Goal: Task Accomplishment & Management: Manage account settings

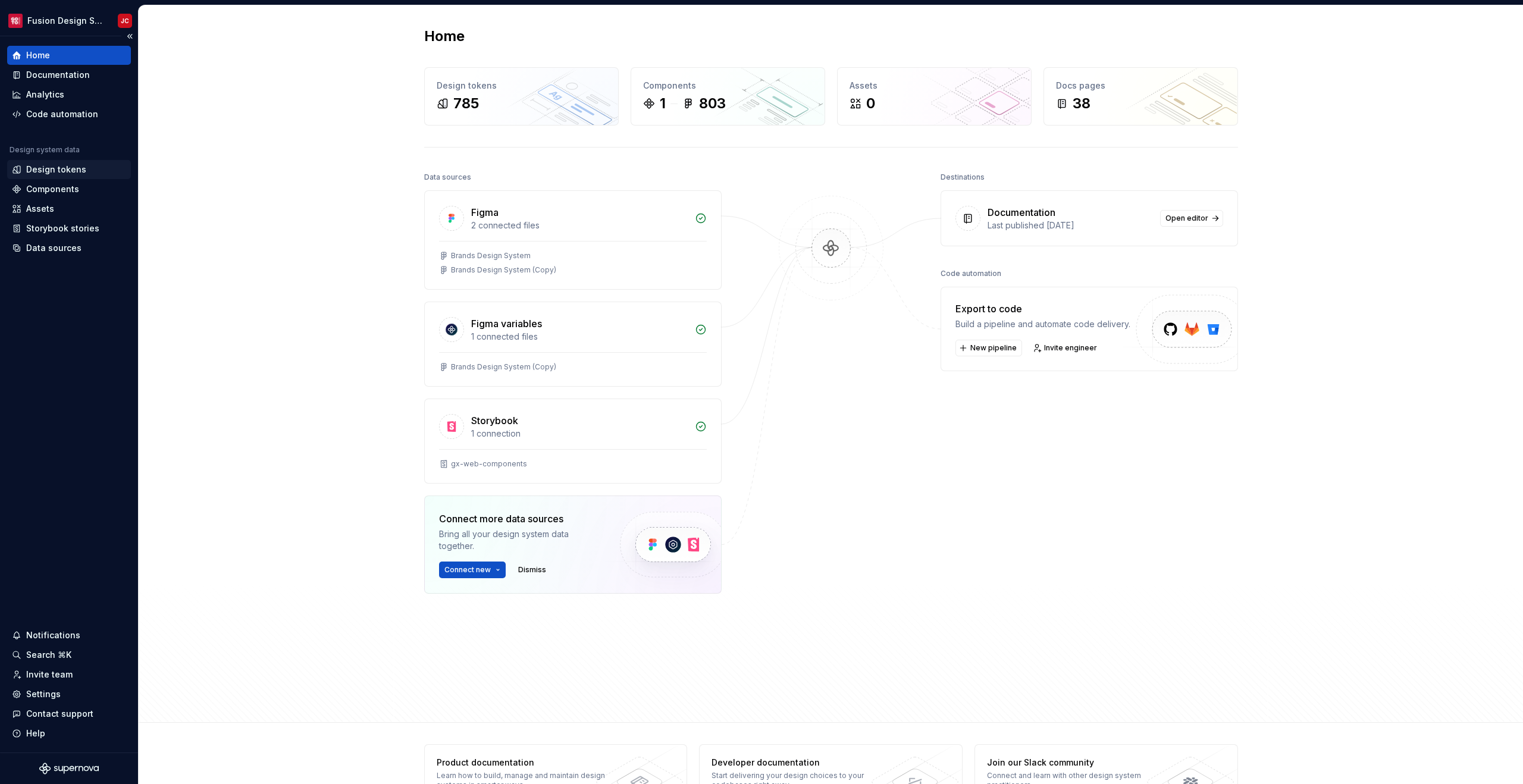
click at [81, 165] on div "Design tokens" at bounding box center [56, 169] width 60 height 12
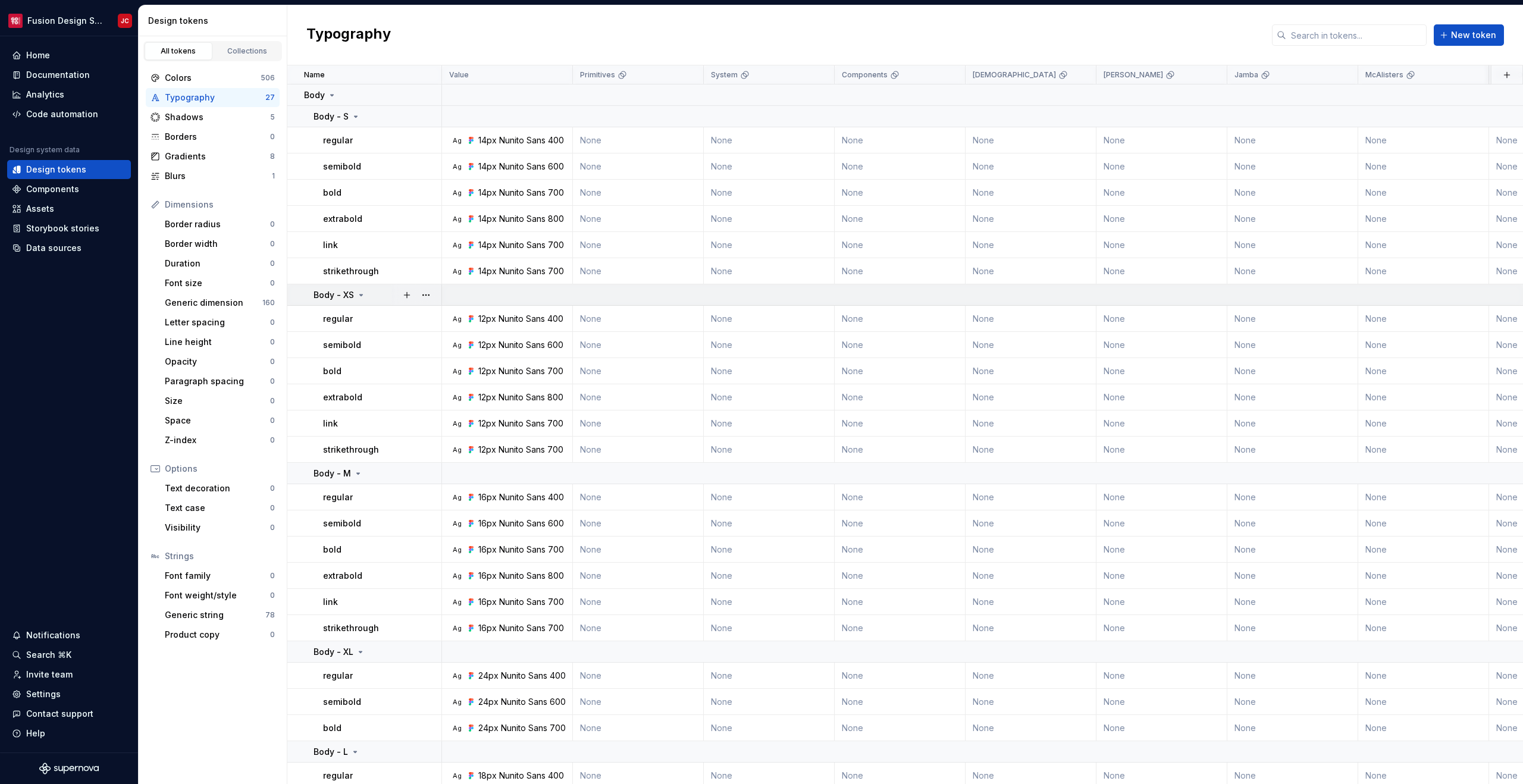
scroll to position [4, 0]
click at [666, 77] on div "Primitives" at bounding box center [638, 75] width 116 height 9
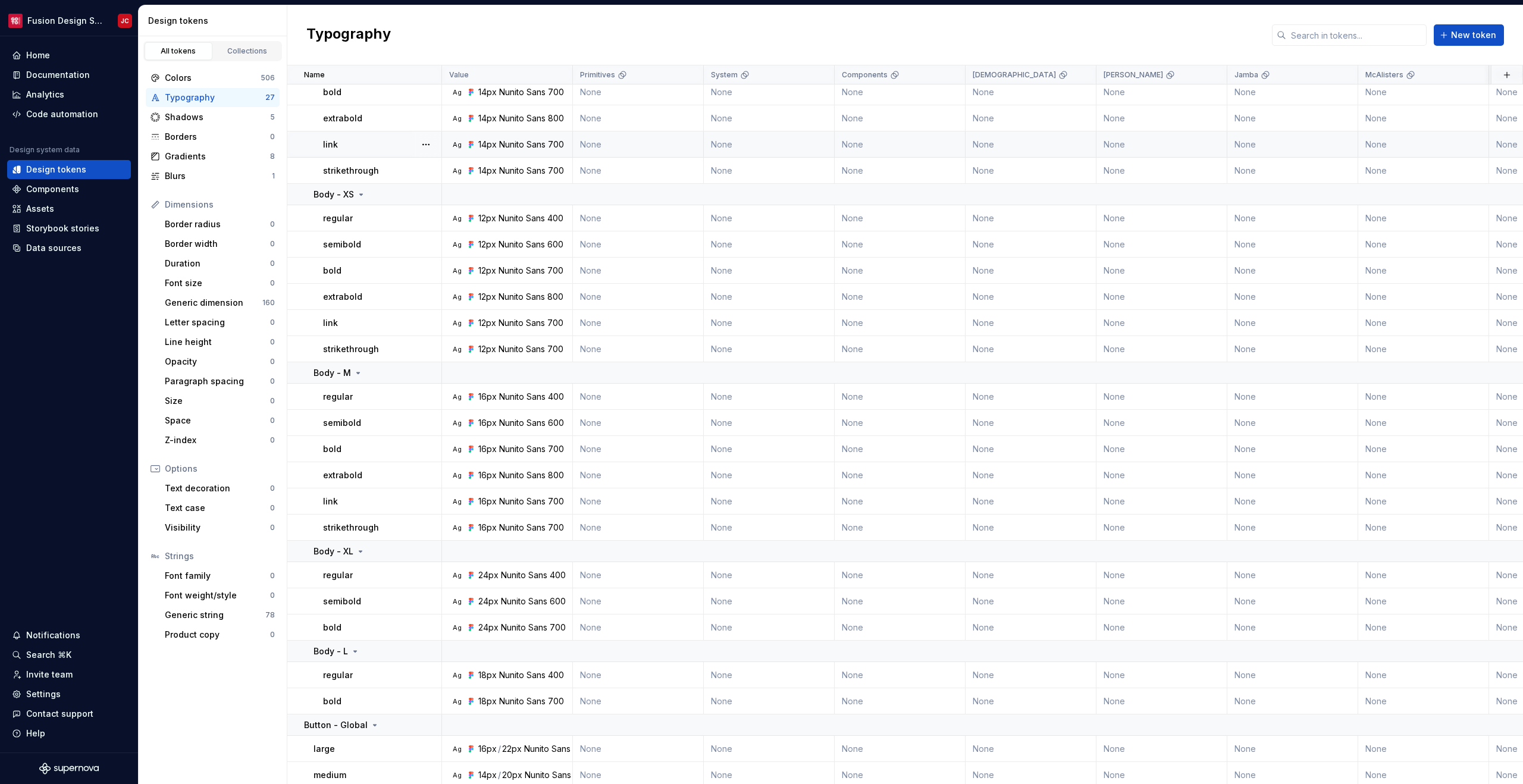
scroll to position [157, 0]
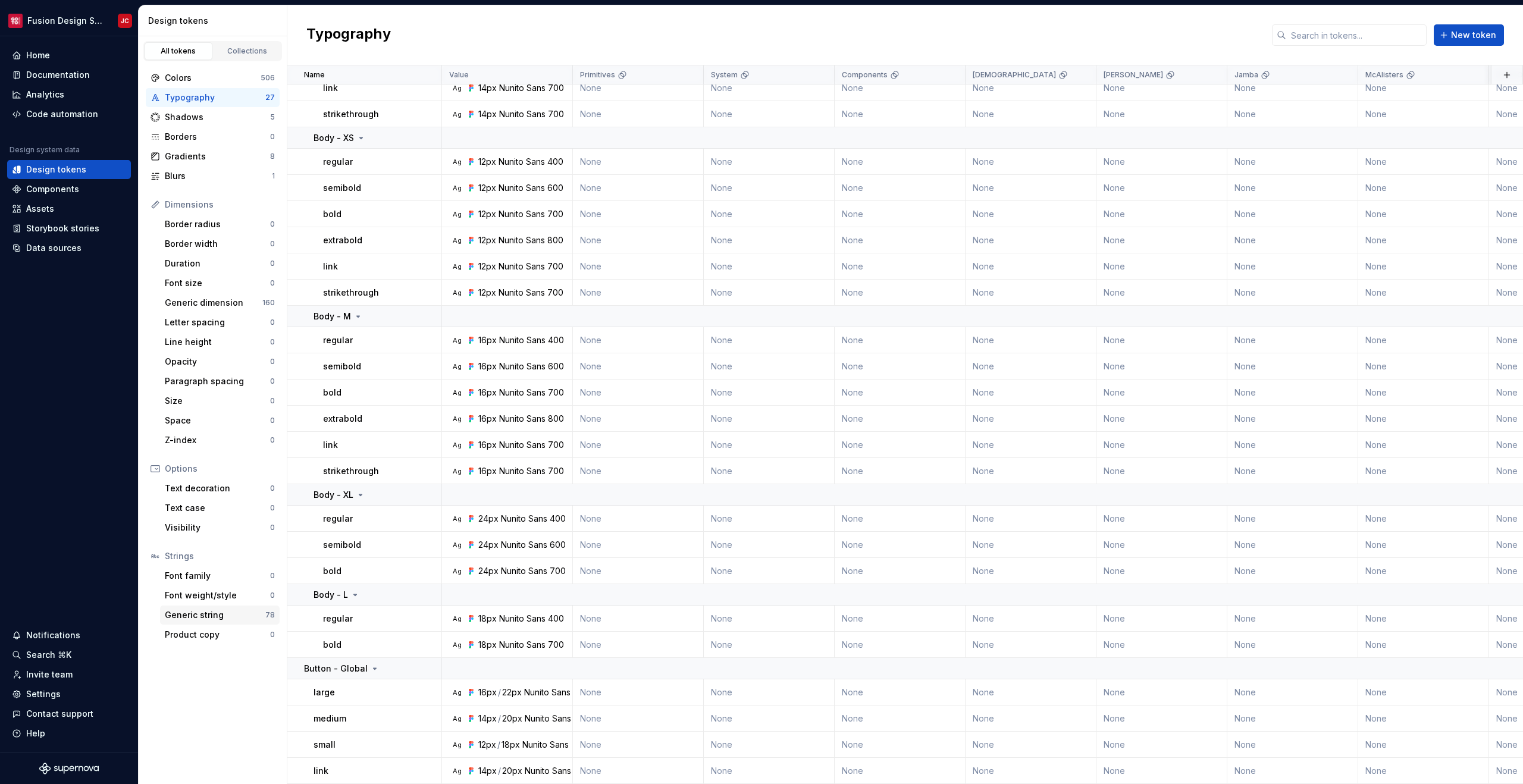
click at [201, 616] on div "Generic string" at bounding box center [215, 615] width 101 height 12
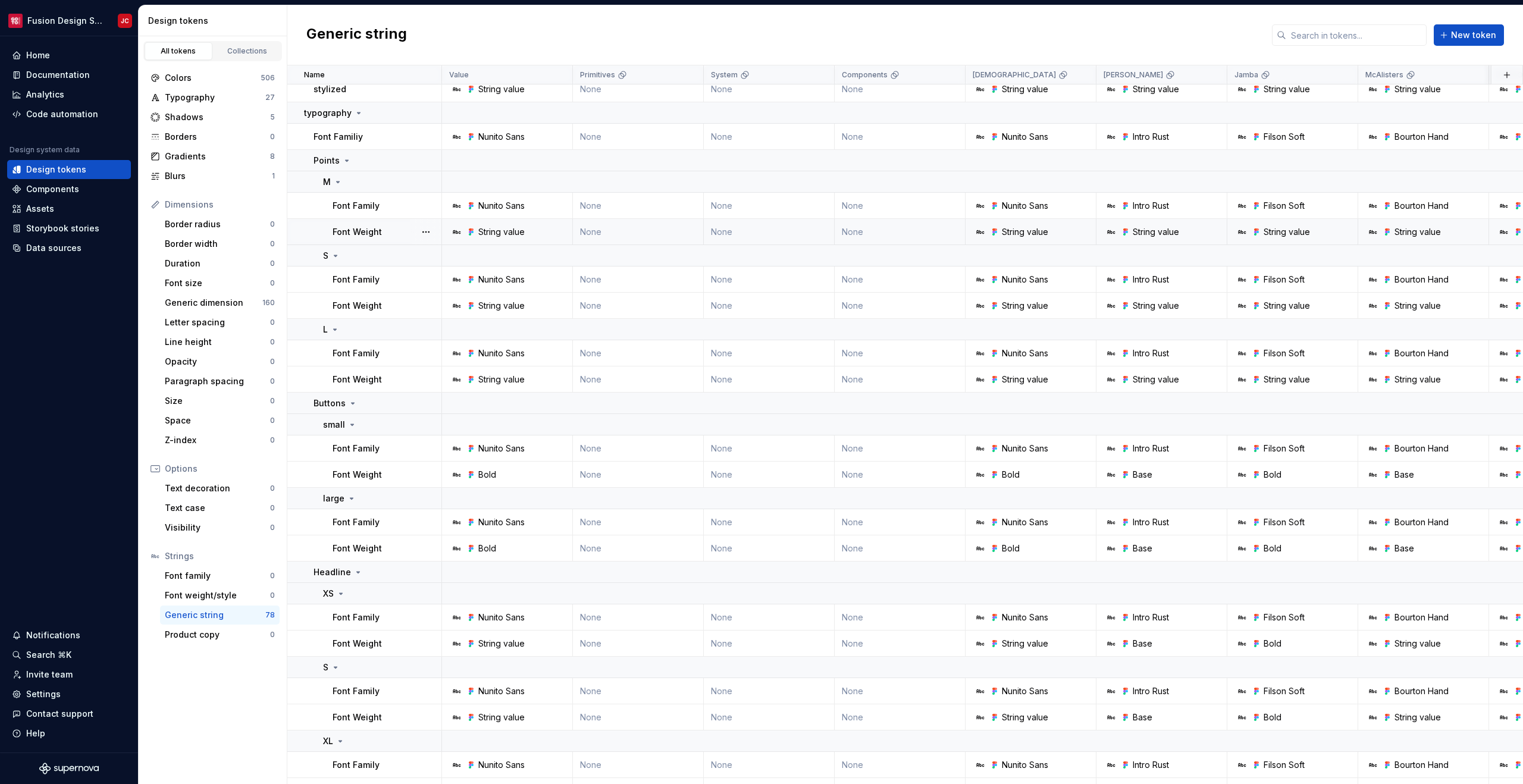
scroll to position [909, 0]
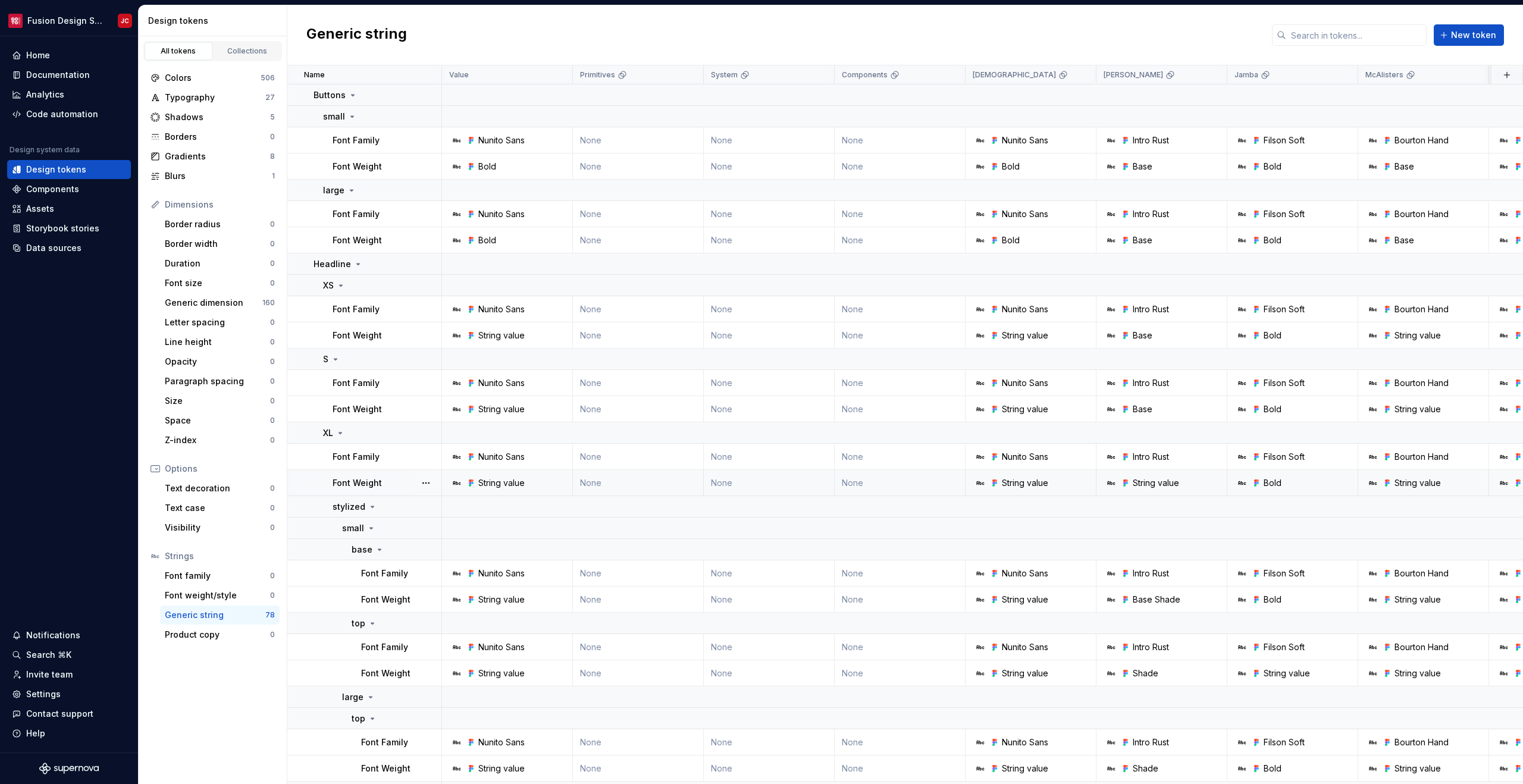
click at [1028, 484] on div "String value" at bounding box center [1025, 483] width 47 height 12
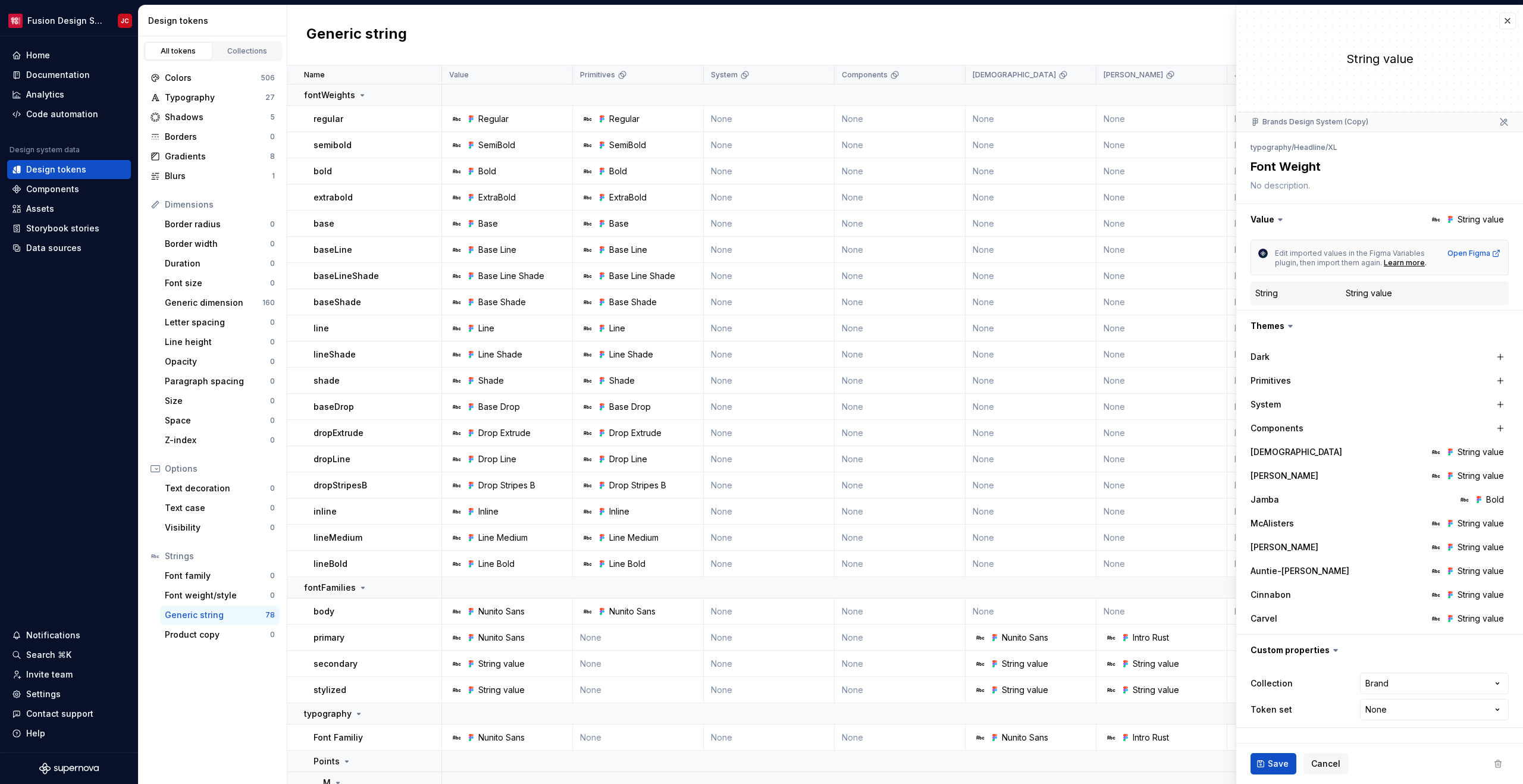
click at [230, 585] on div "Strings Font family 0 Font weight/style 0 Generic string 78 Product copy 0" at bounding box center [213, 595] width 134 height 98
click at [233, 578] on div "Font family" at bounding box center [217, 575] width 105 height 12
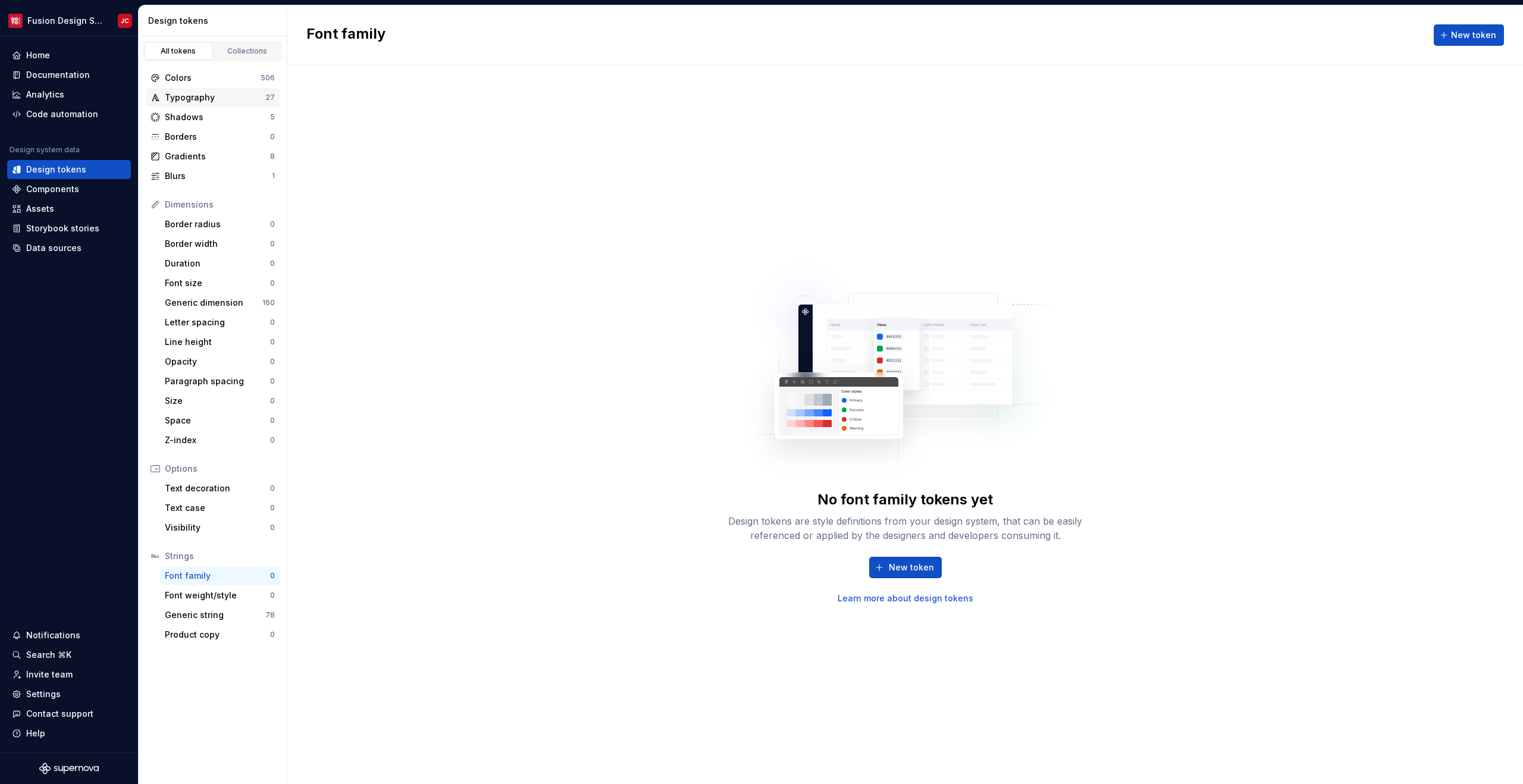
click at [240, 96] on div "Typography" at bounding box center [215, 98] width 101 height 12
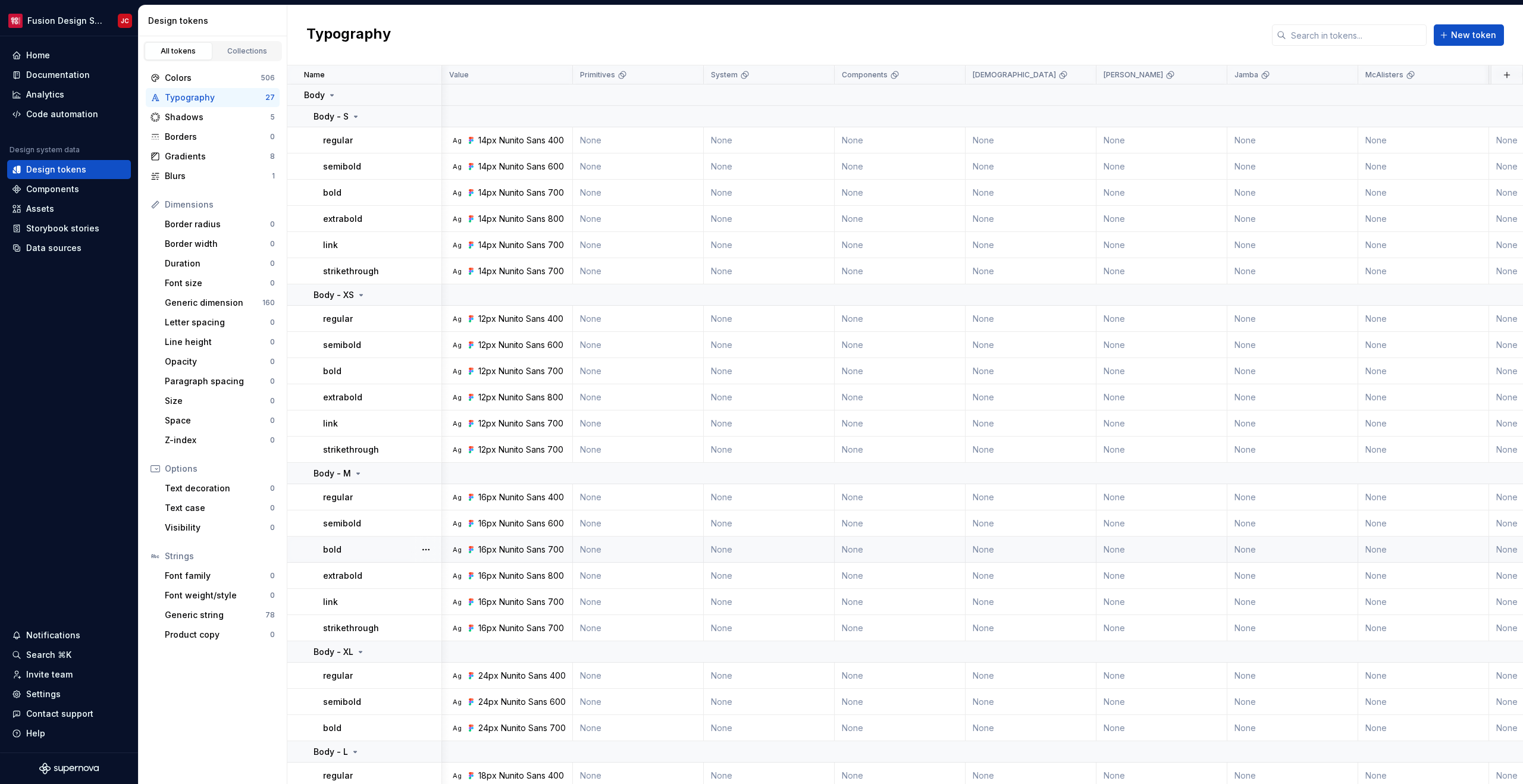
scroll to position [0, 1]
click at [1118, 140] on td "None" at bounding box center [1161, 140] width 131 height 26
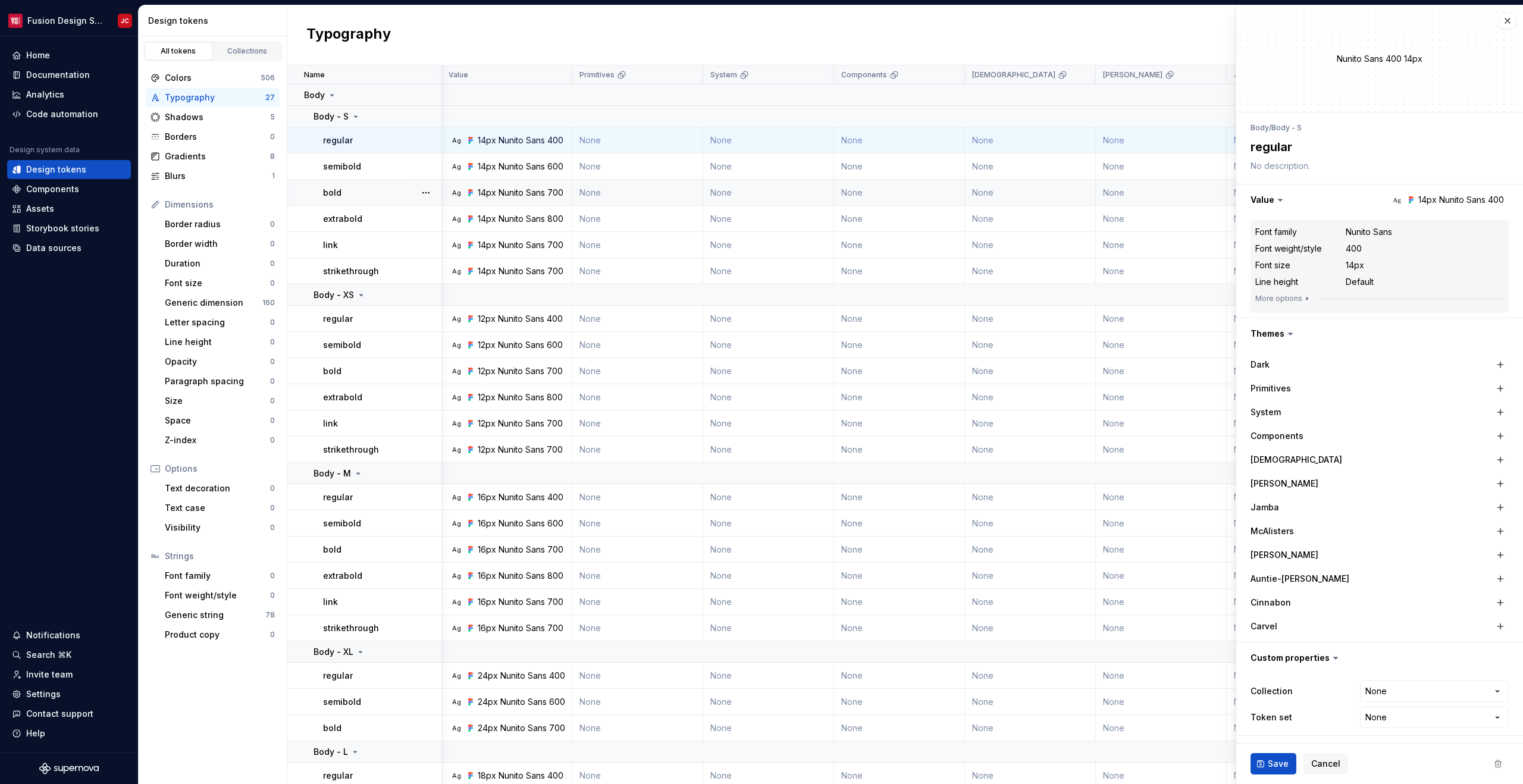
click at [1111, 184] on td "None" at bounding box center [1161, 193] width 131 height 26
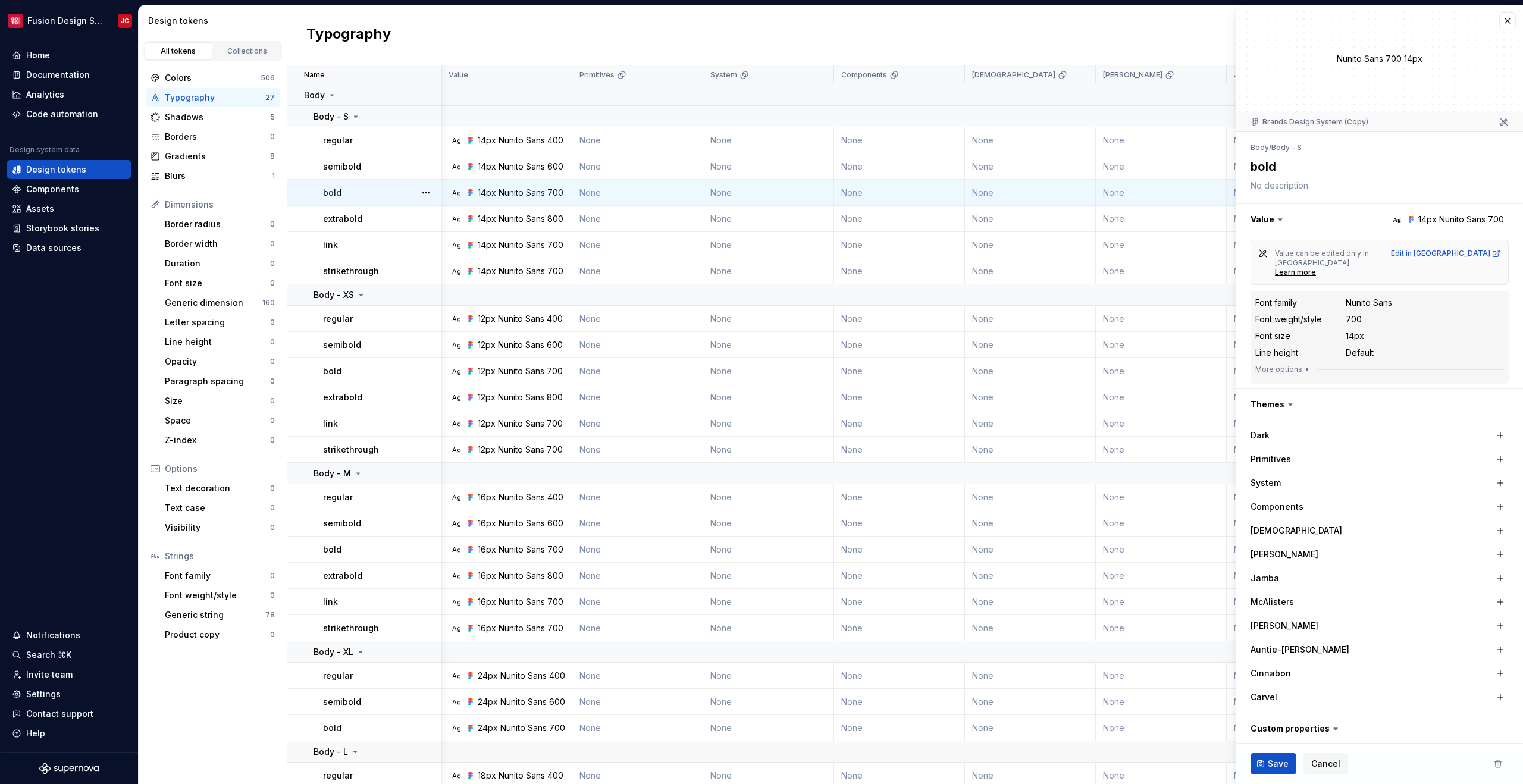
click at [1334, 546] on div "[PERSON_NAME]" at bounding box center [1380, 554] width 258 height 16
click at [1495, 546] on button "button" at bounding box center [1500, 554] width 16 height 16
click at [1433, 548] on div "Nunito Sans" at bounding box center [1429, 554] width 47 height 12
click at [70, 79] on div "Documentation" at bounding box center [58, 75] width 64 height 12
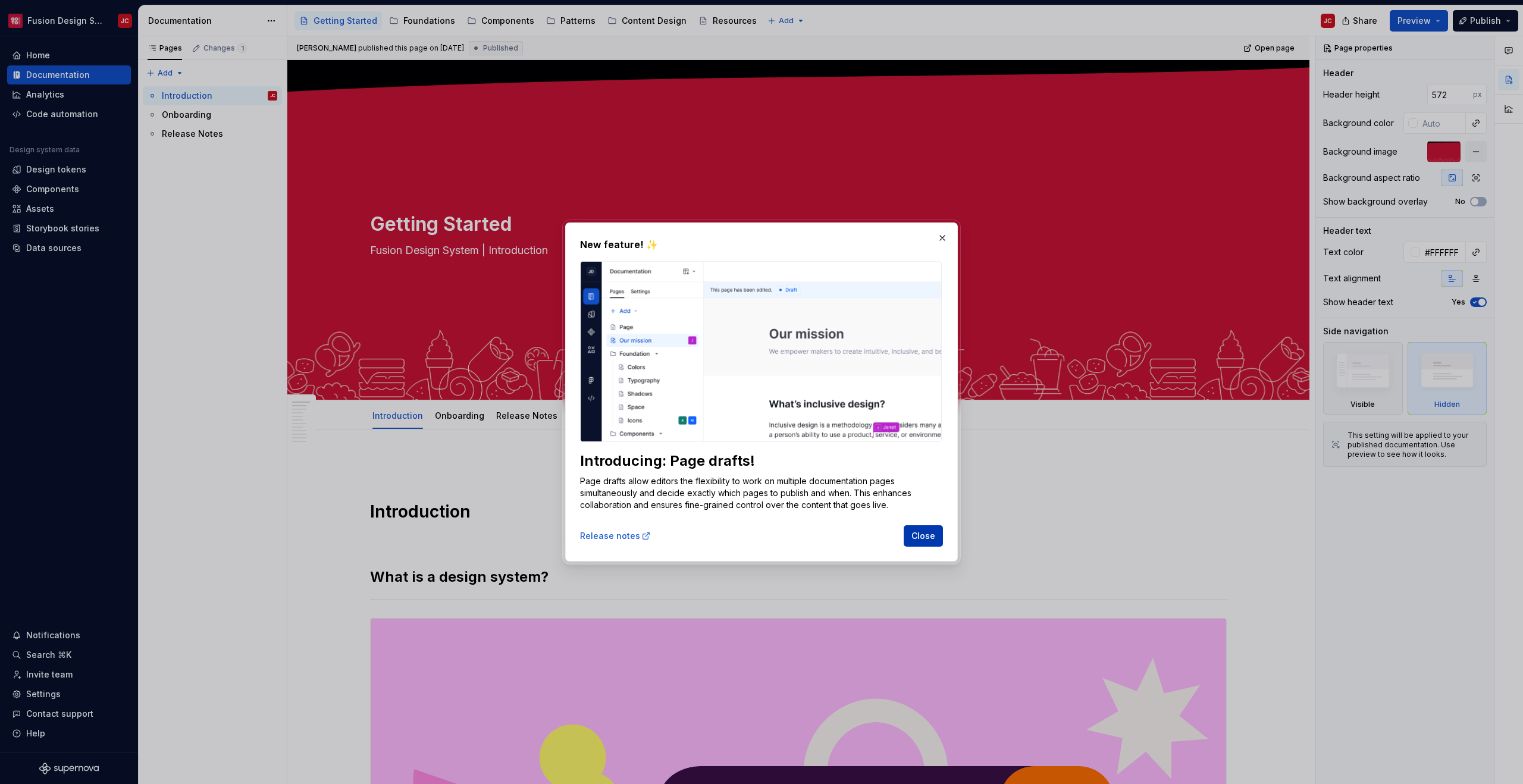
click at [924, 539] on span "Close" at bounding box center [923, 535] width 24 height 12
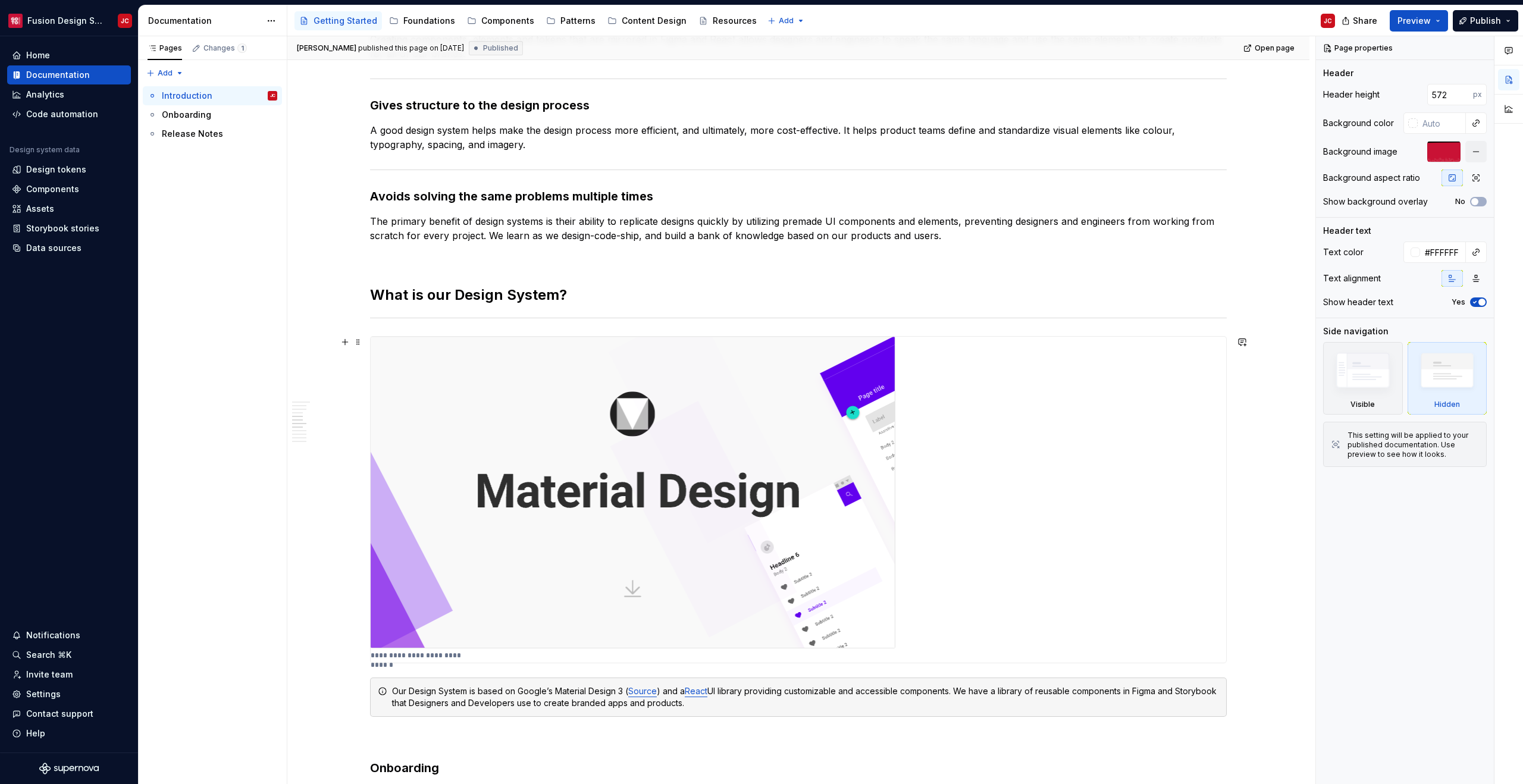
scroll to position [1486, 0]
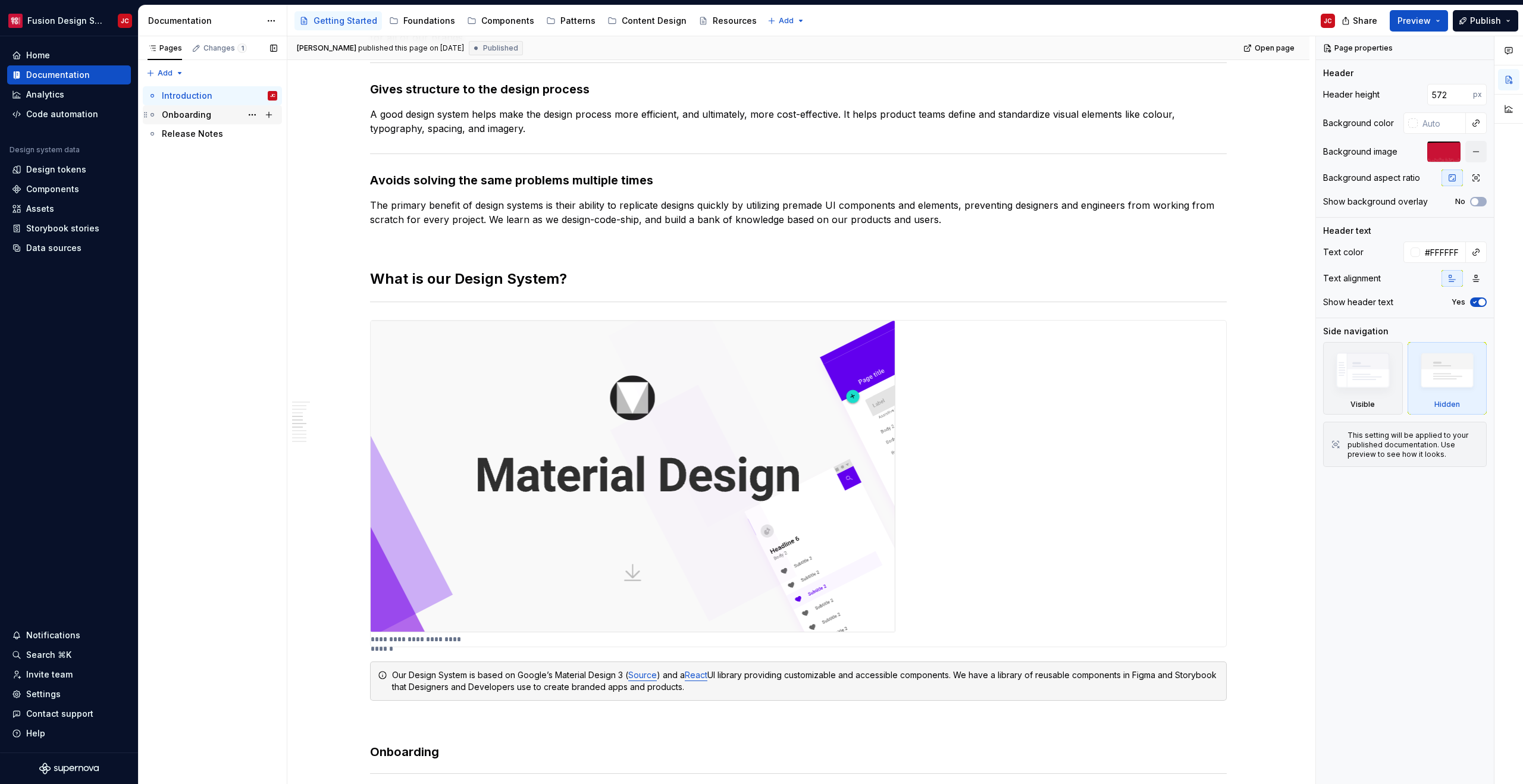
click at [226, 108] on div "Onboarding" at bounding box center [219, 115] width 115 height 16
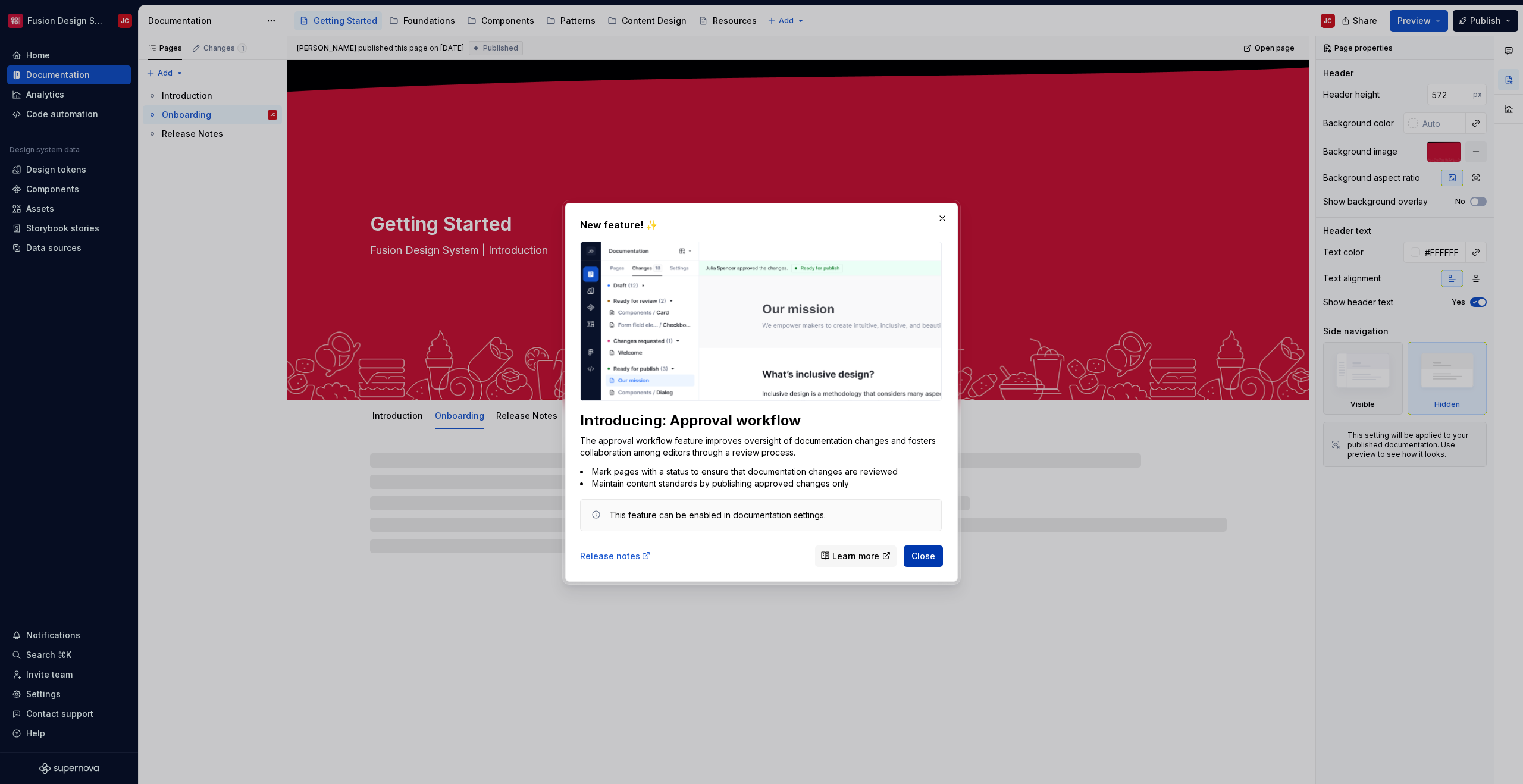
click at [928, 557] on span "Close" at bounding box center [923, 555] width 24 height 12
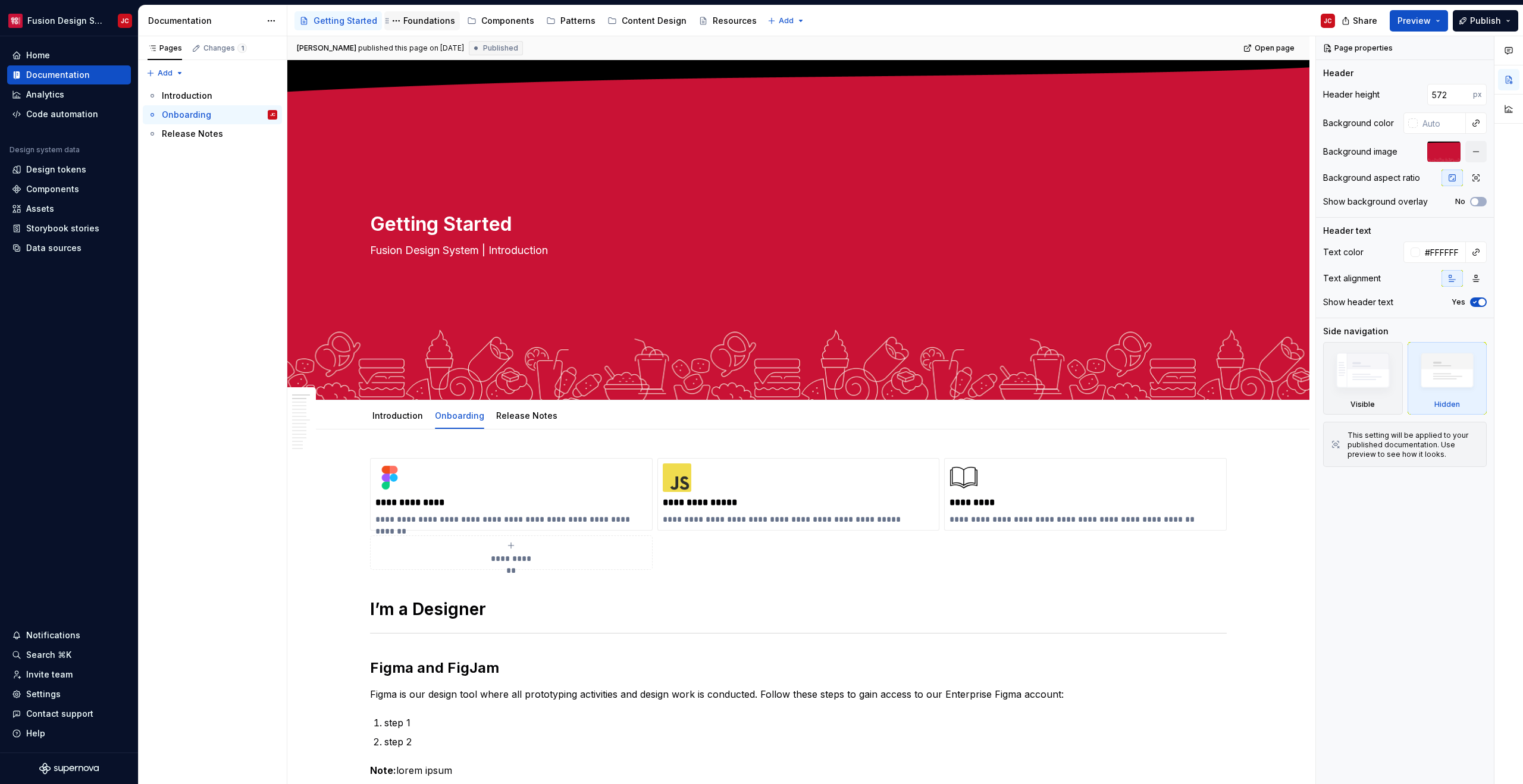
click at [419, 16] on div "Foundations" at bounding box center [429, 21] width 52 height 12
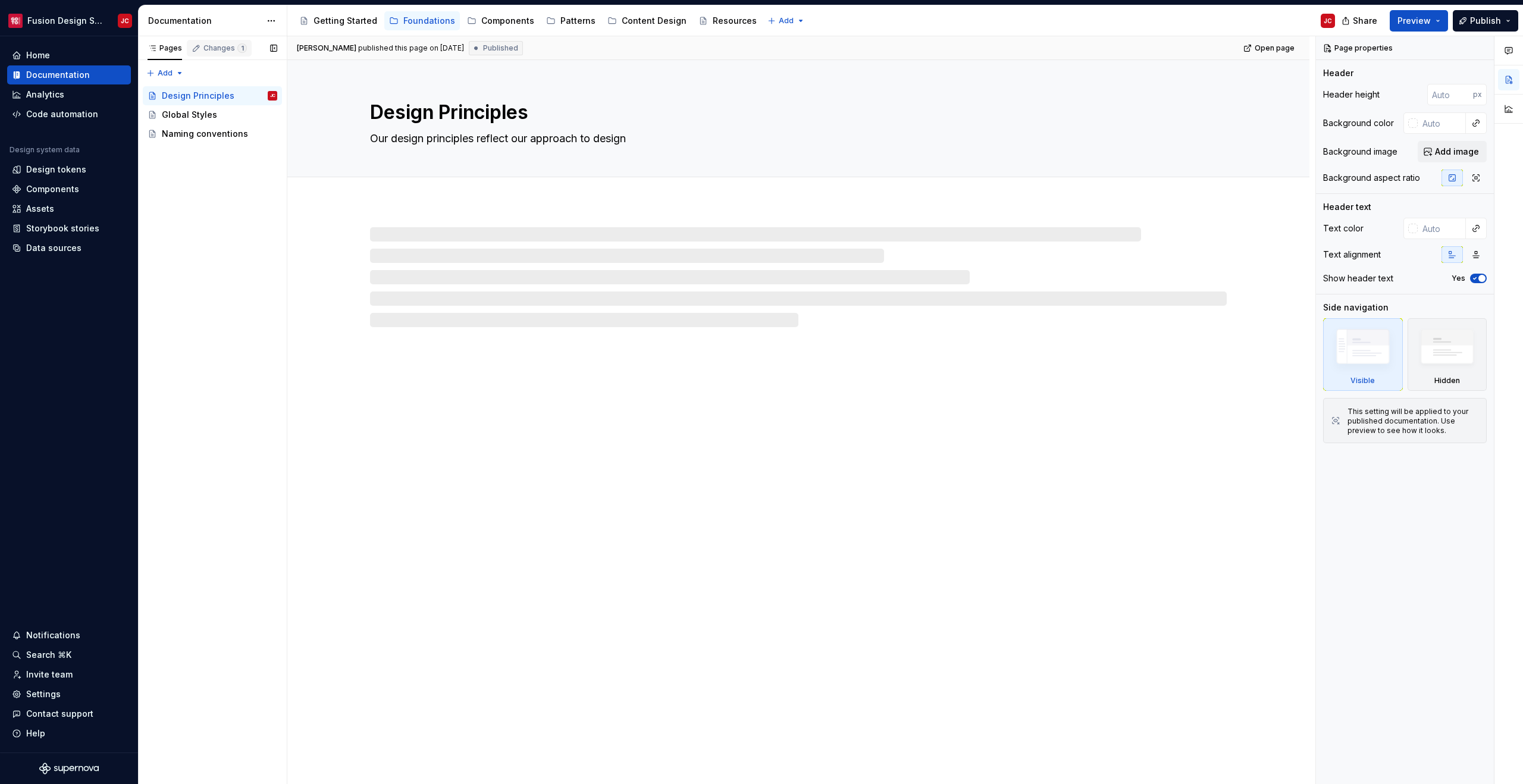
click at [224, 50] on div "Changes 1" at bounding box center [225, 48] width 43 height 9
click at [167, 137] on div "Turn on" at bounding box center [171, 138] width 32 height 12
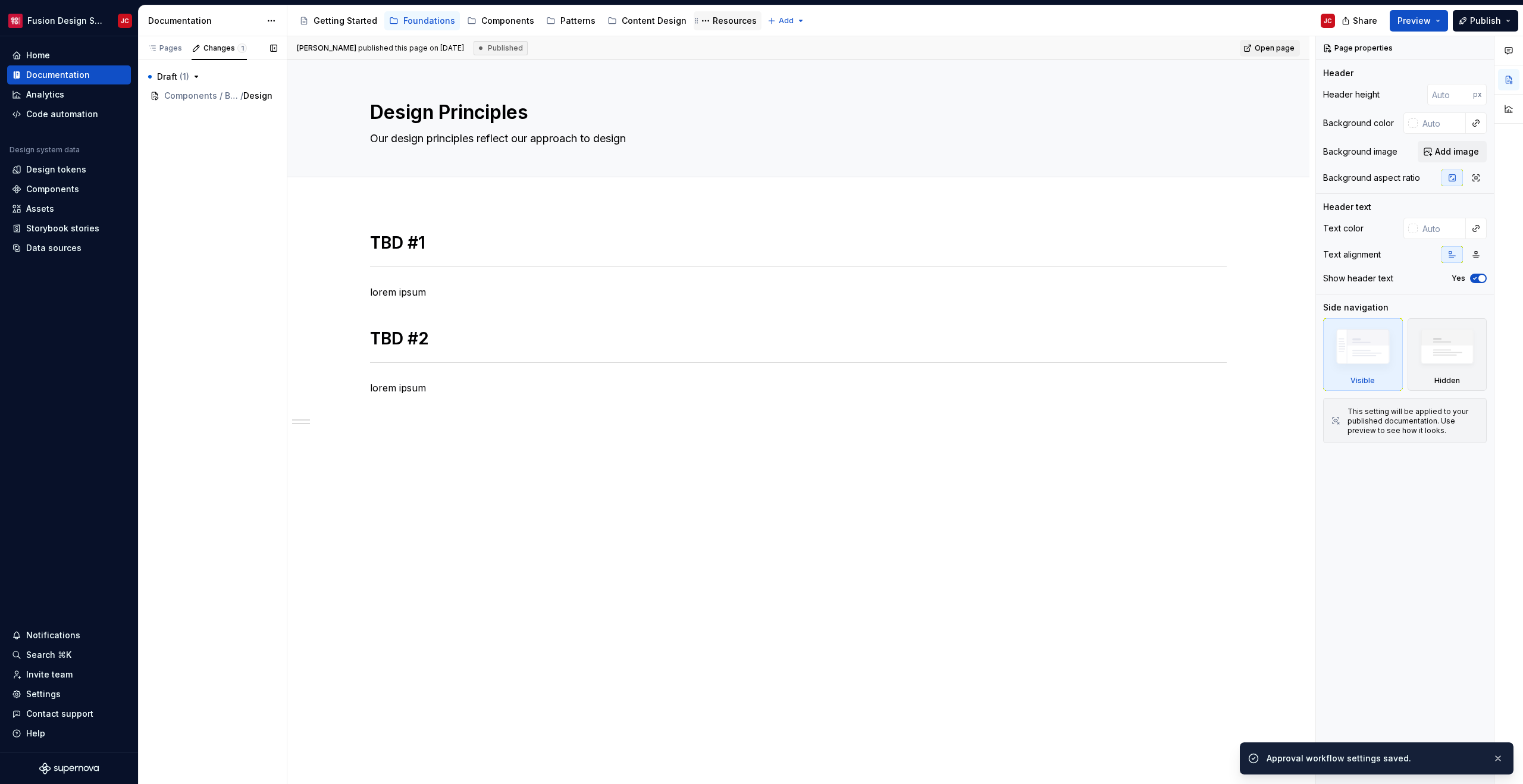
click at [726, 25] on div "Resources" at bounding box center [734, 21] width 44 height 12
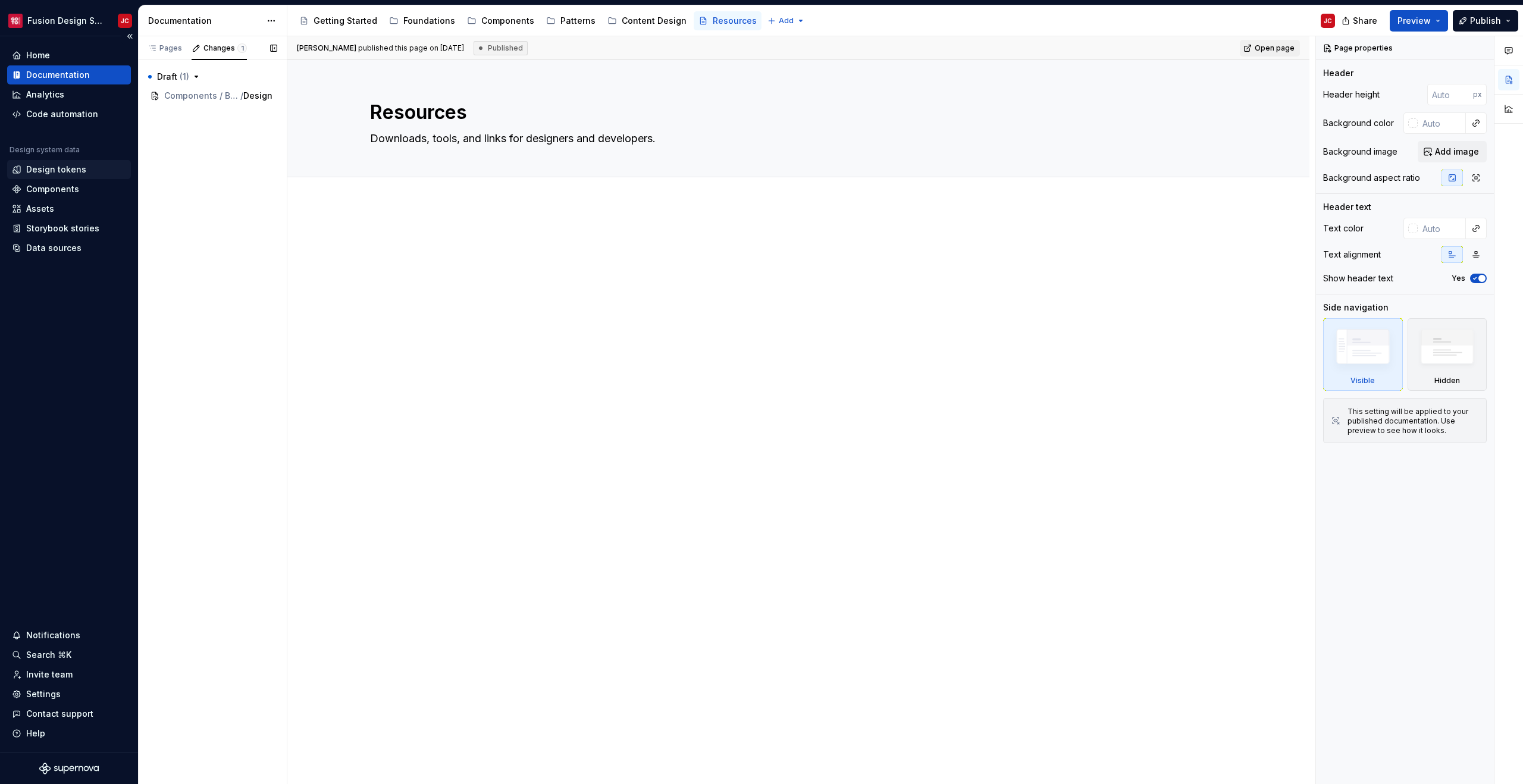
click at [65, 171] on div "Design tokens" at bounding box center [56, 169] width 60 height 12
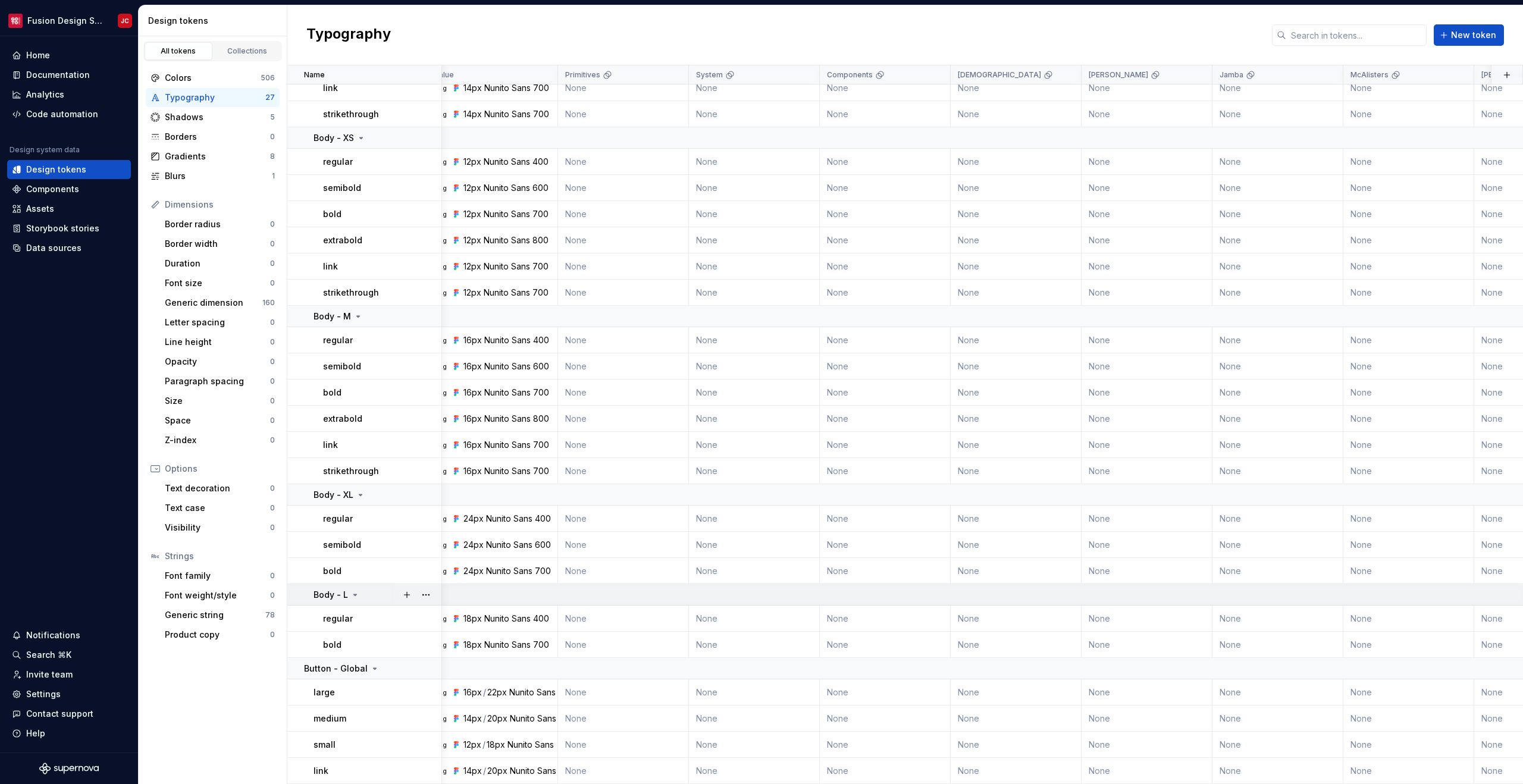
scroll to position [157, 0]
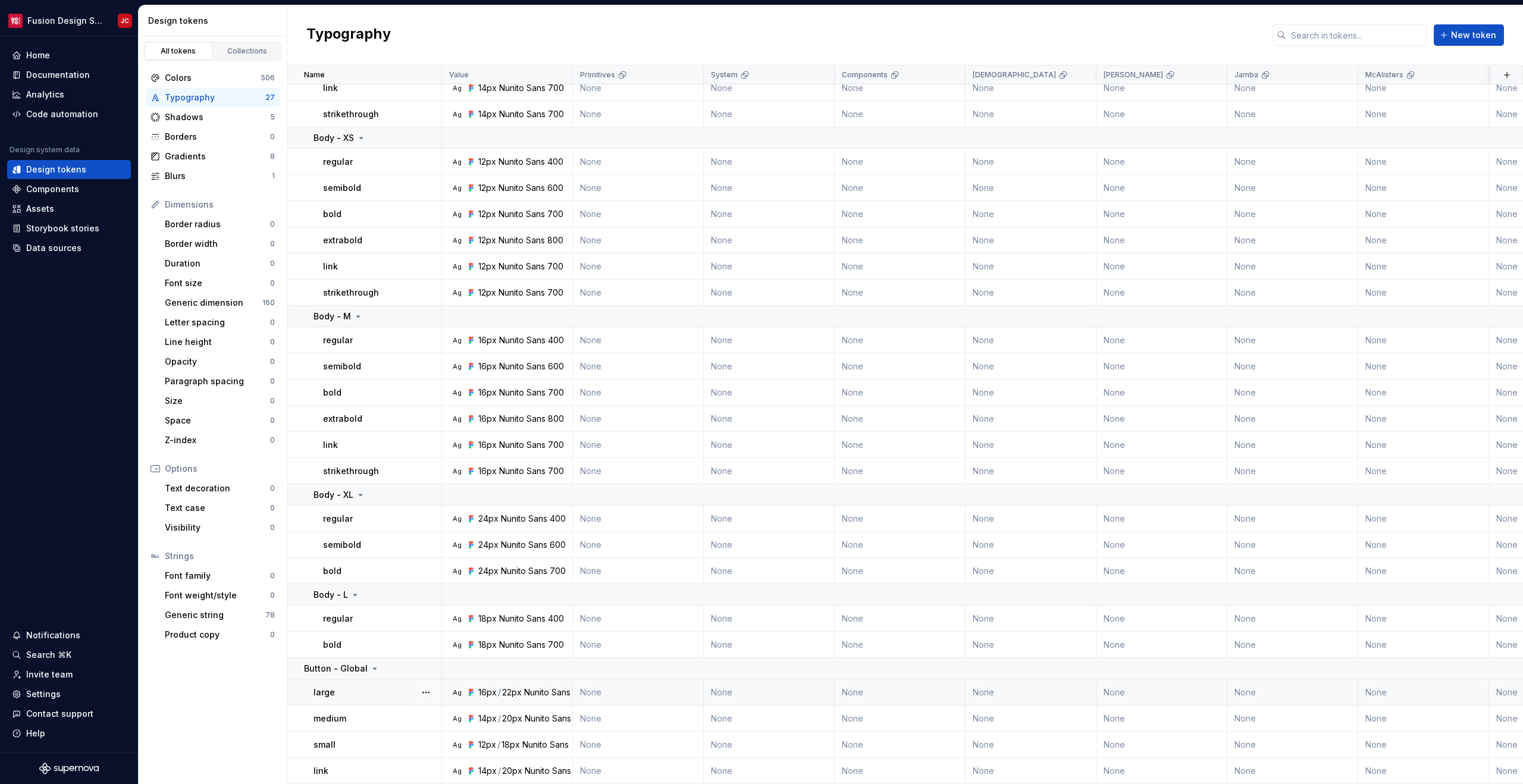
click at [1151, 693] on td "None" at bounding box center [1162, 692] width 131 height 26
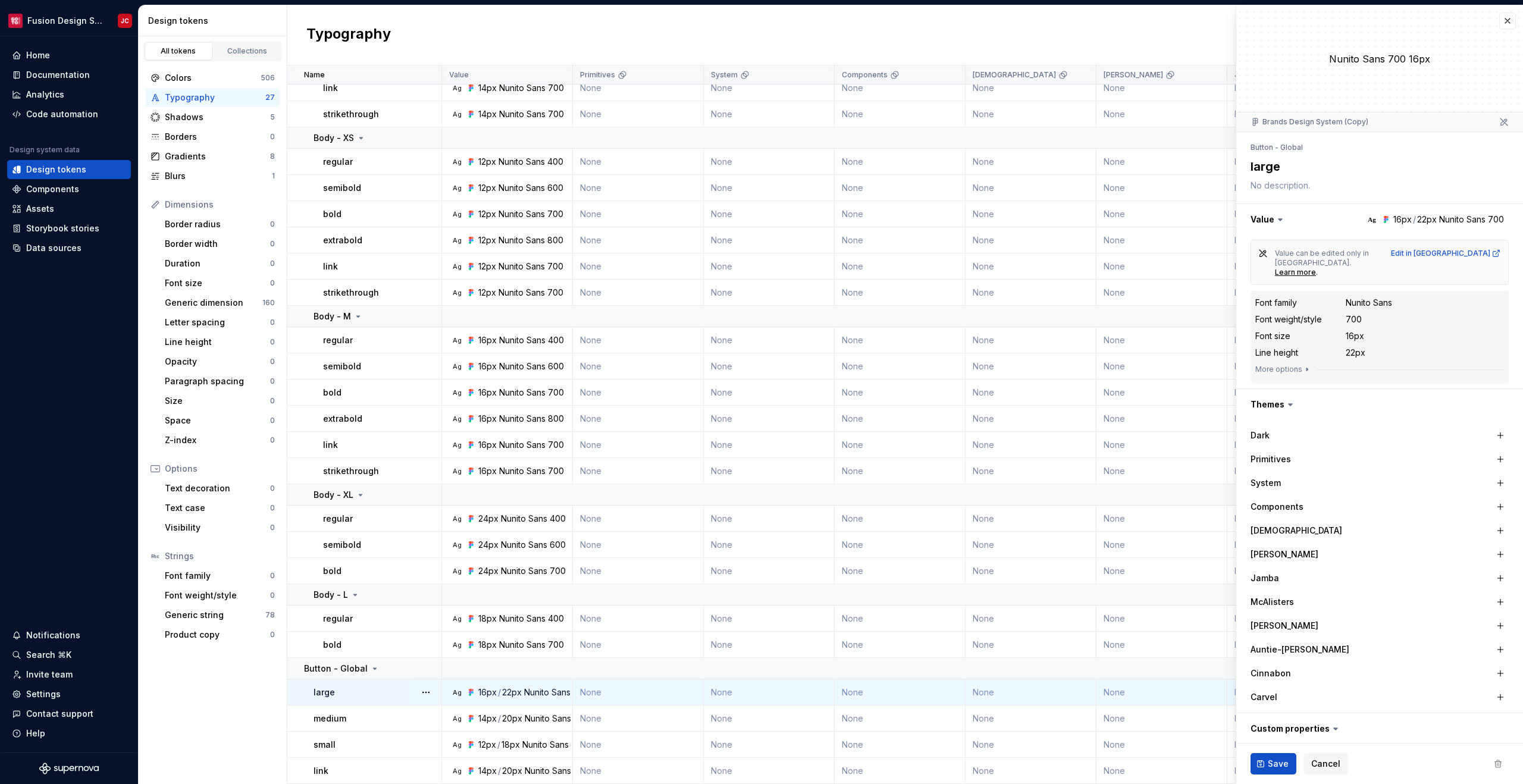
click at [1118, 690] on td "None" at bounding box center [1162, 692] width 131 height 26
click at [1374, 297] on div "Nunito Sans" at bounding box center [1369, 303] width 47 height 12
click at [1275, 548] on div "[PERSON_NAME]" at bounding box center [1310, 554] width 119 height 12
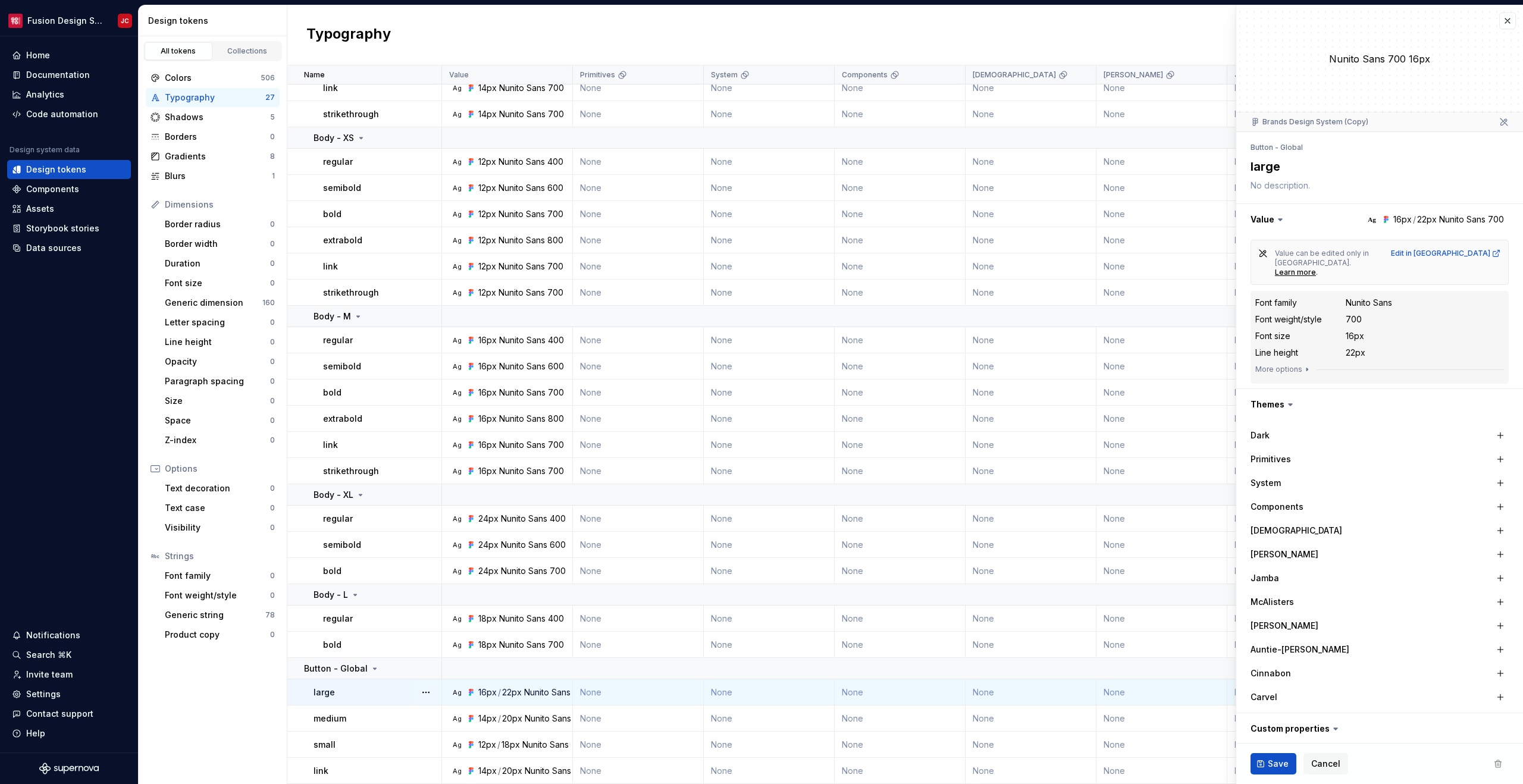
click at [1265, 548] on label "[PERSON_NAME]" at bounding box center [1284, 554] width 68 height 12
click at [1497, 546] on button "button" at bounding box center [1500, 554] width 16 height 16
click at [1401, 548] on div "22px" at bounding box center [1393, 554] width 20 height 12
type textarea "*"
click at [1401, 548] on div "22px" at bounding box center [1393, 554] width 20 height 12
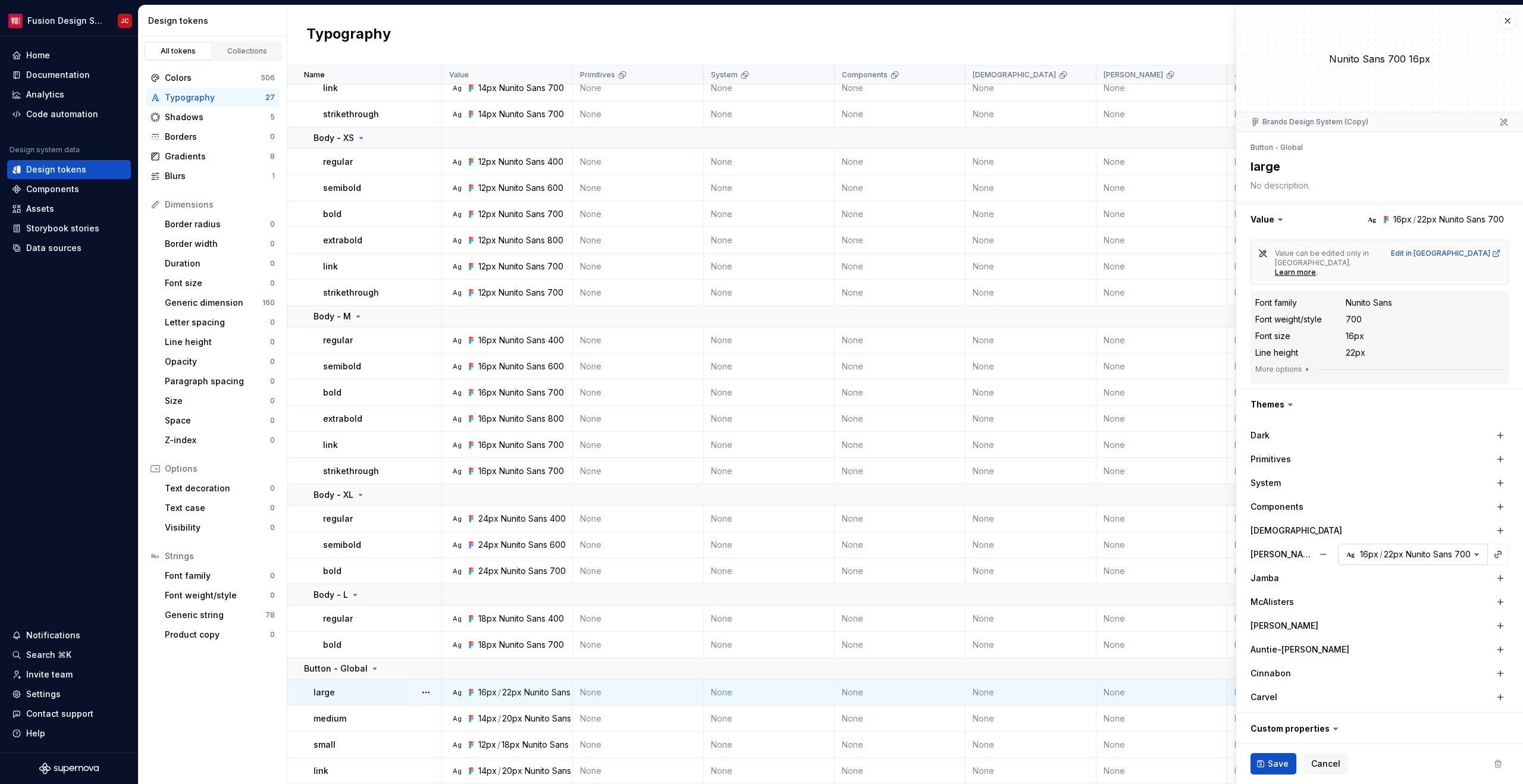
click at [1401, 548] on div "22px" at bounding box center [1393, 554] width 20 height 12
type input "I"
type textarea "*"
type input "In"
type textarea "*"
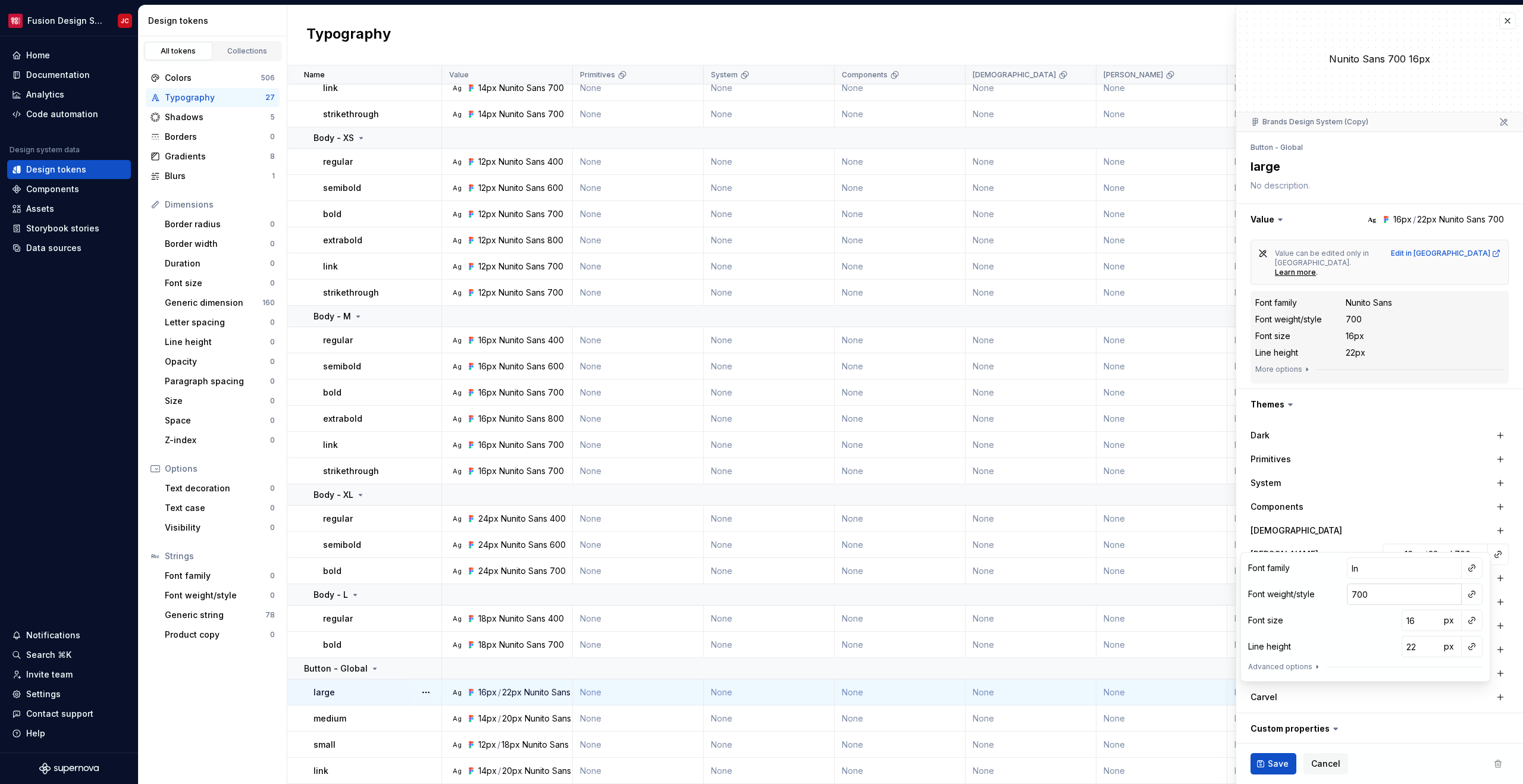
type input "Int"
type textarea "*"
type input "Into"
type textarea "*"
type input "Into"
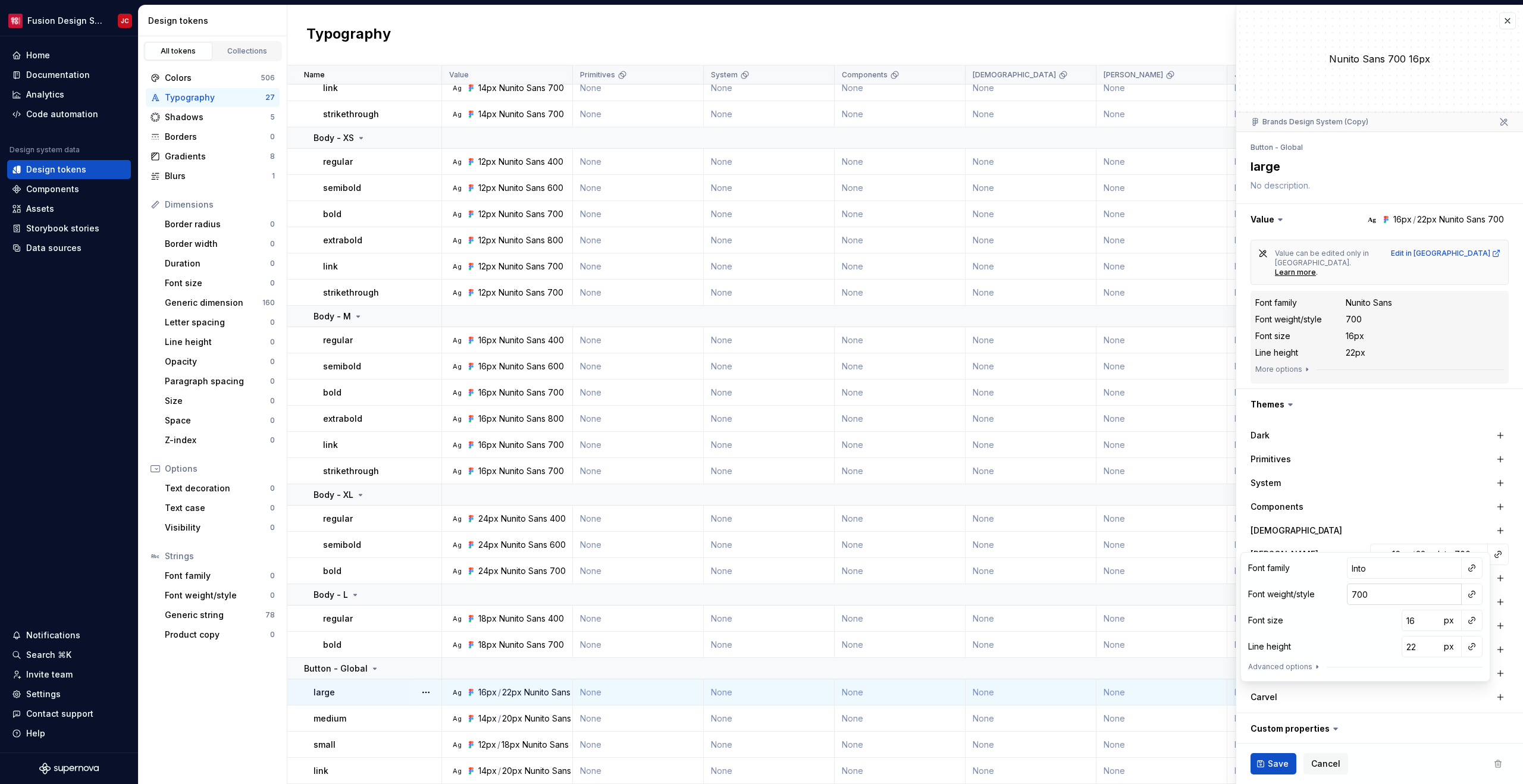
type textarea "*"
type input "Into R"
type textarea "*"
type input "Into Ru"
type textarea "*"
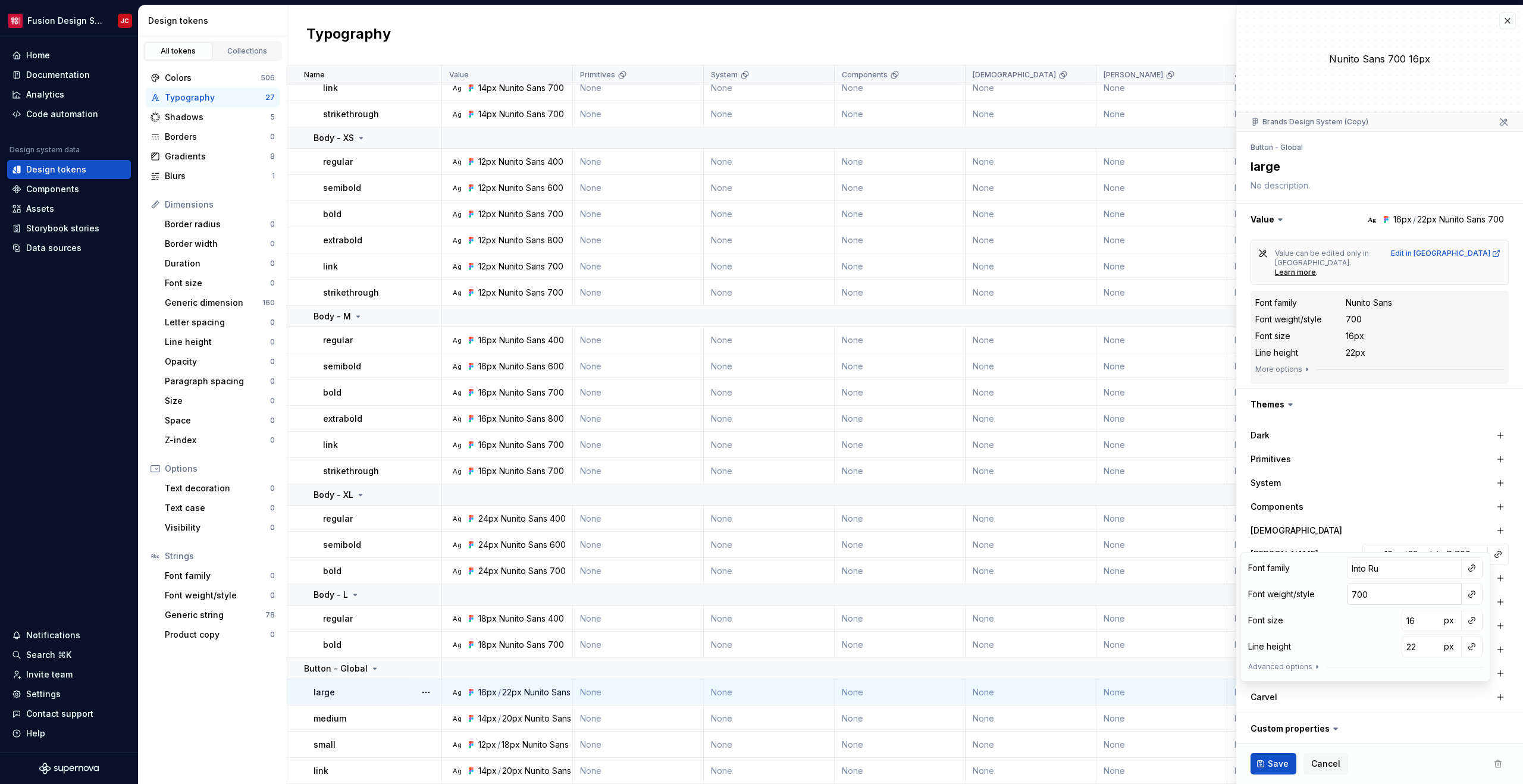
type input "Into Rus"
type textarea "*"
type input "Into Rust"
click at [1371, 593] on input "700" at bounding box center [1404, 594] width 115 height 21
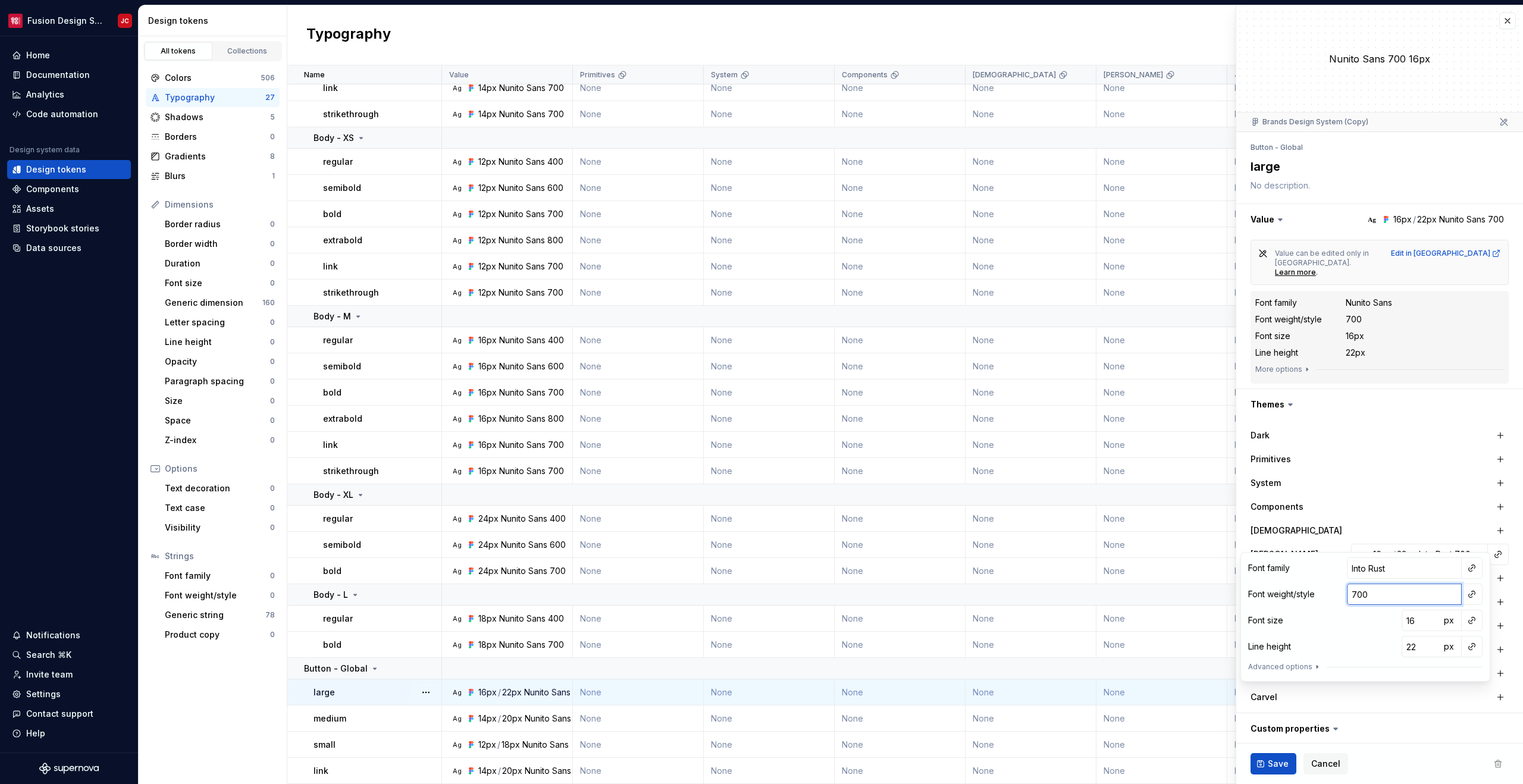
click at [1371, 593] on input "700" at bounding box center [1404, 594] width 115 height 21
click at [1470, 591] on button "button" at bounding box center [1471, 594] width 16 height 16
click at [1442, 596] on html "Fusion Design System JC Home Documentation Analytics Code automation Design sys…" at bounding box center [762, 392] width 1523 height 784
type textarea "*"
type input "700="
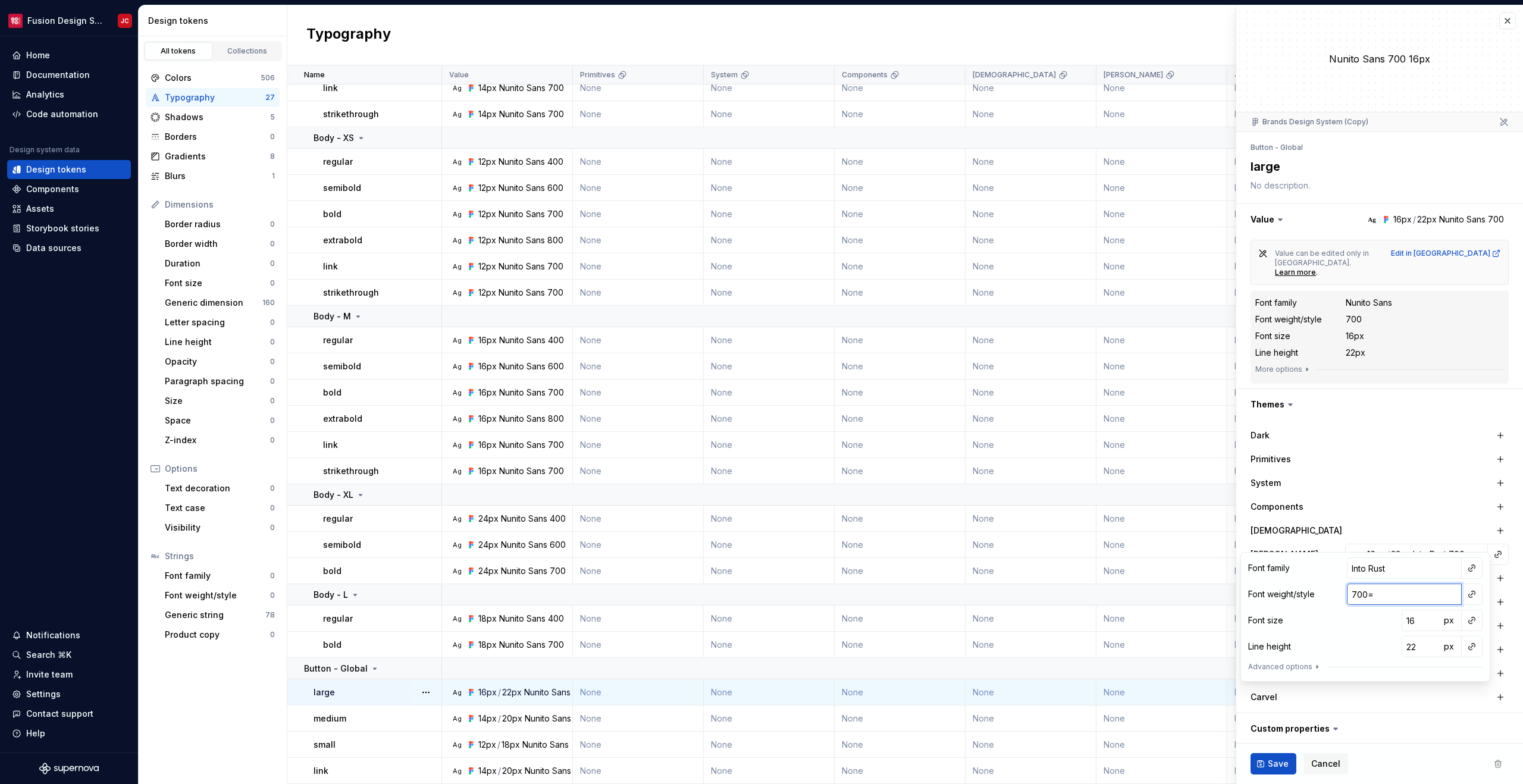
type textarea "*"
type input "700=="
type textarea "*"
type input "700==="
type textarea "*"
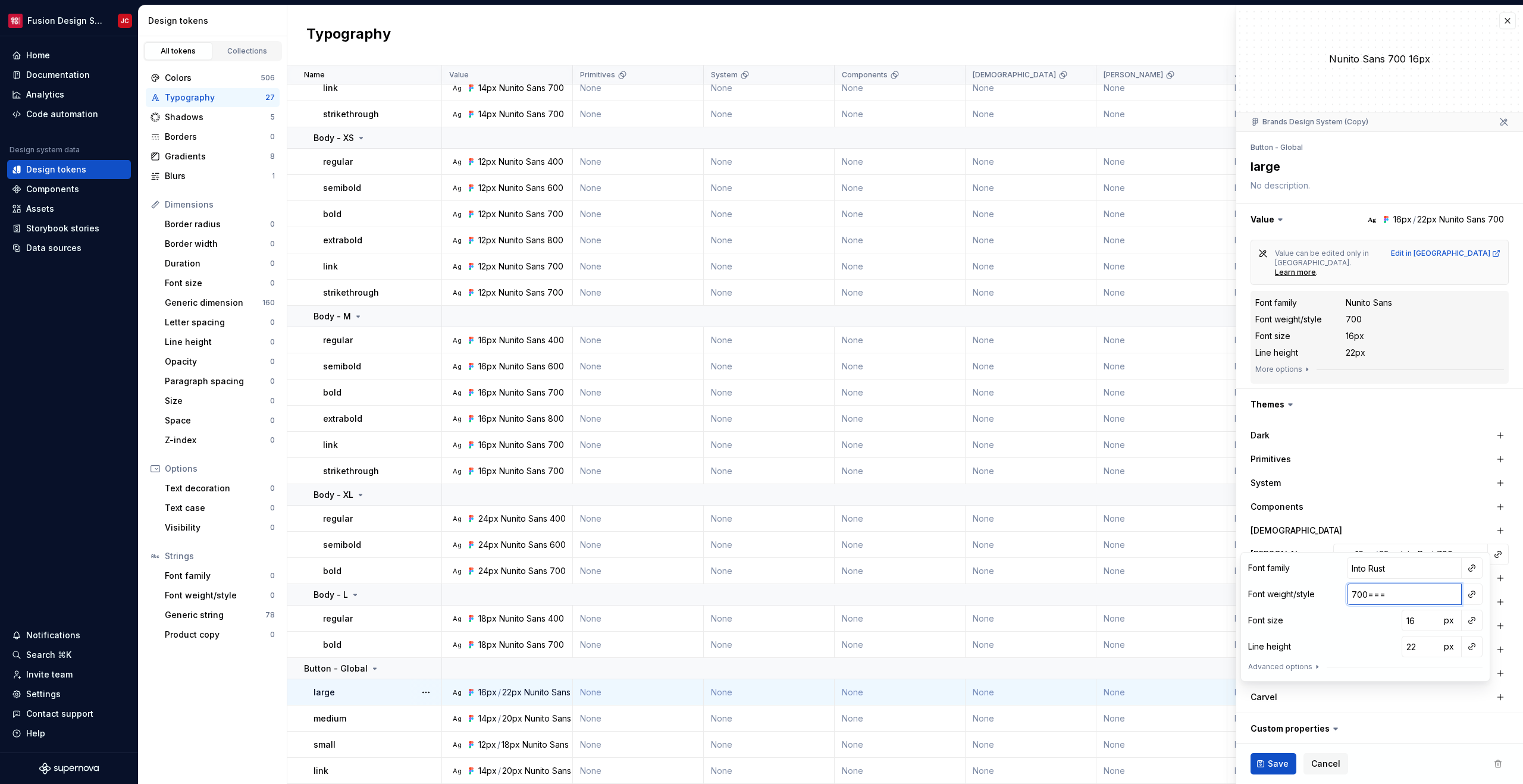
type input "700=="
type textarea "*"
type input "700="
type textarea "*"
type input "700"
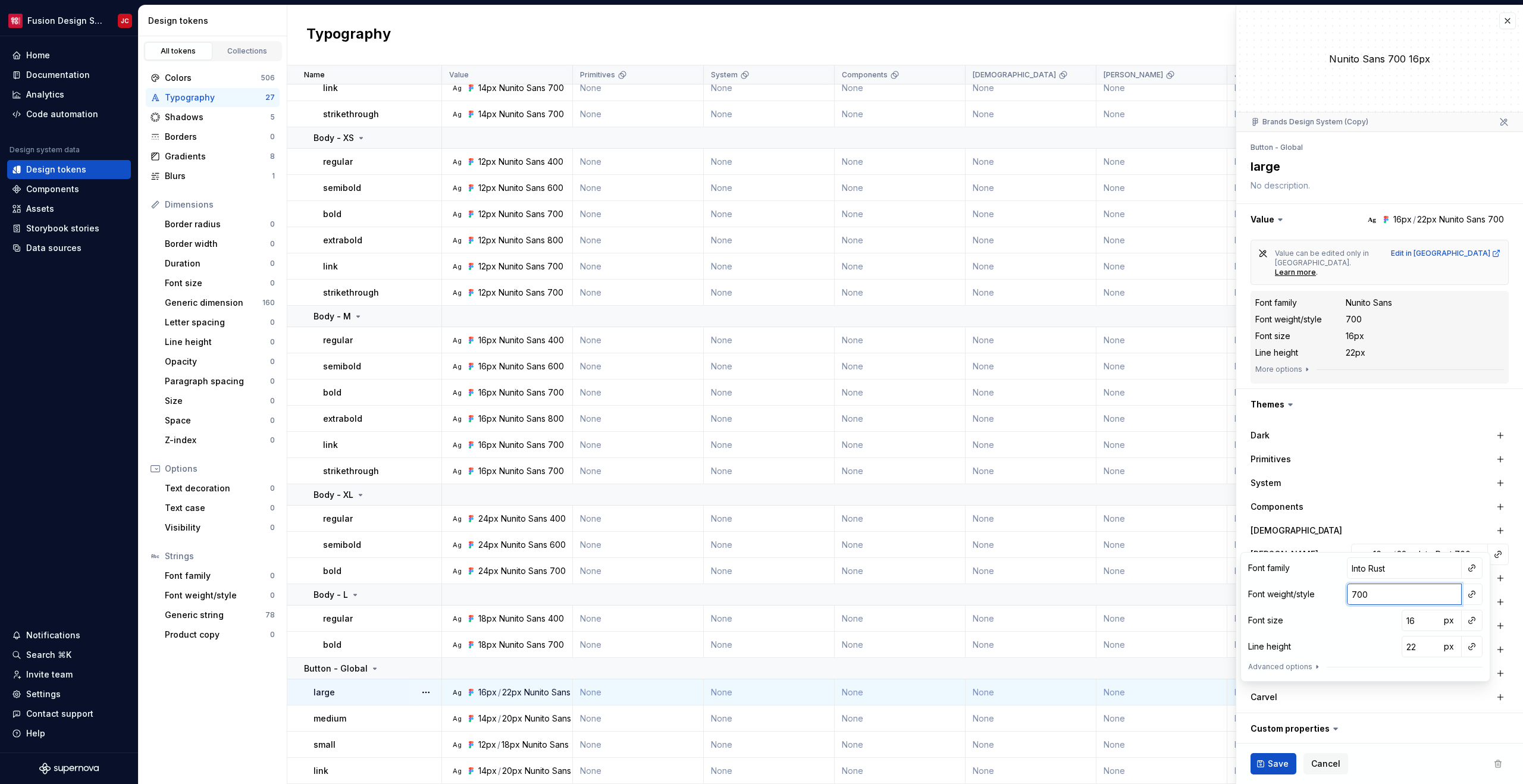
type textarea "*"
type input "70"
type textarea "*"
type input "7"
type textarea "*"
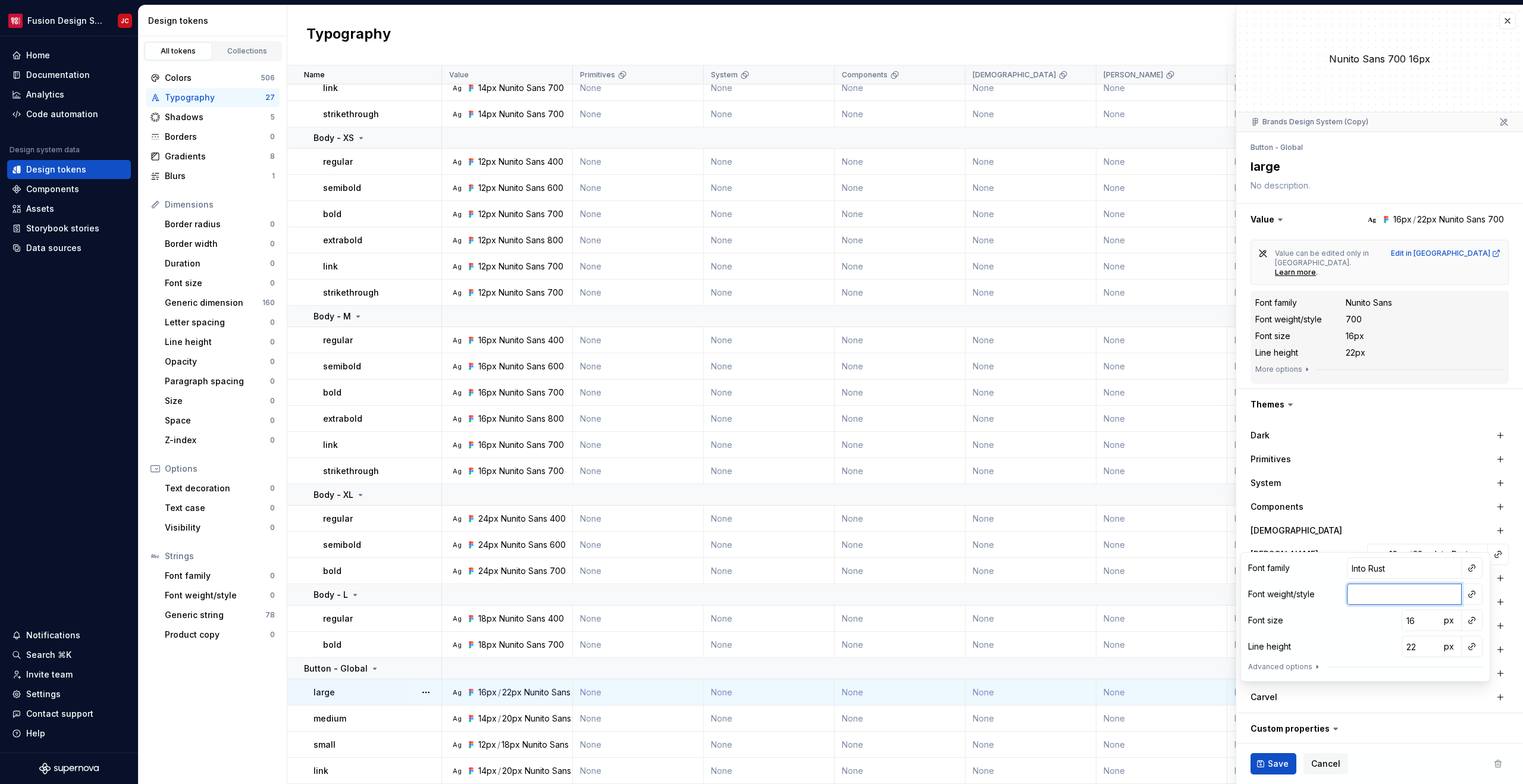
type textarea "*"
type input "5"
type textarea "*"
type input "59"
type textarea "*"
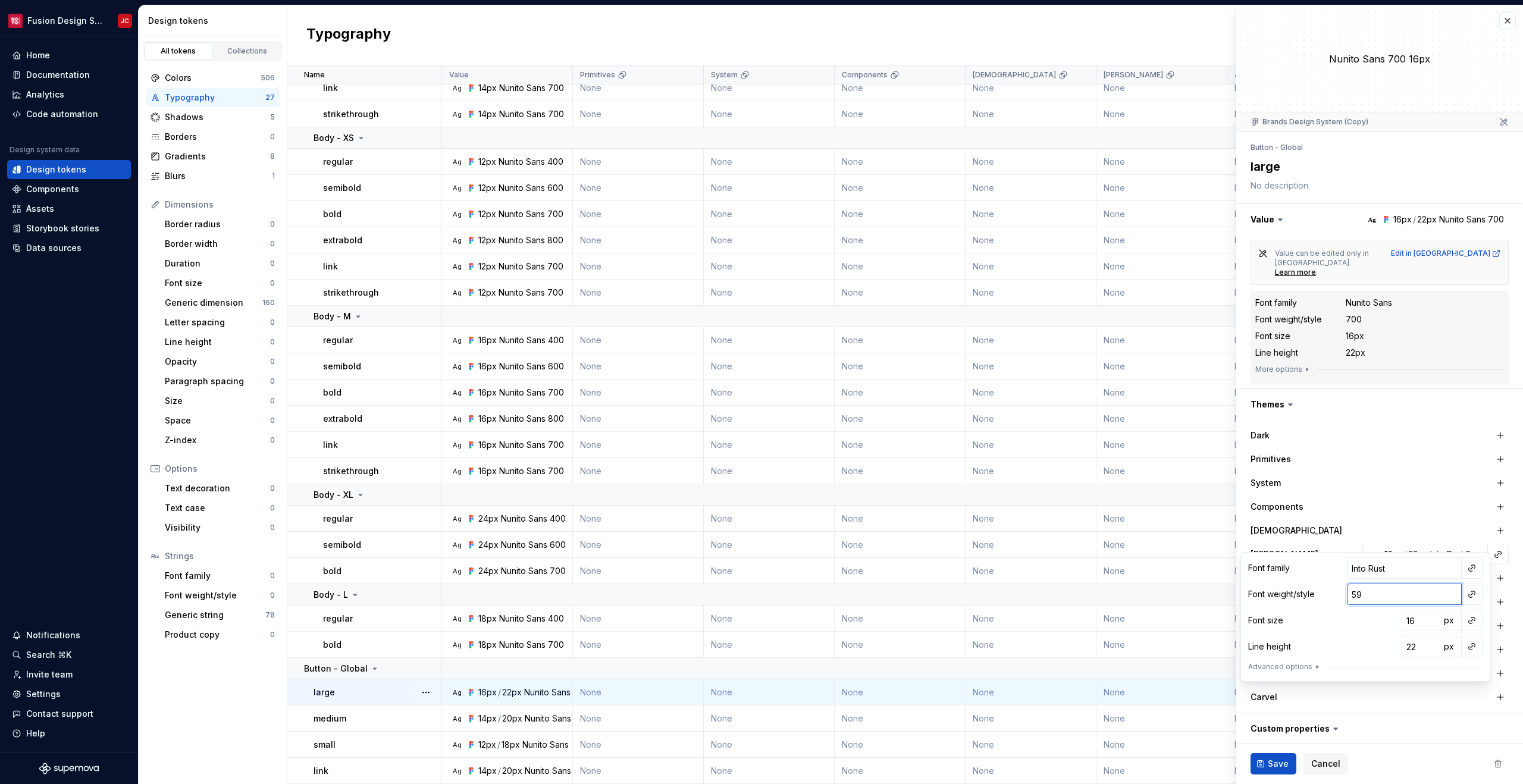
type input "599"
type textarea "*"
type input "59"
type textarea "*"
type input "5"
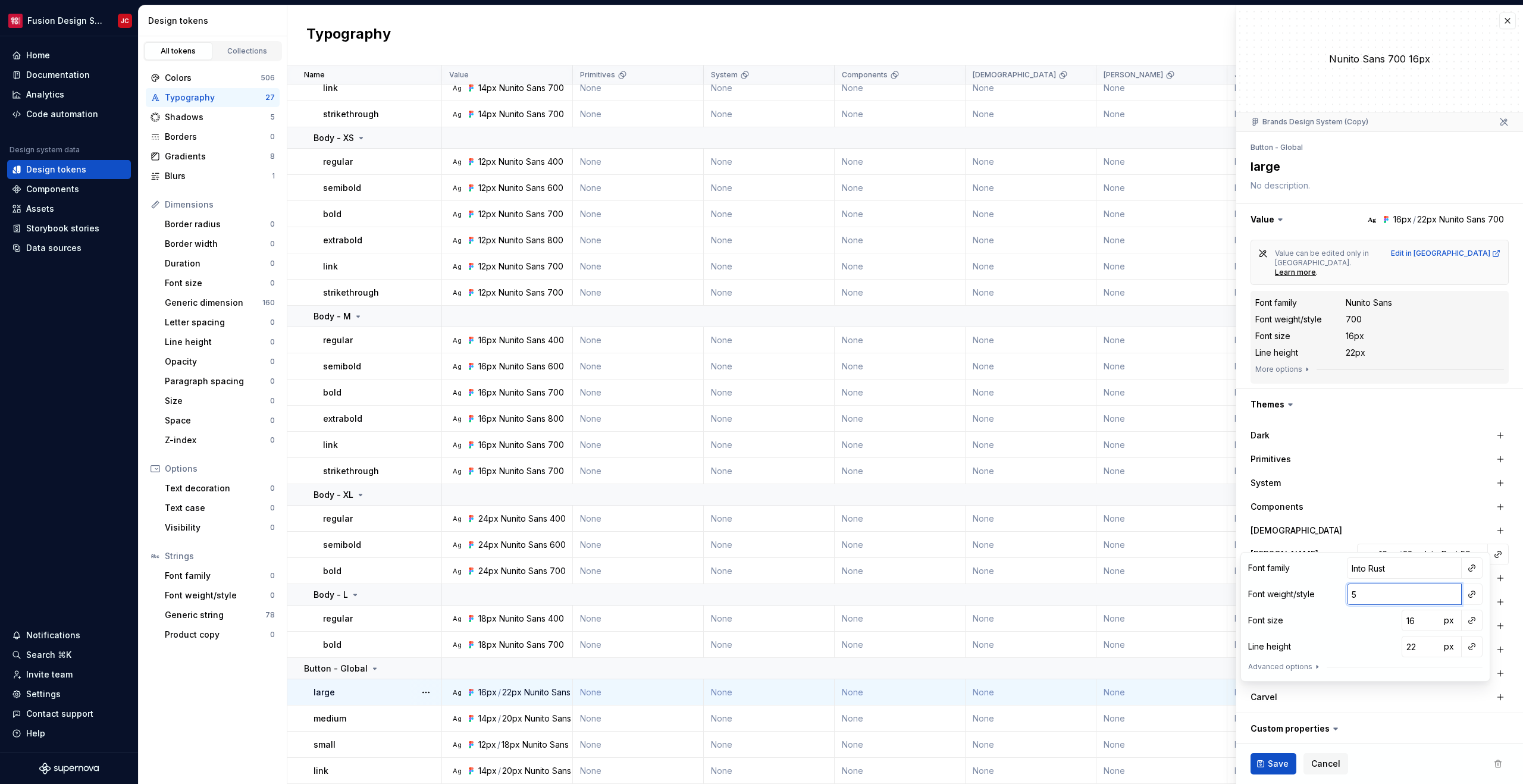
type textarea "*"
type input "4"
type textarea "*"
type input "40"
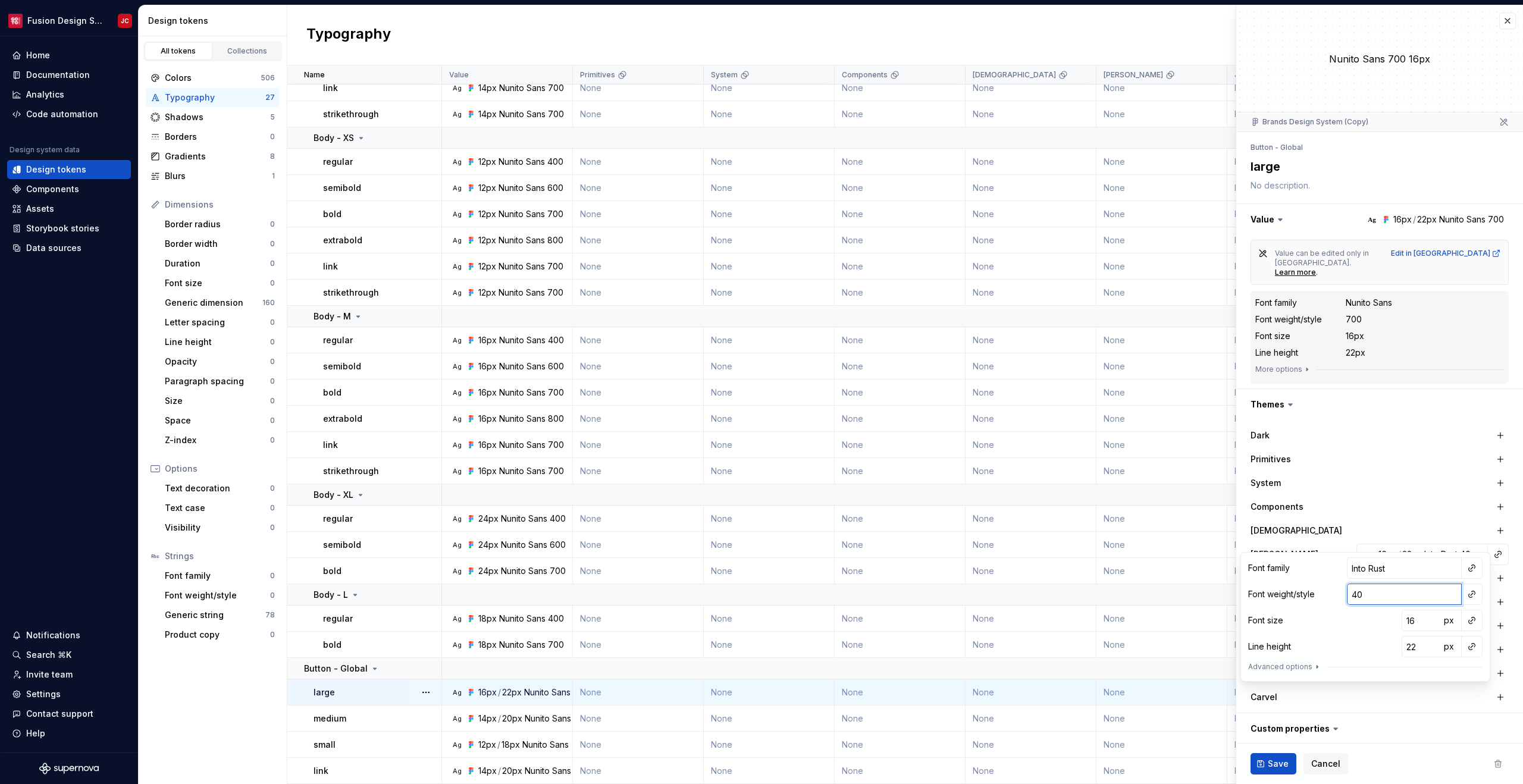
type textarea "*"
type input "400"
click at [1364, 477] on div "System" at bounding box center [1310, 483] width 119 height 12
click at [1424, 548] on div "Into Rust" at bounding box center [1435, 554] width 33 height 12
click at [1284, 768] on span "Save" at bounding box center [1278, 763] width 21 height 12
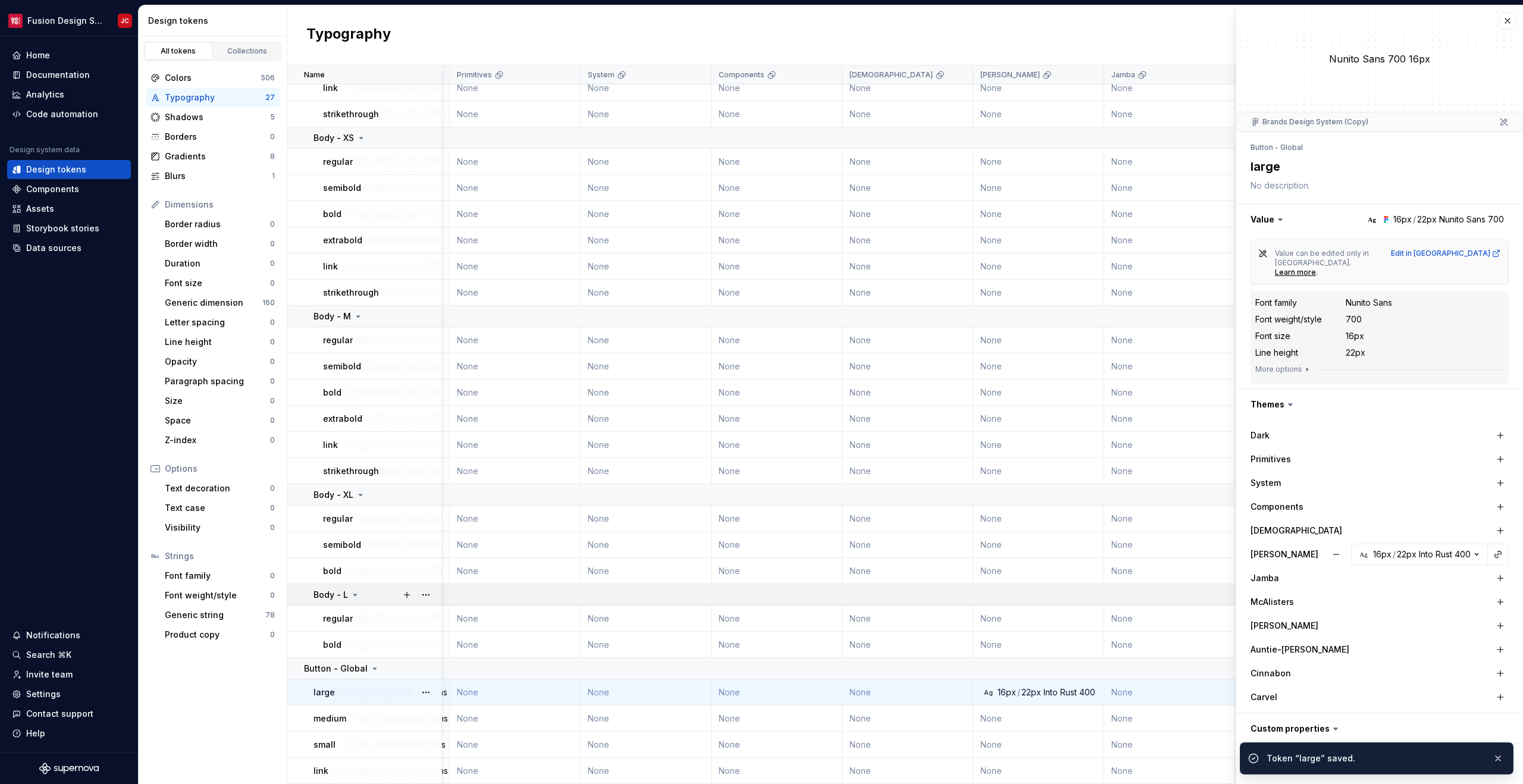
scroll to position [157, 137]
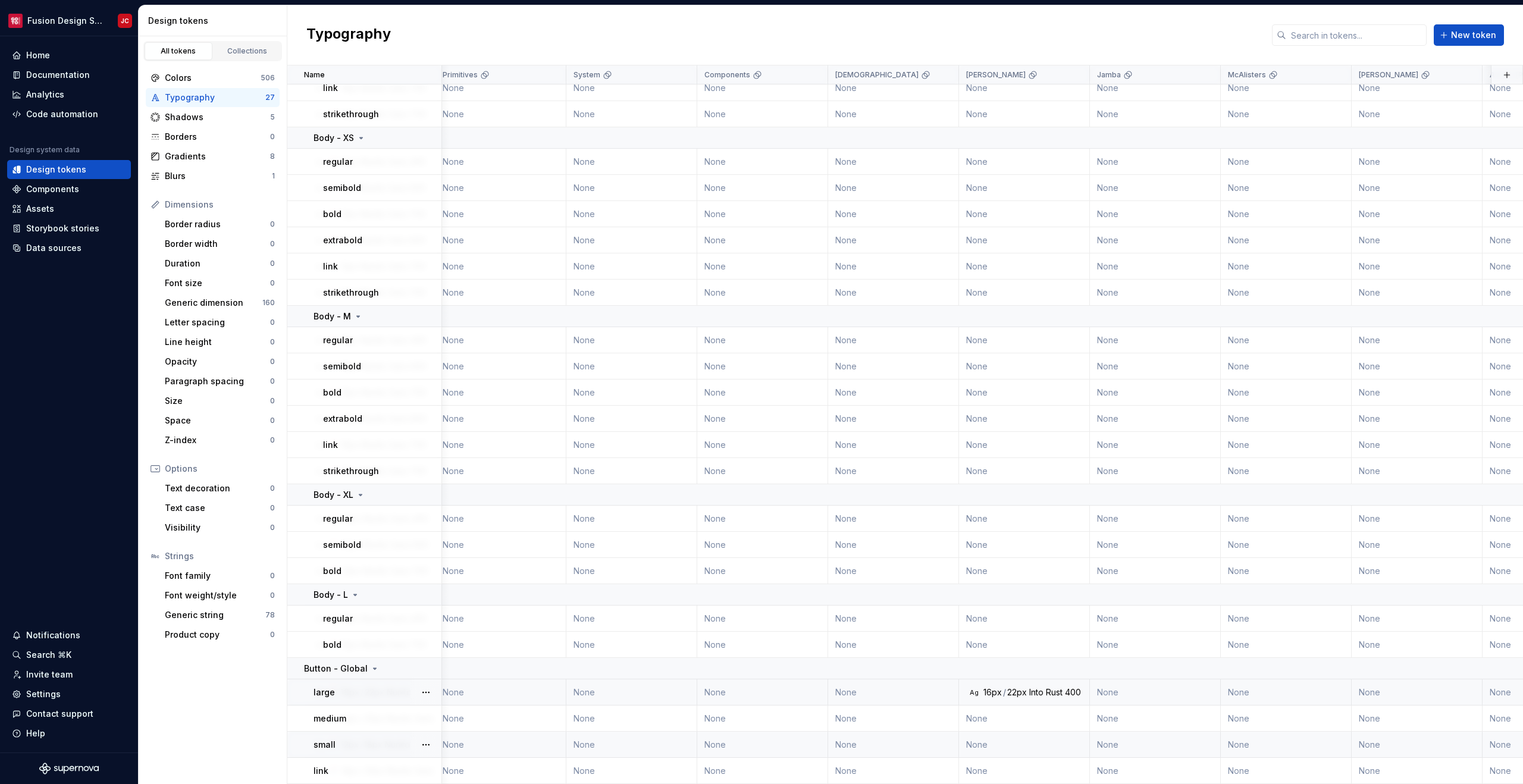
click at [1009, 733] on td "None" at bounding box center [1025, 745] width 131 height 26
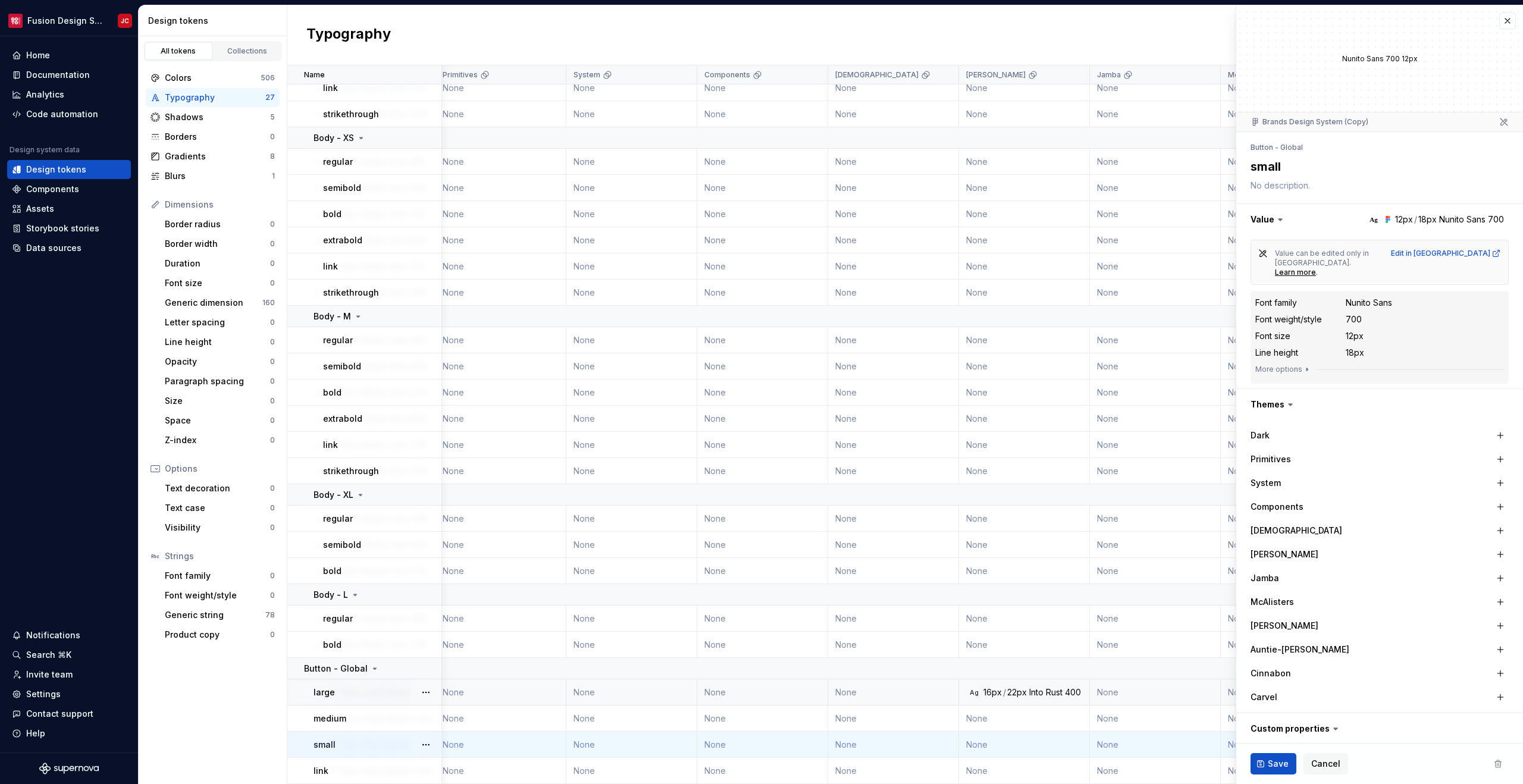
click at [1295, 548] on div "[PERSON_NAME]" at bounding box center [1310, 554] width 119 height 12
click at [1270, 548] on label "[PERSON_NAME]" at bounding box center [1284, 554] width 68 height 12
click at [1504, 546] on button "button" at bounding box center [1500, 554] width 16 height 16
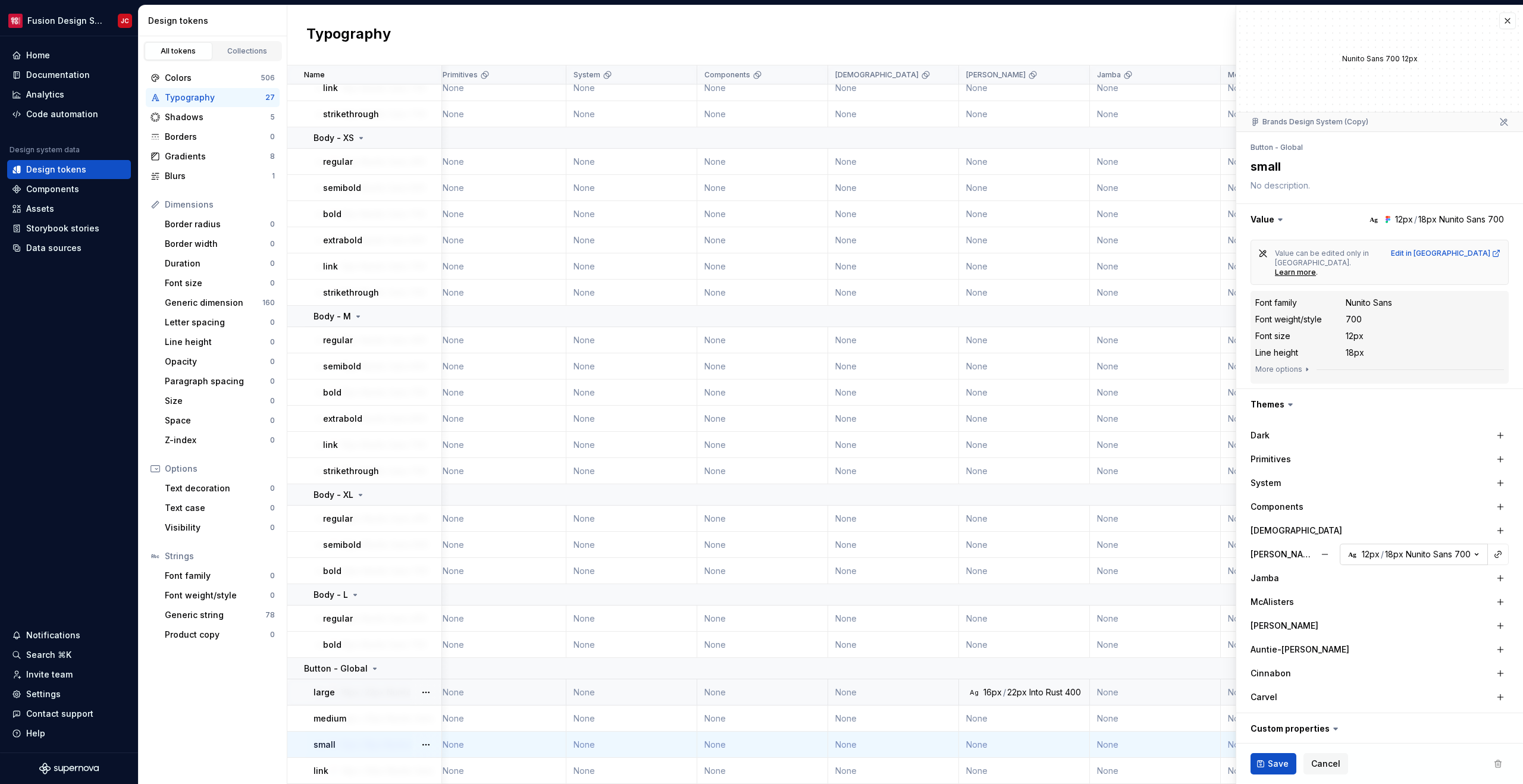
click at [1422, 548] on div "Nunito Sans" at bounding box center [1429, 554] width 47 height 12
type textarea "*"
type input "I"
type textarea "*"
type input "In"
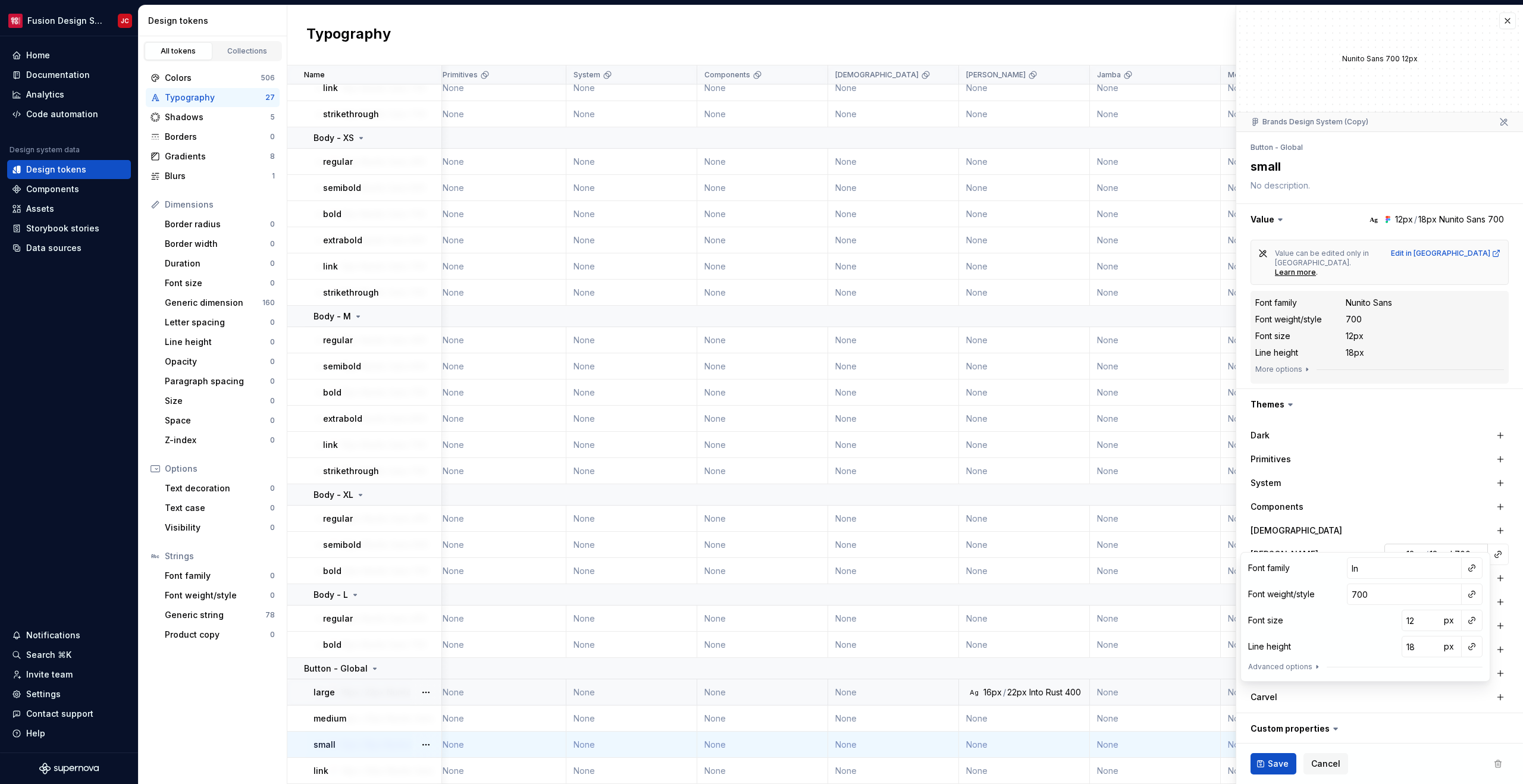
type textarea "*"
type input "Int"
type textarea "*"
type input "Intro"
type textarea "*"
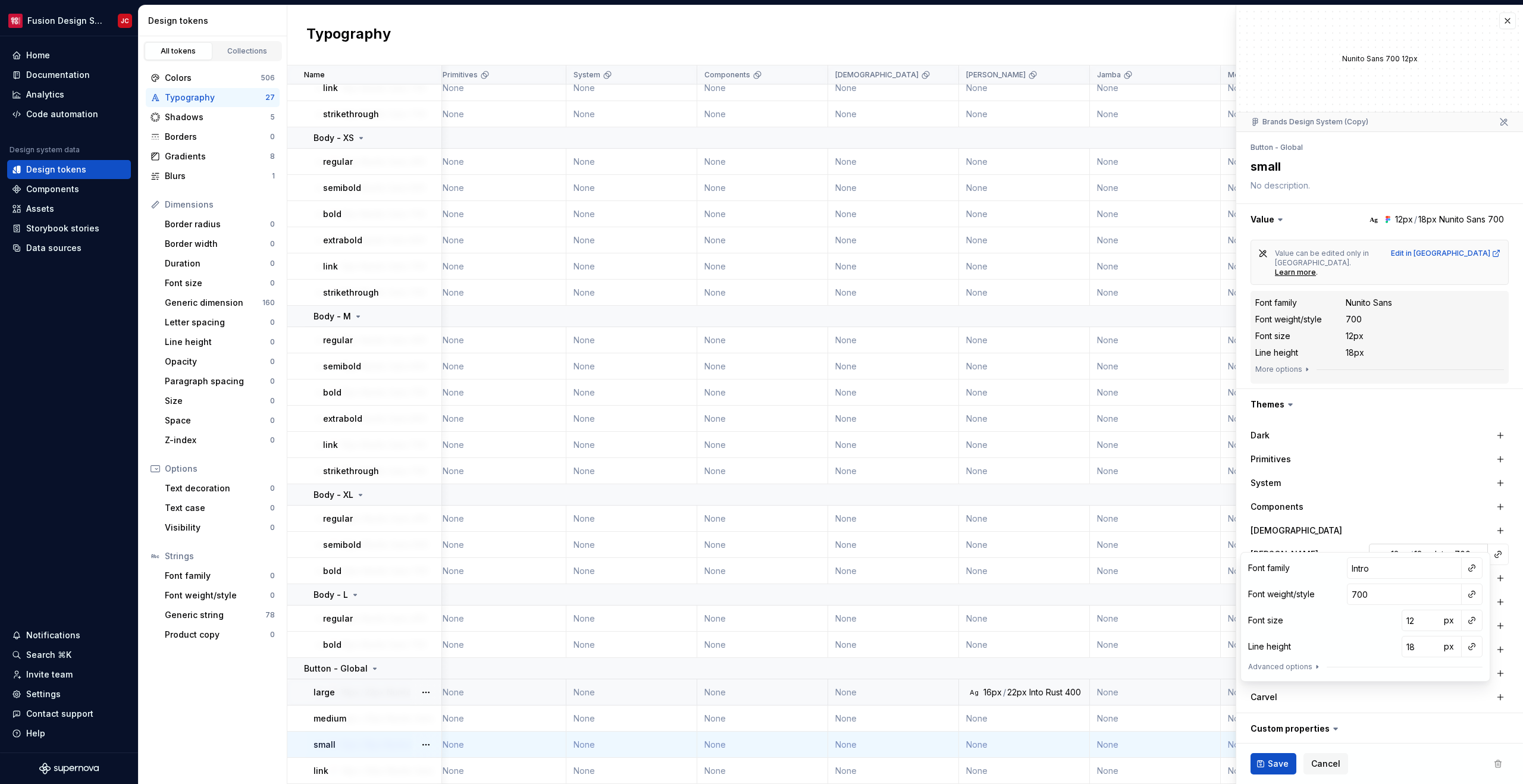
type input "Intro"
type textarea "*"
type input "Intro R"
type textarea "*"
type input "Intro Ru"
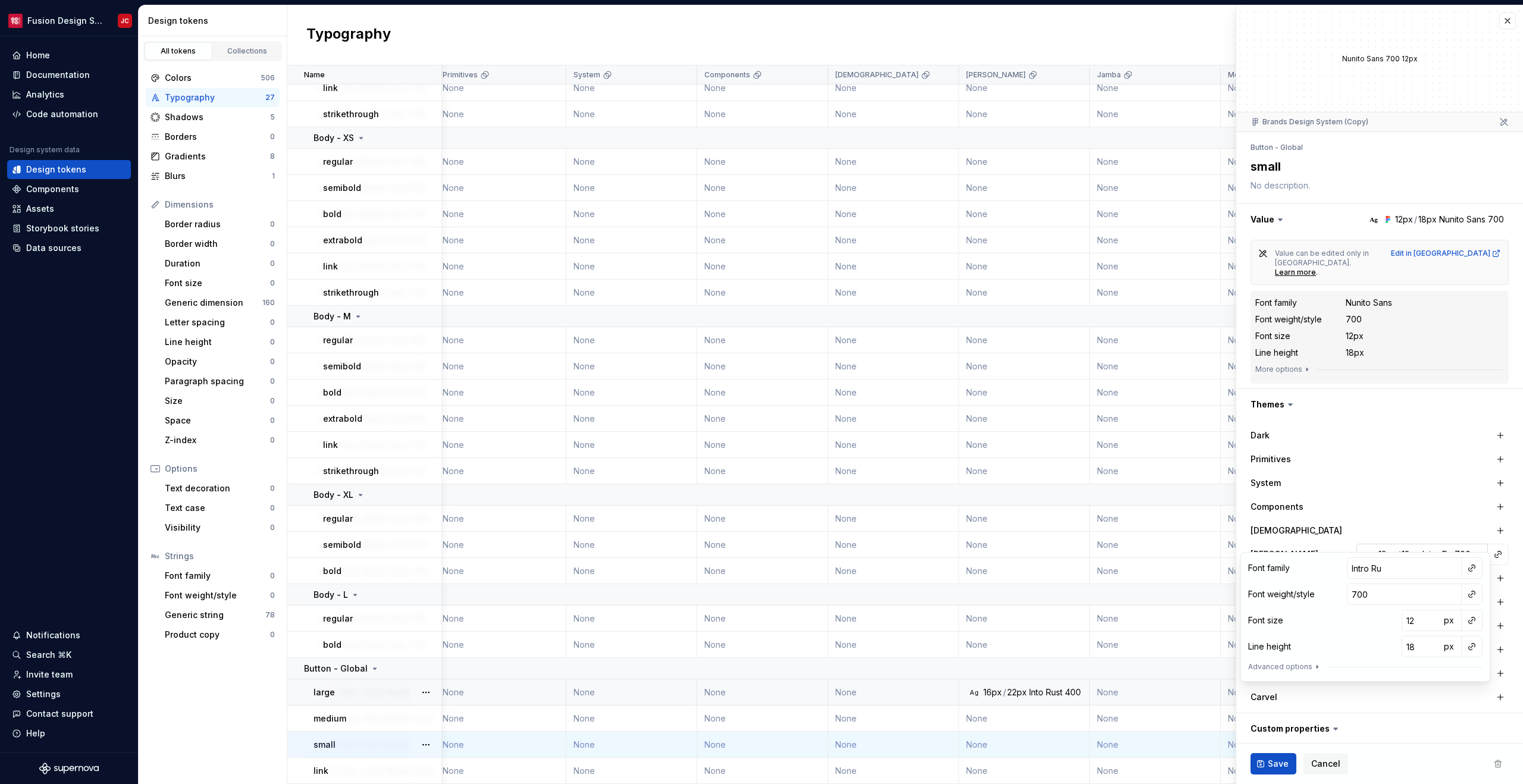
type textarea "*"
type input "Intro Rus"
type textarea "*"
type input "Intro Rust"
type textarea "*"
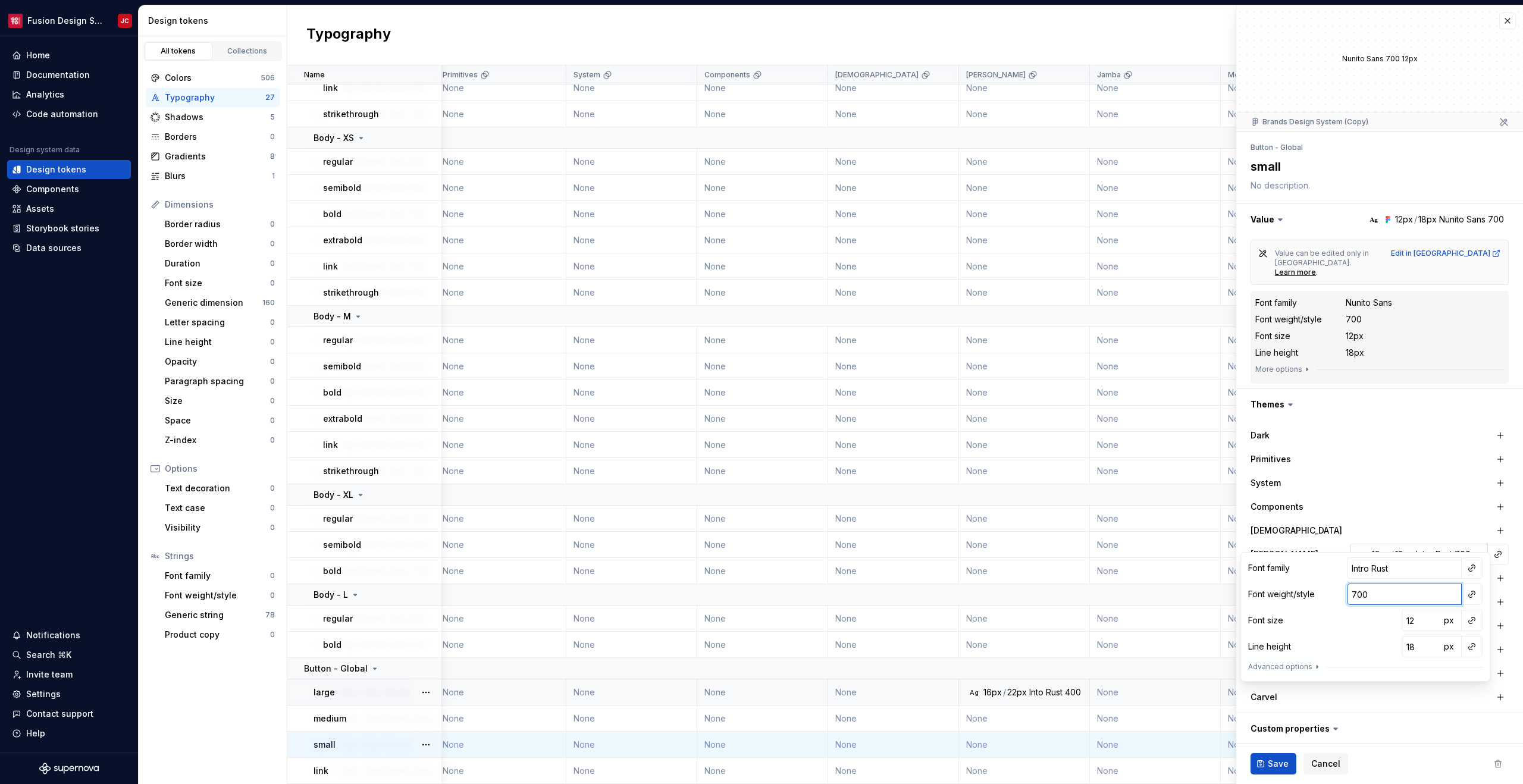
type textarea "*"
type input "4"
type textarea "*"
type input "40"
type textarea "*"
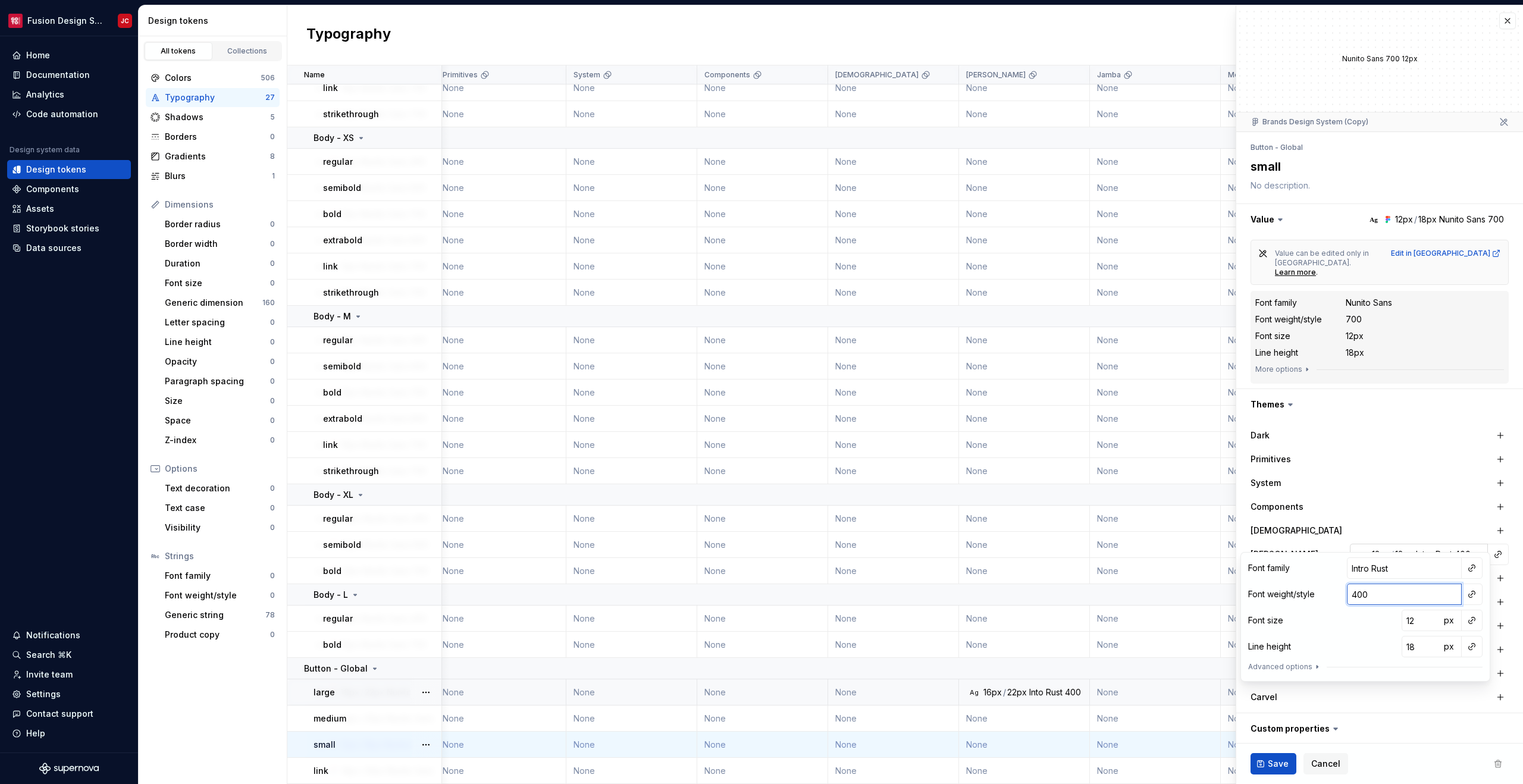
type input "400"
type textarea "*"
click at [1276, 763] on span "Save" at bounding box center [1278, 763] width 21 height 12
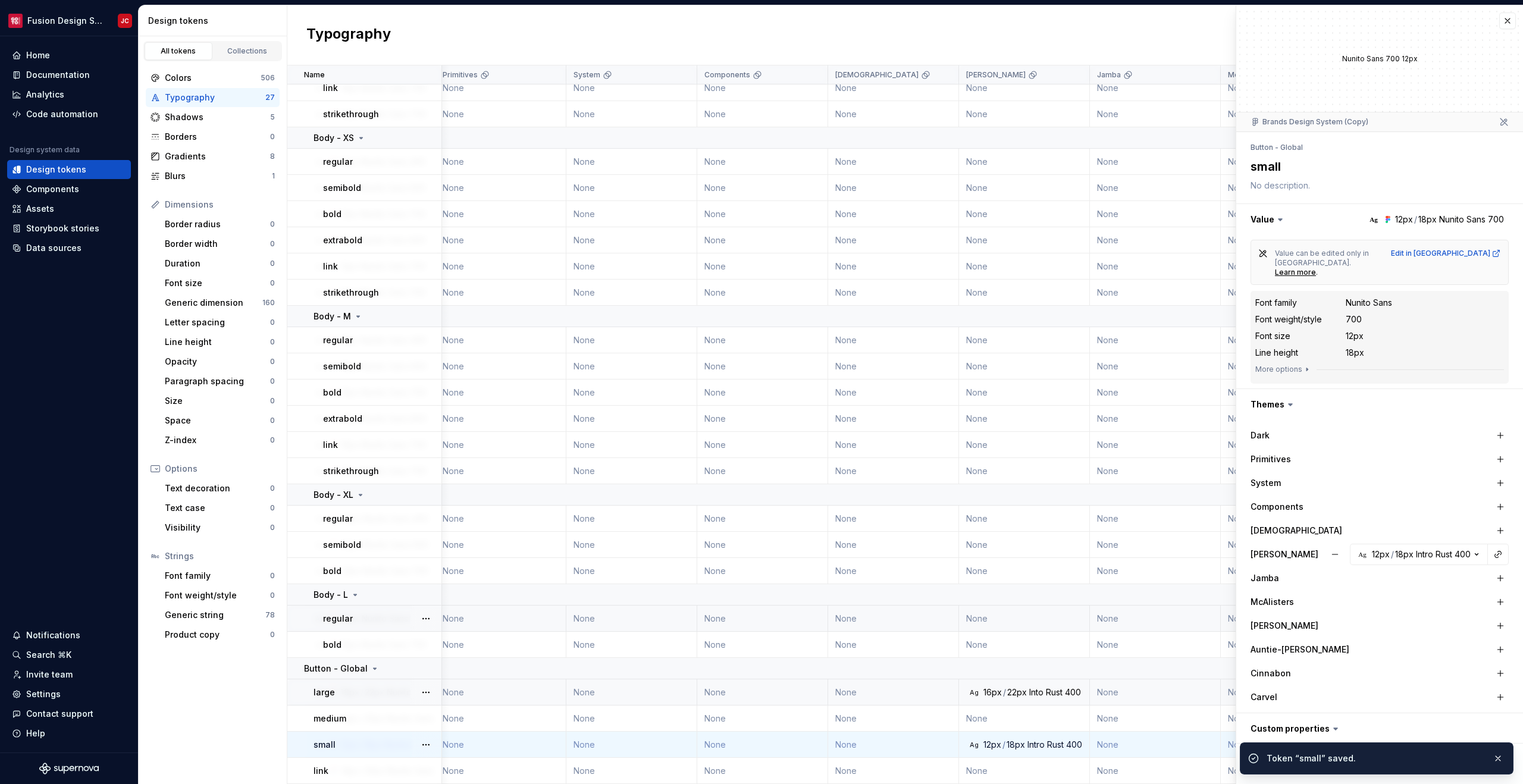
scroll to position [157, 137]
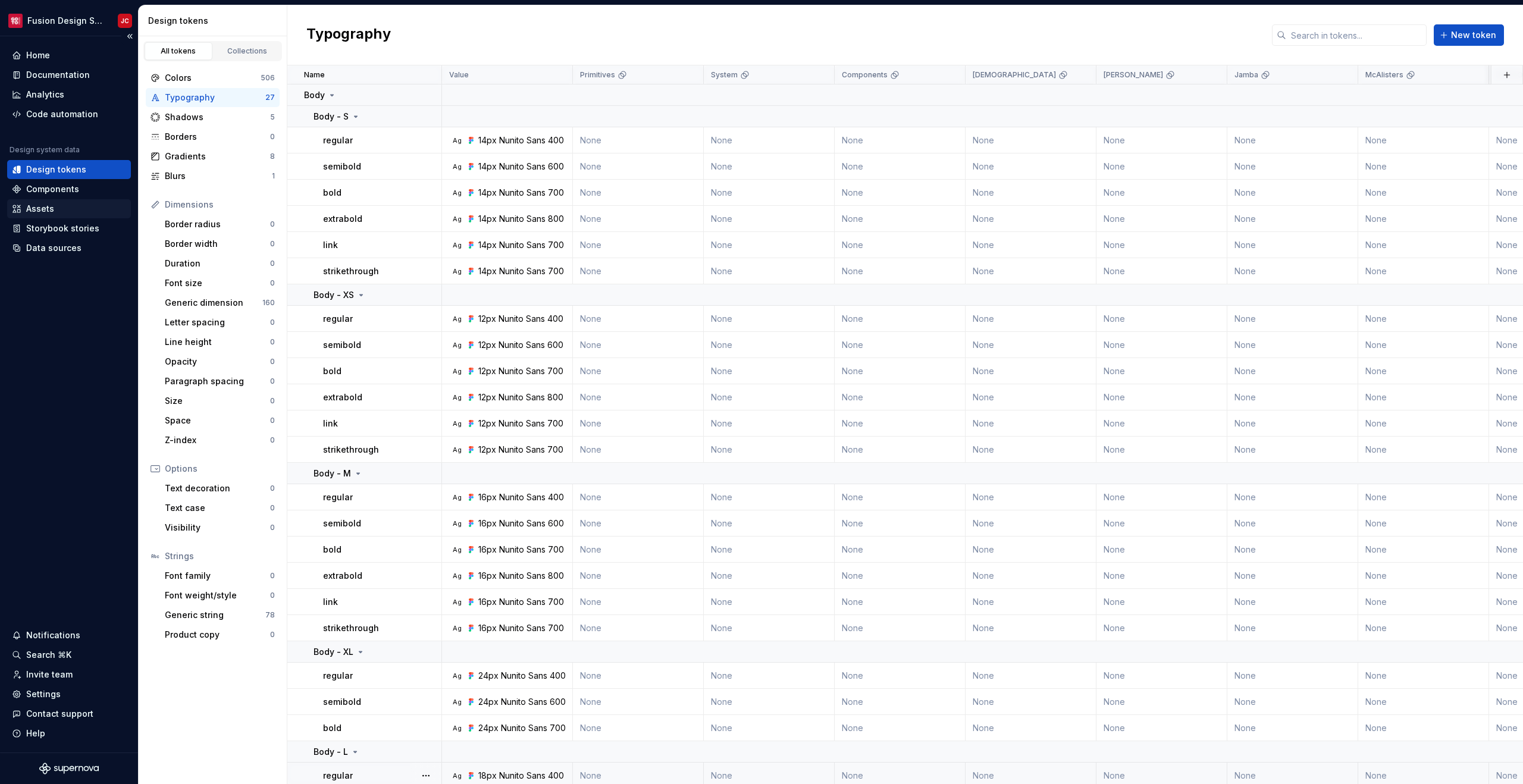
click at [42, 208] on div "Assets" at bounding box center [40, 208] width 28 height 12
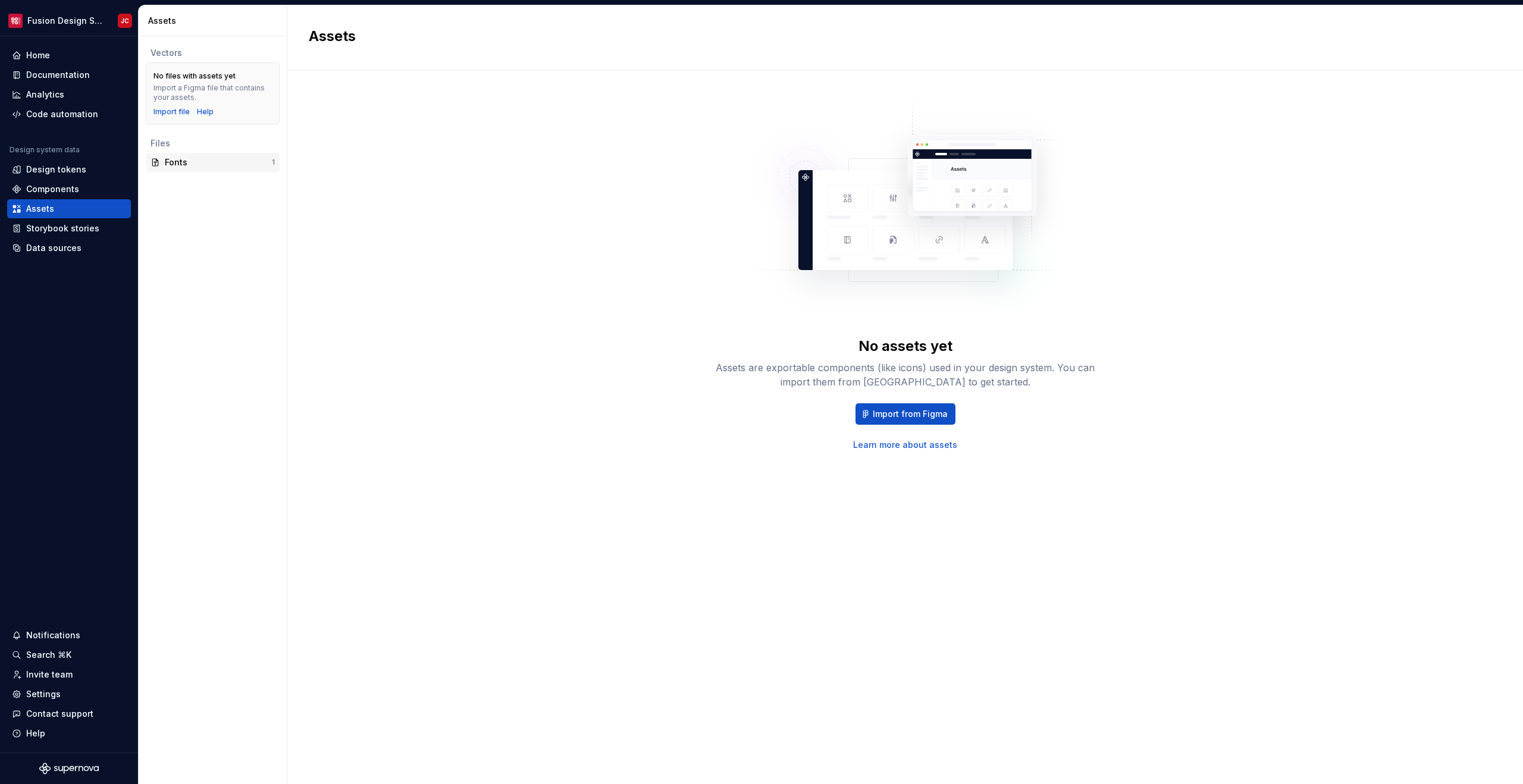
click at [188, 162] on div "Fonts" at bounding box center [218, 162] width 107 height 12
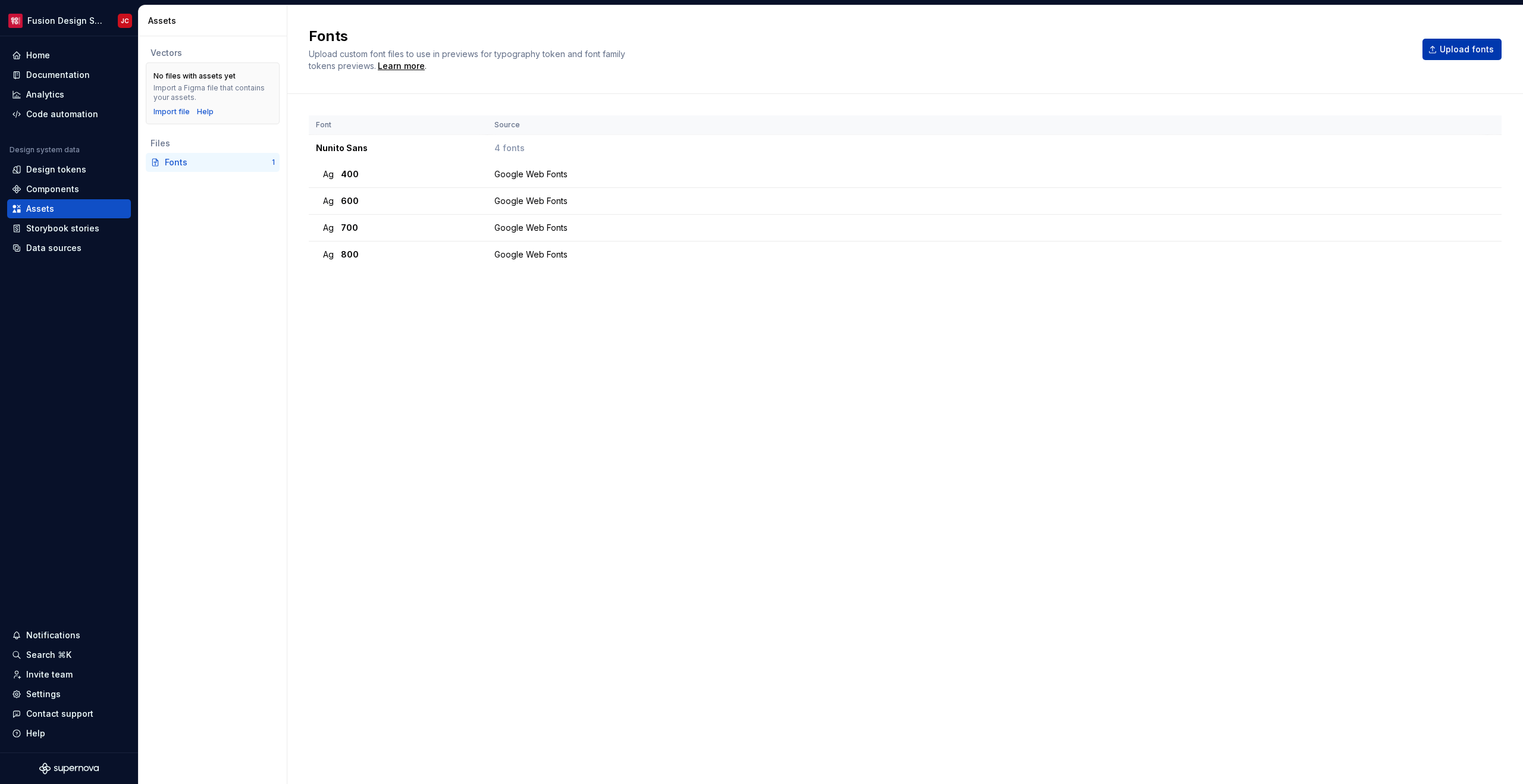
click at [1449, 55] on button "Upload fonts" at bounding box center [1462, 49] width 79 height 21
click at [38, 99] on div "Analytics" at bounding box center [45, 94] width 38 height 12
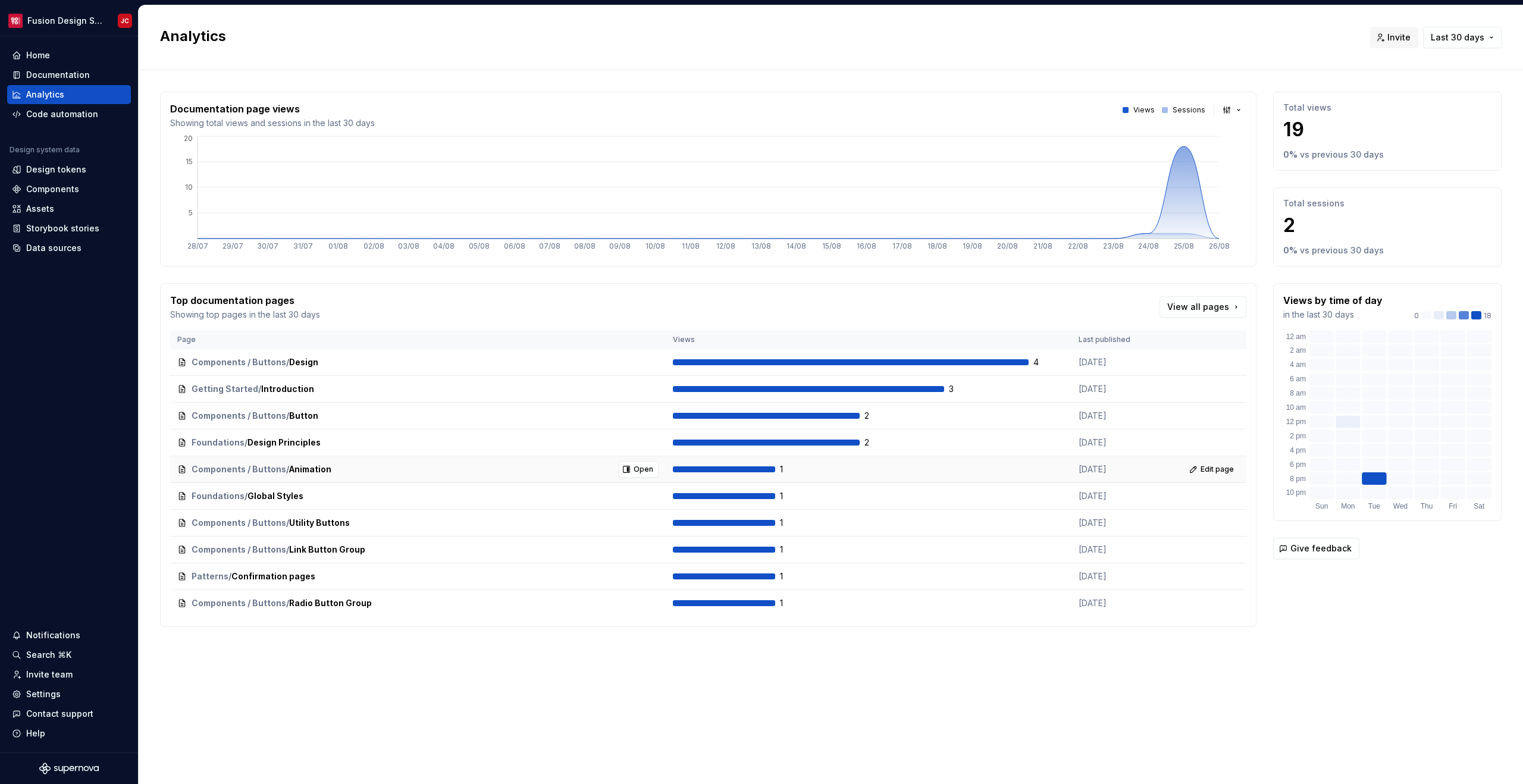
click at [338, 456] on td "Components / Buttons / Animation Open" at bounding box center [417, 469] width 495 height 27
click at [639, 363] on span "Open" at bounding box center [643, 362] width 20 height 9
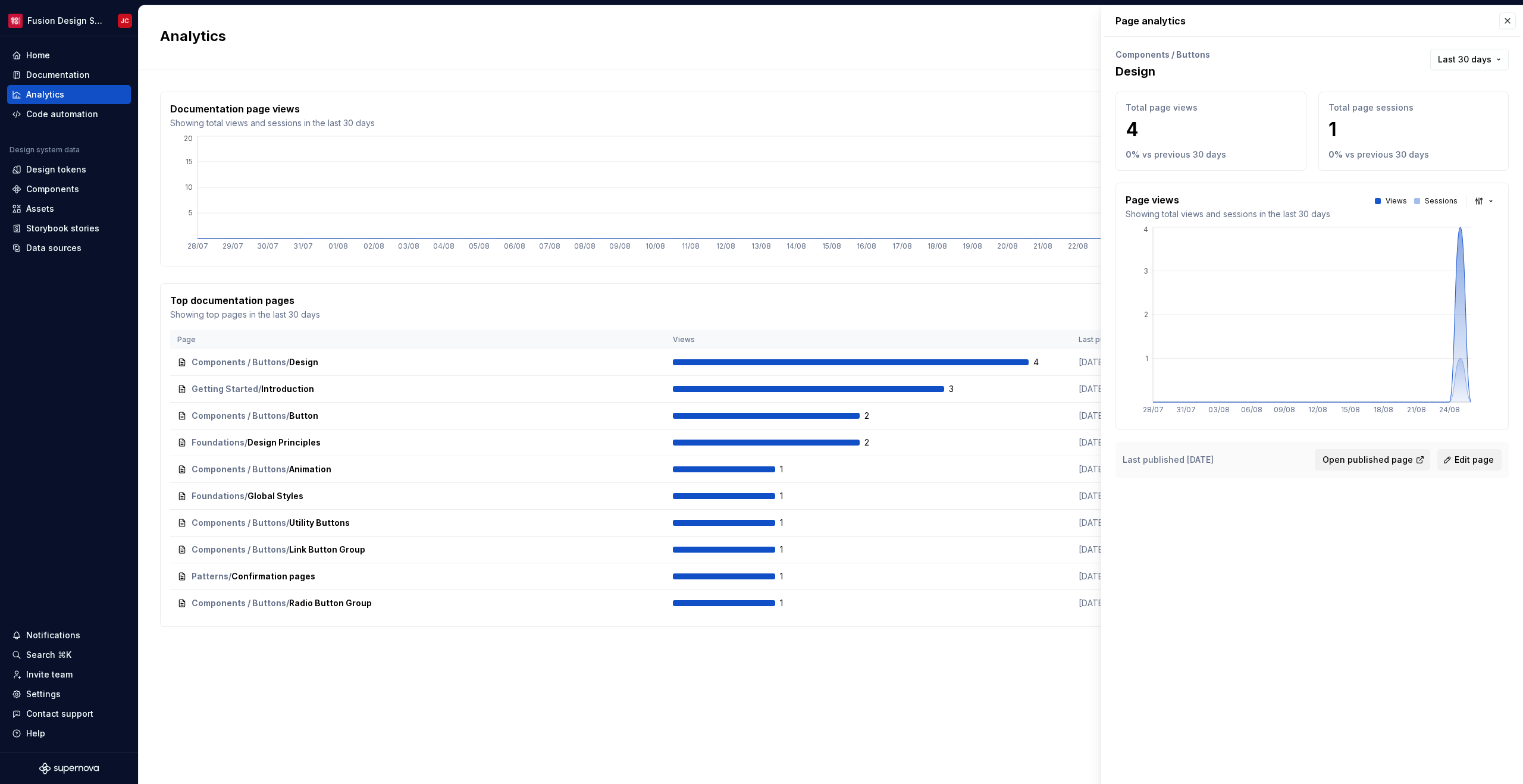
click at [1035, 640] on div "Documentation page views Showing total views and sessions in the last 30 days V…" at bounding box center [830, 371] width 1341 height 602
click at [74, 74] on div "Documentation" at bounding box center [58, 75] width 64 height 12
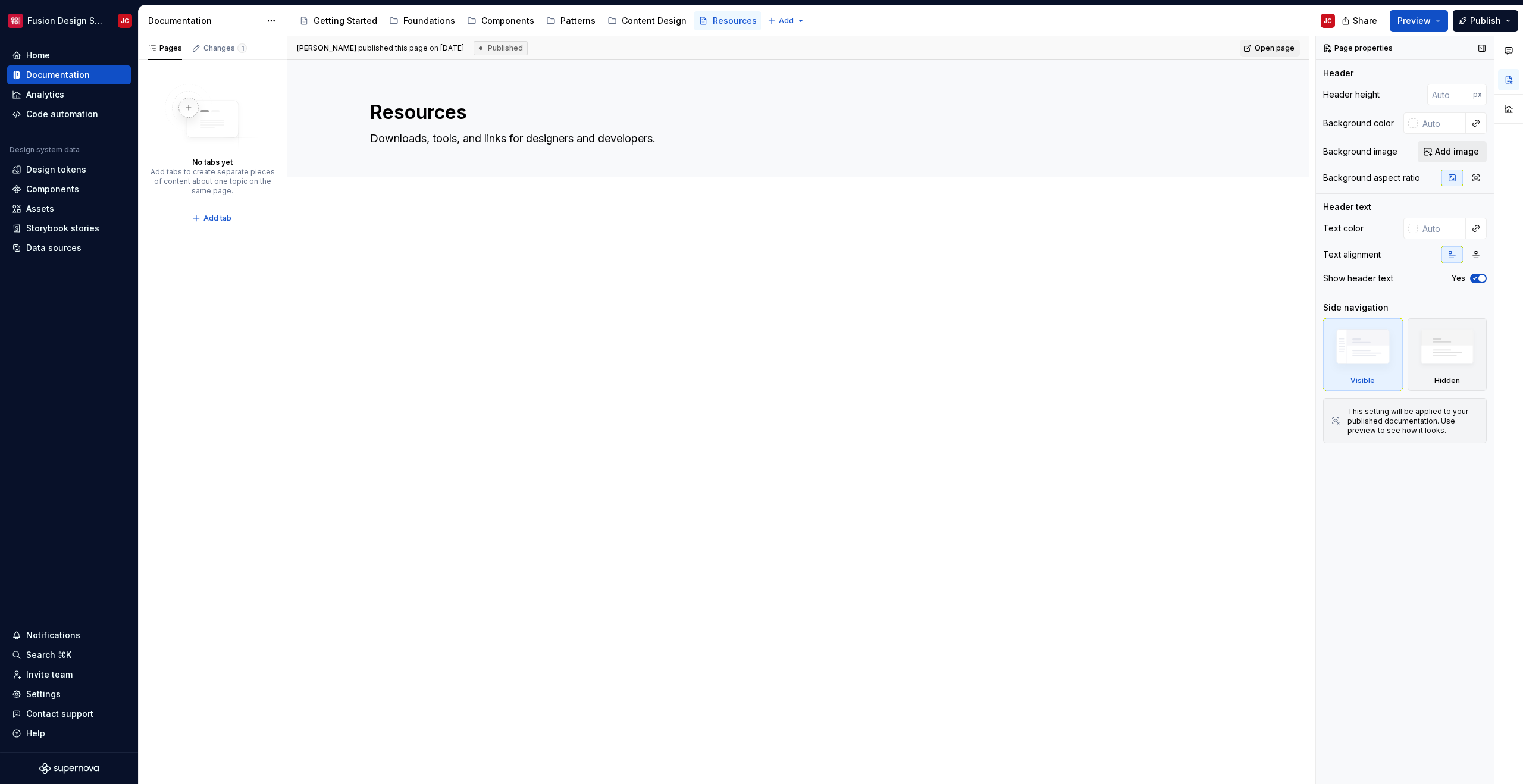
click at [1426, 156] on button "Add image" at bounding box center [1452, 152] width 69 height 21
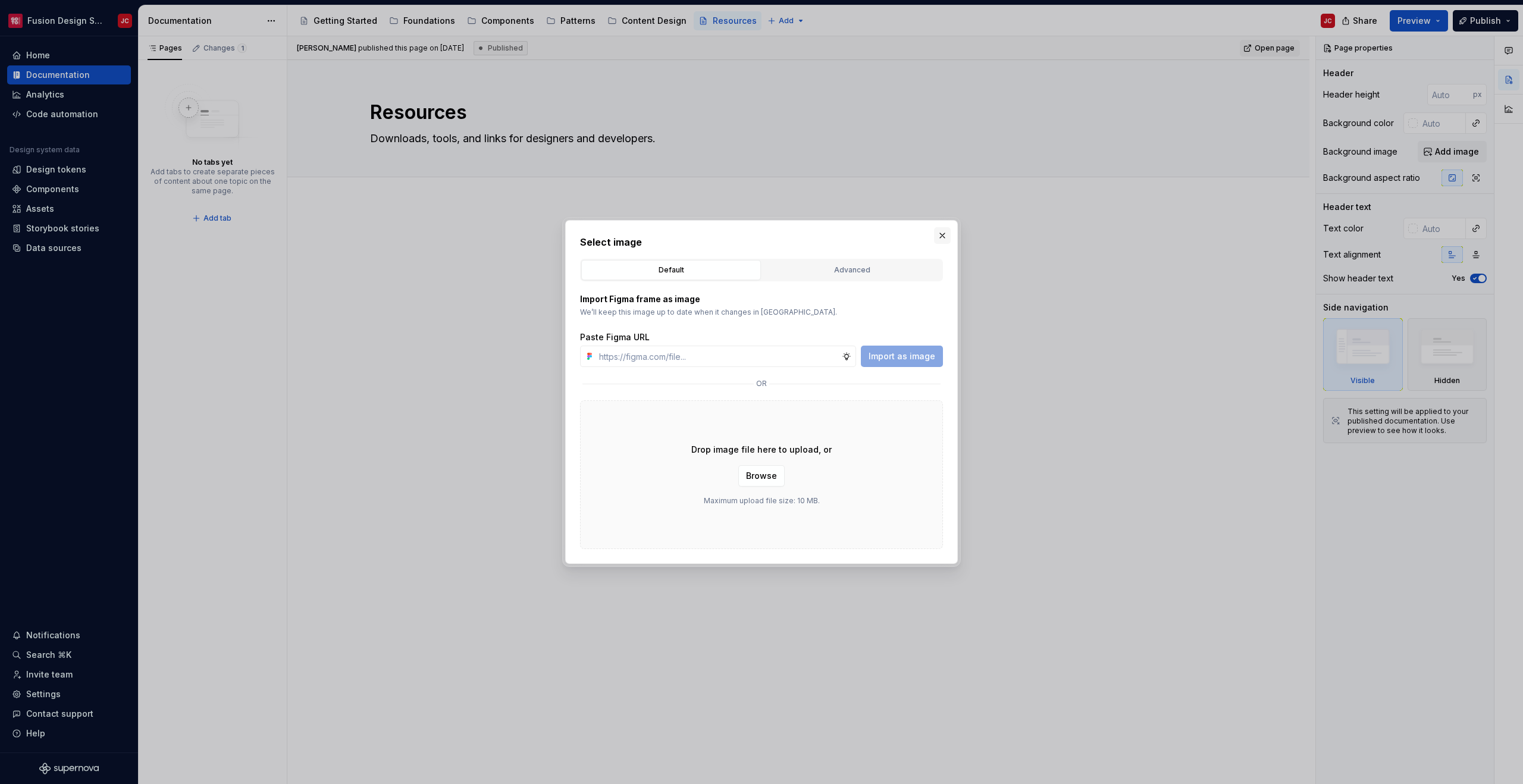
click at [940, 238] on button "button" at bounding box center [942, 235] width 16 height 16
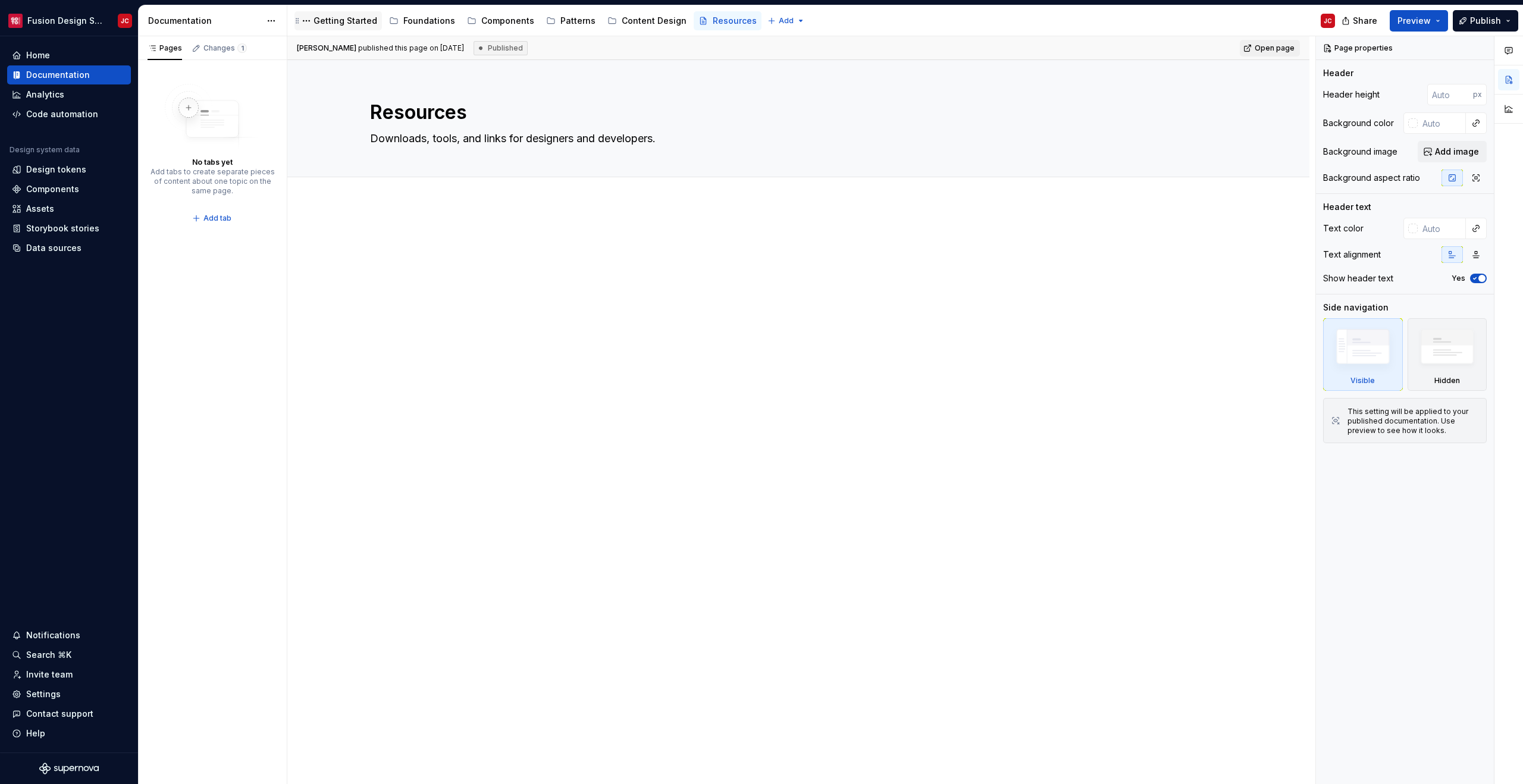
click at [341, 25] on div "Getting Started" at bounding box center [345, 21] width 64 height 12
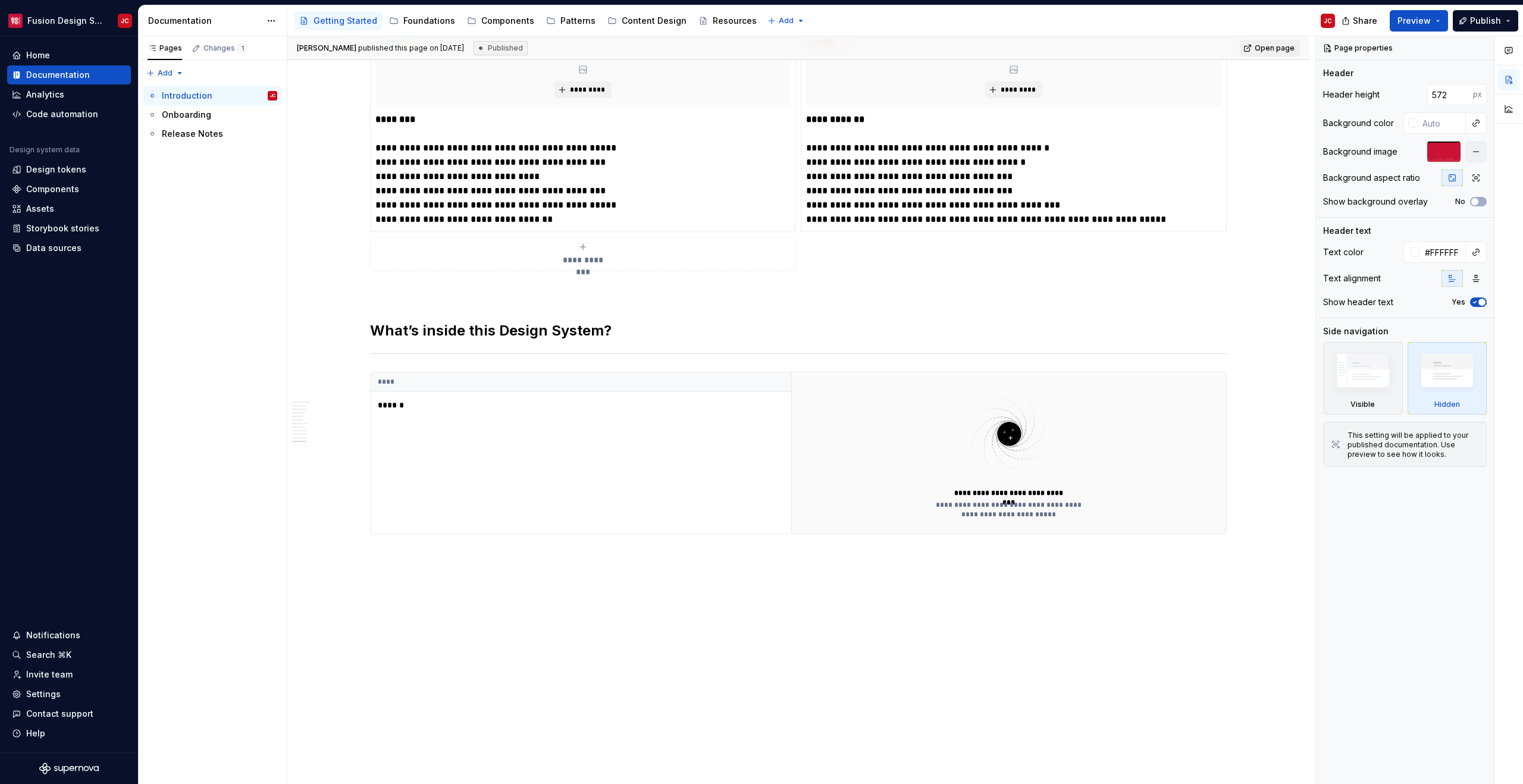
scroll to position [2814, 0]
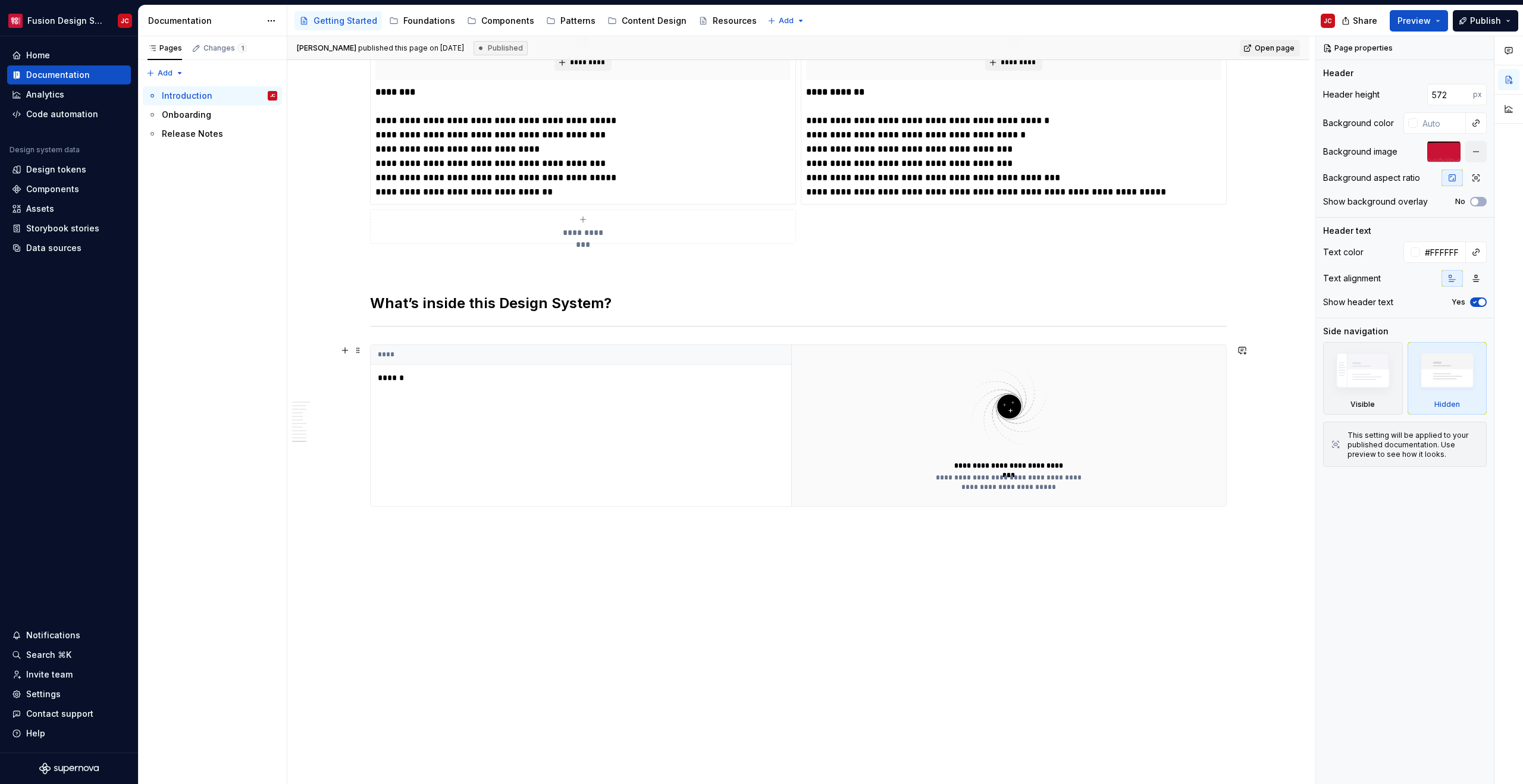
click at [387, 377] on p "******" at bounding box center [452, 378] width 149 height 12
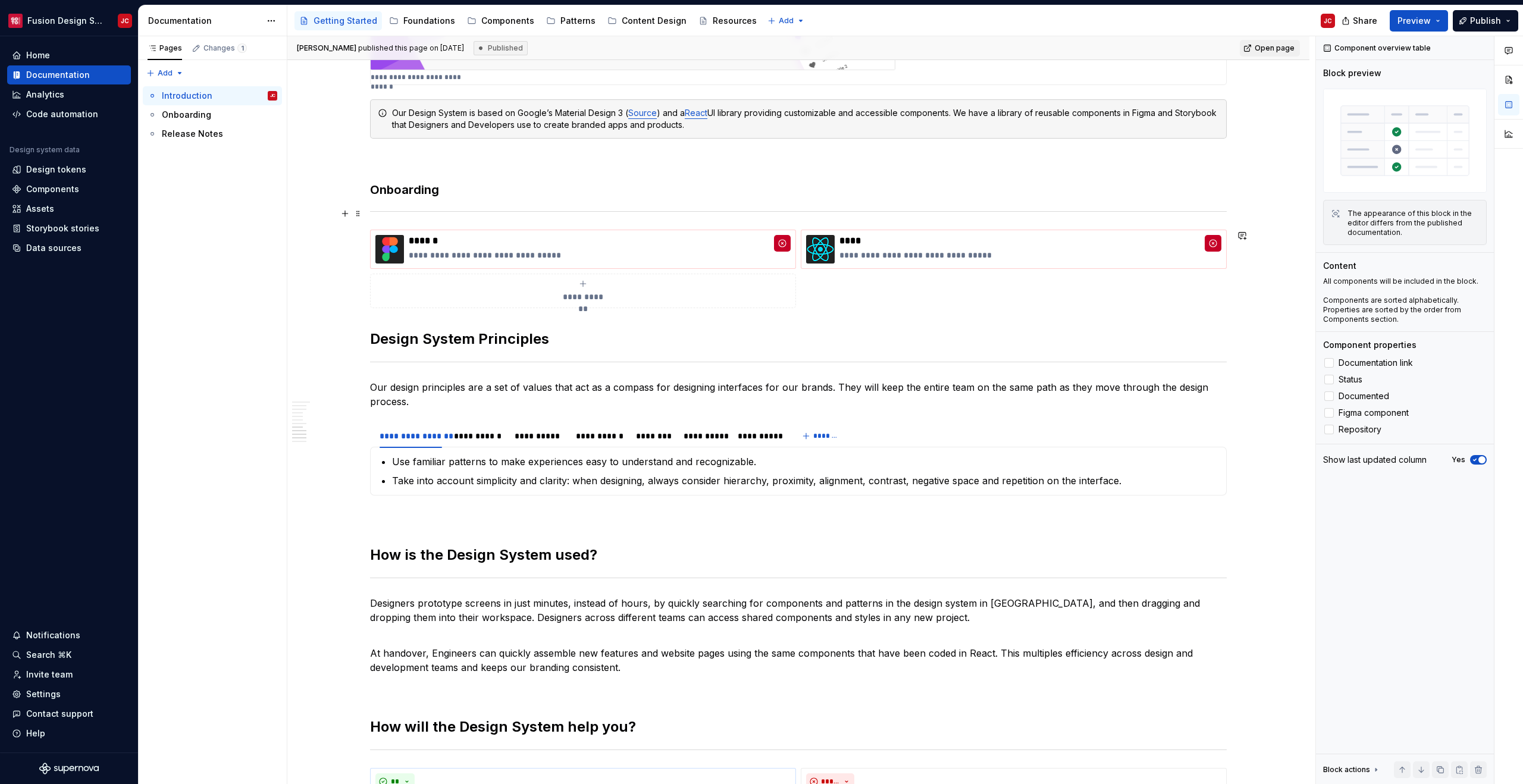
scroll to position [2023, 0]
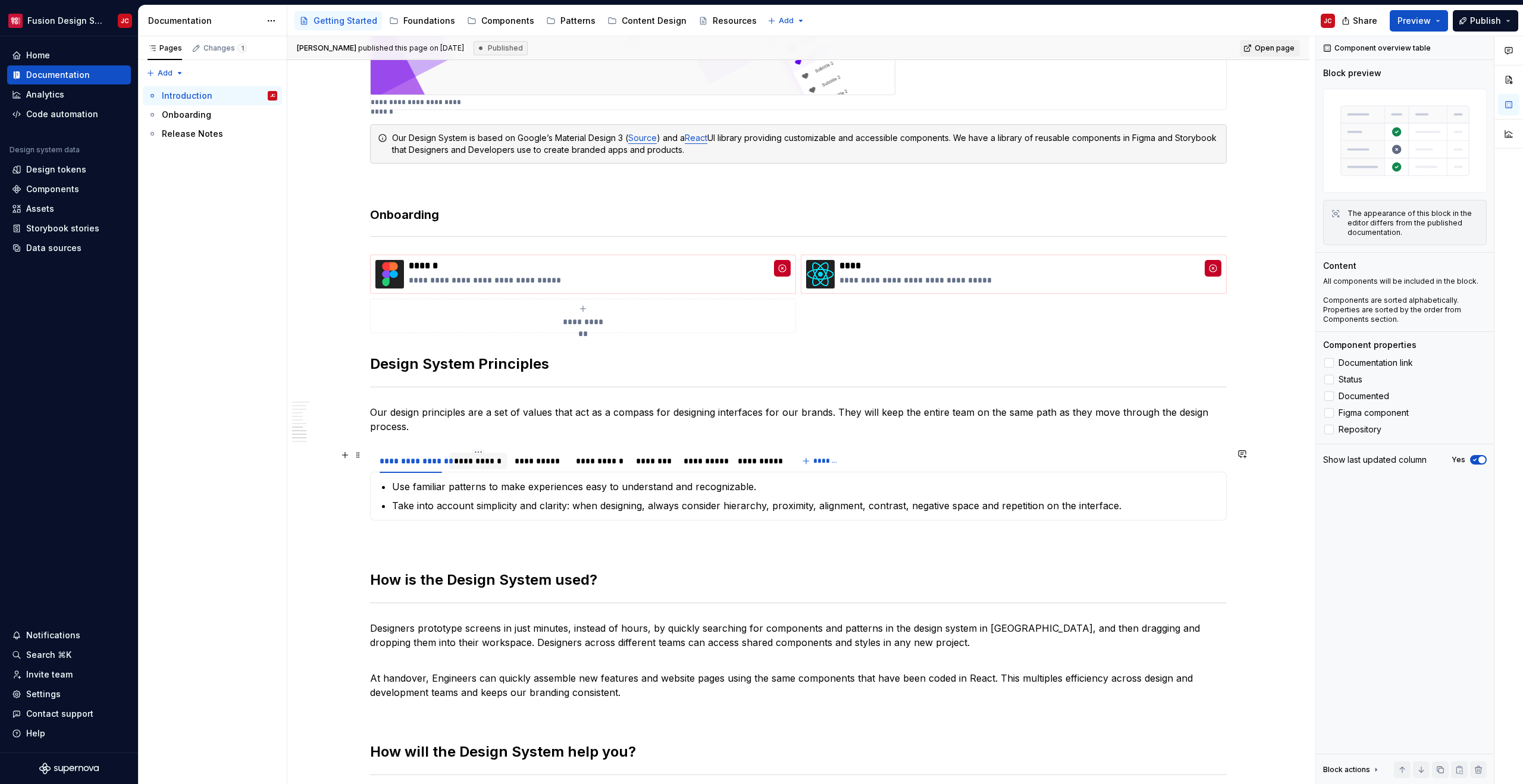
click at [481, 456] on div "**********" at bounding box center [478, 461] width 48 height 12
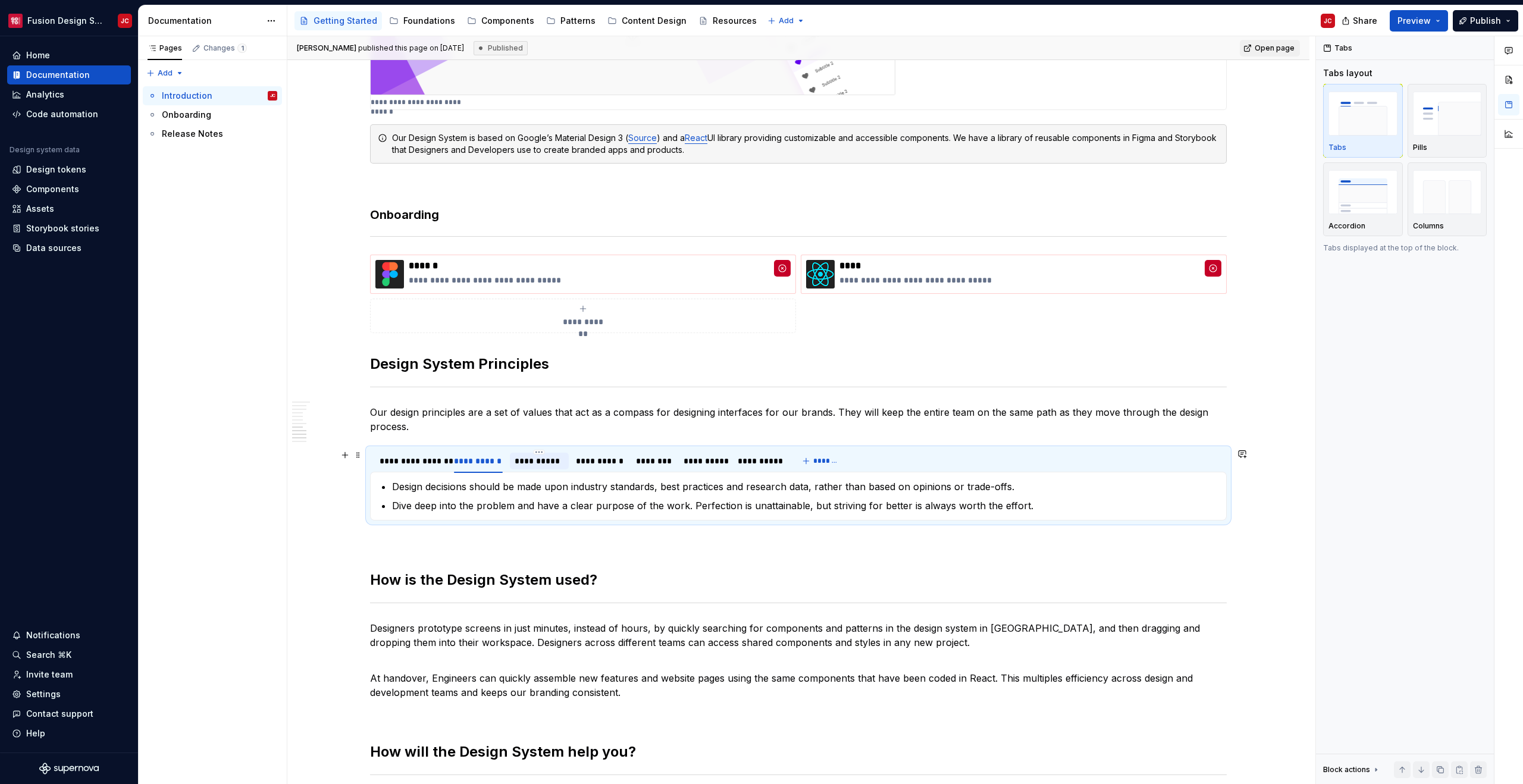
click at [537, 456] on div "**********" at bounding box center [539, 461] width 50 height 12
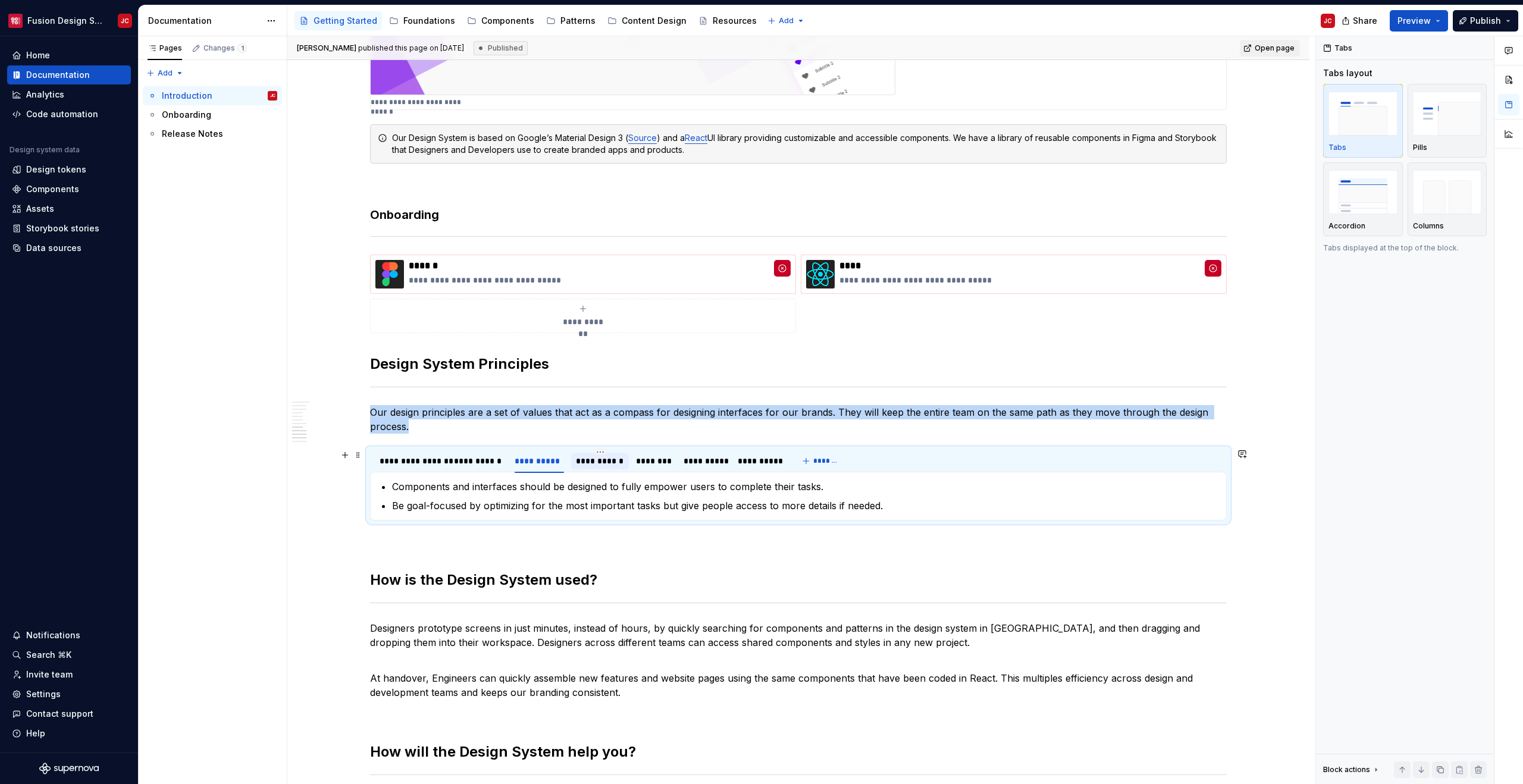
click at [583, 462] on div "**********" at bounding box center [600, 461] width 48 height 12
click at [755, 461] on div "**********" at bounding box center [759, 461] width 43 height 12
click at [696, 466] on div "**********" at bounding box center [705, 461] width 43 height 12
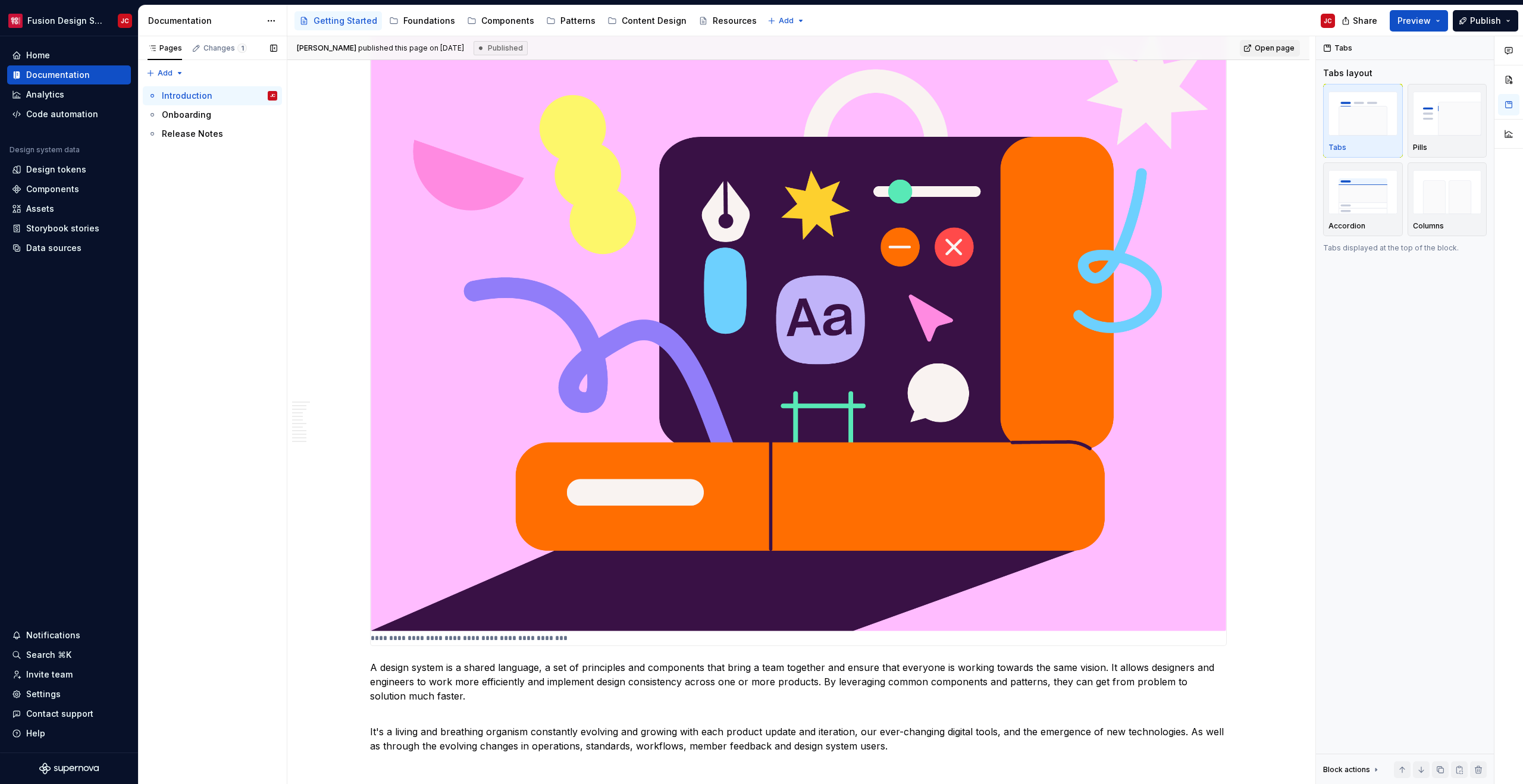
scroll to position [625, 0]
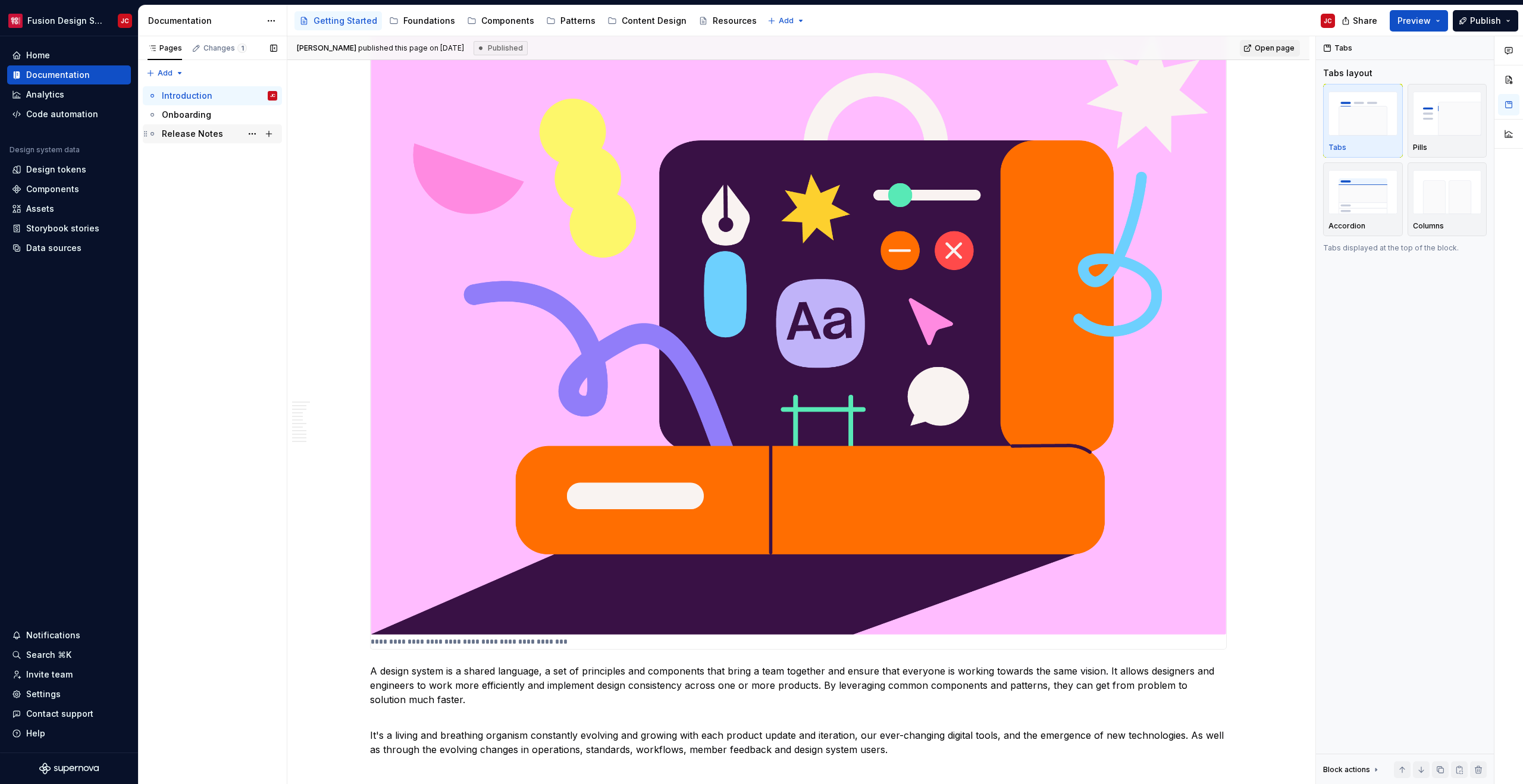
click at [214, 140] on div "Release Notes" at bounding box center [219, 133] width 115 height 16
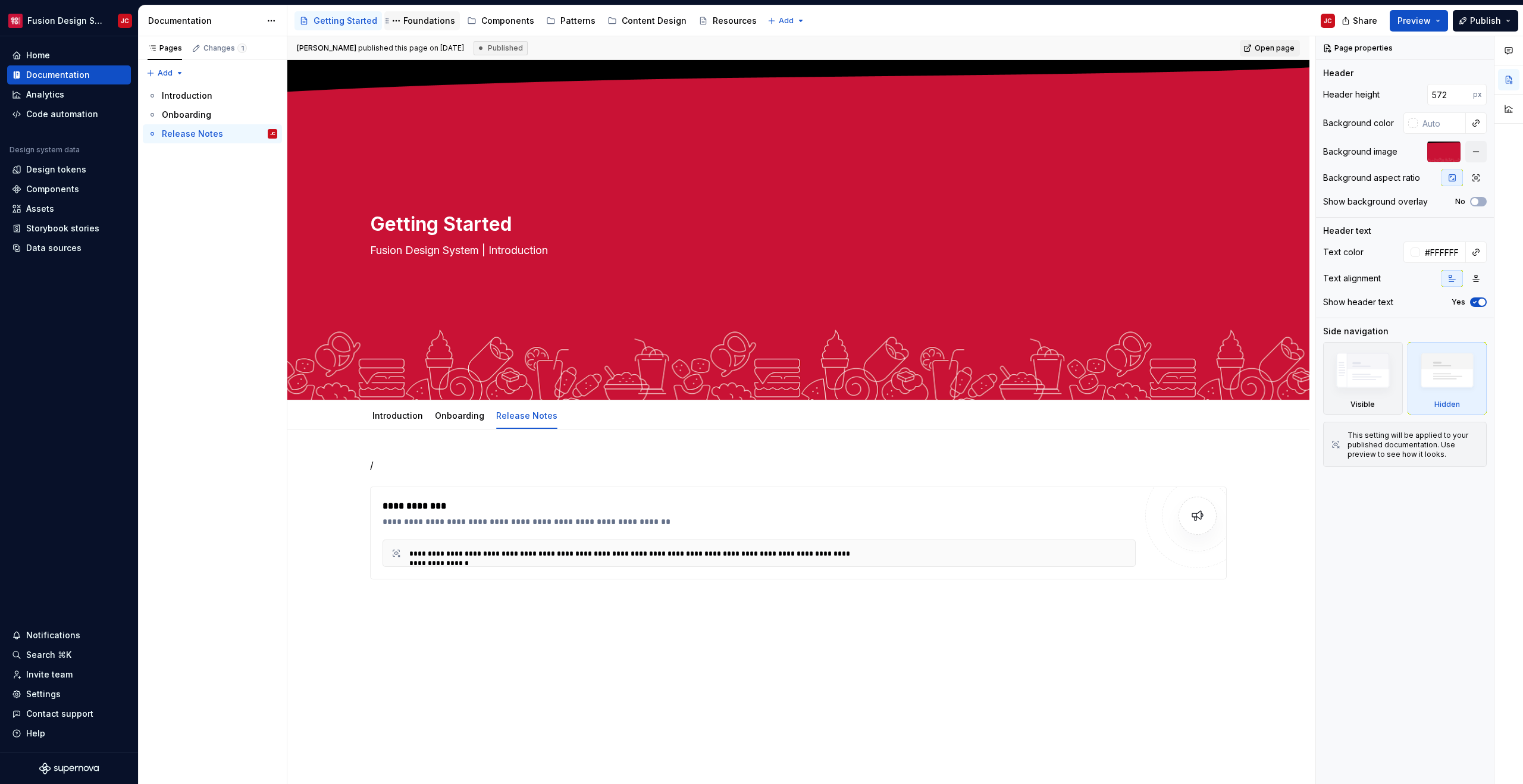
click at [415, 20] on div "Foundations" at bounding box center [429, 21] width 52 height 12
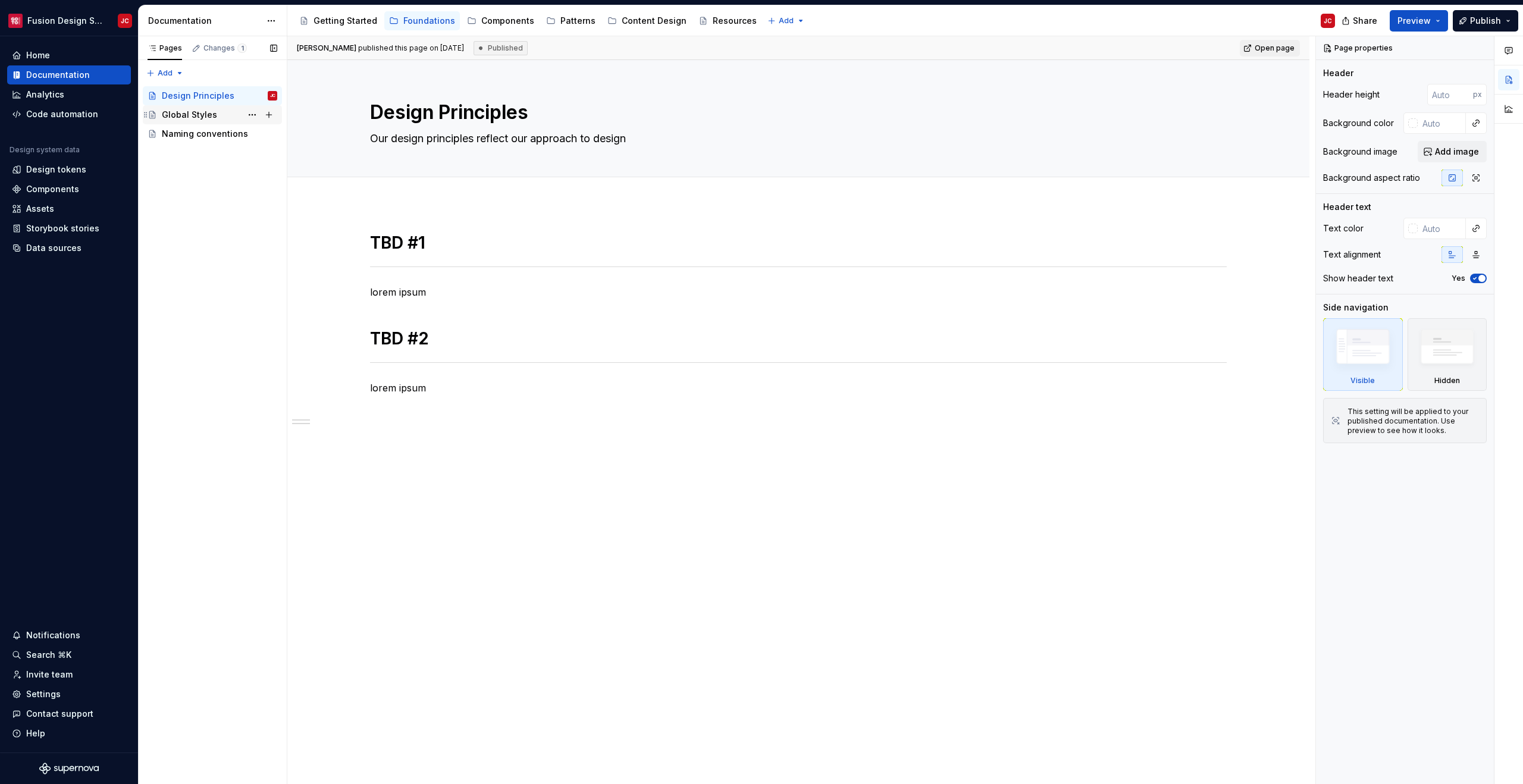
click at [201, 111] on div "Global Styles" at bounding box center [189, 115] width 55 height 12
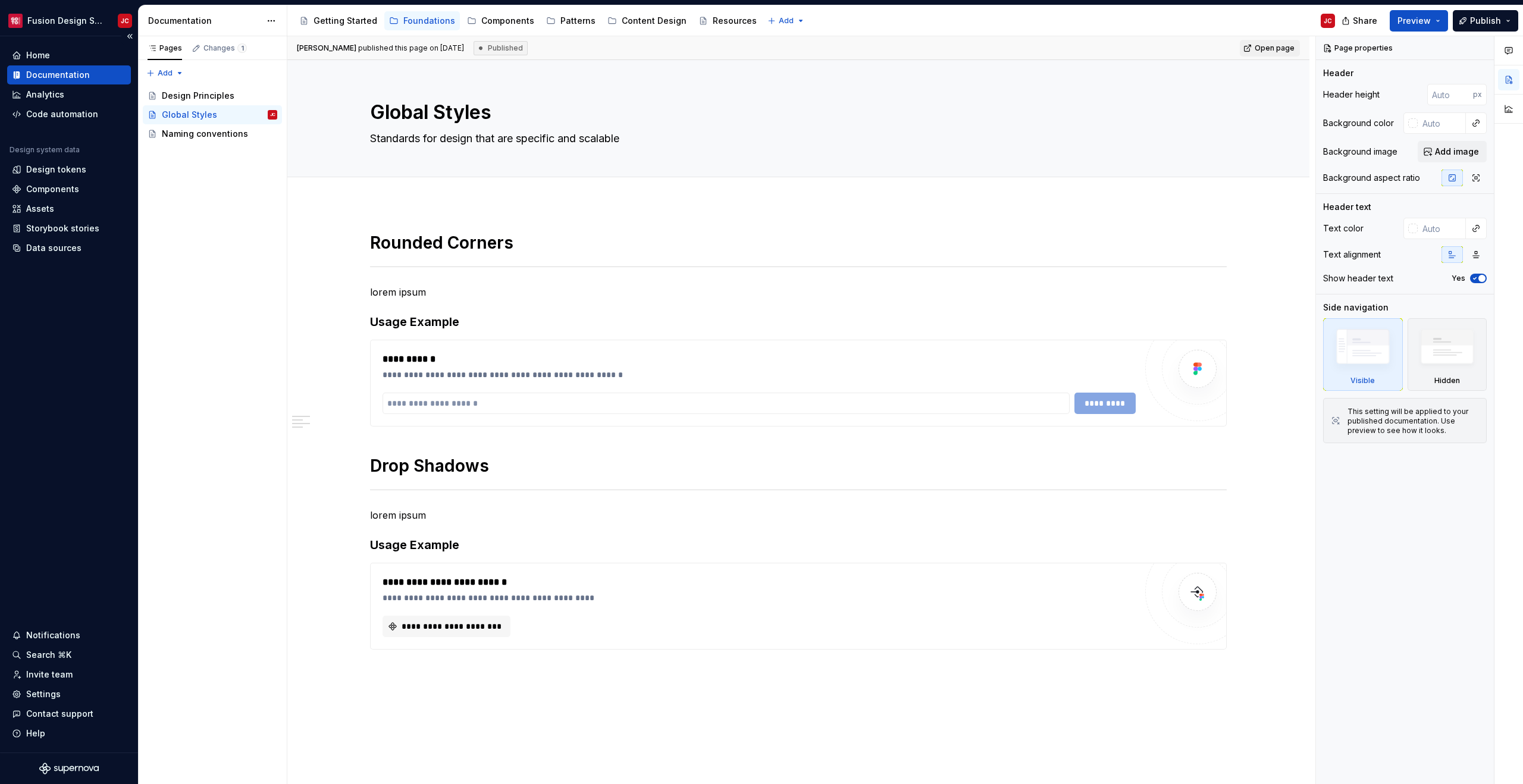
type textarea "*"
